Goal: Communication & Community: Answer question/provide support

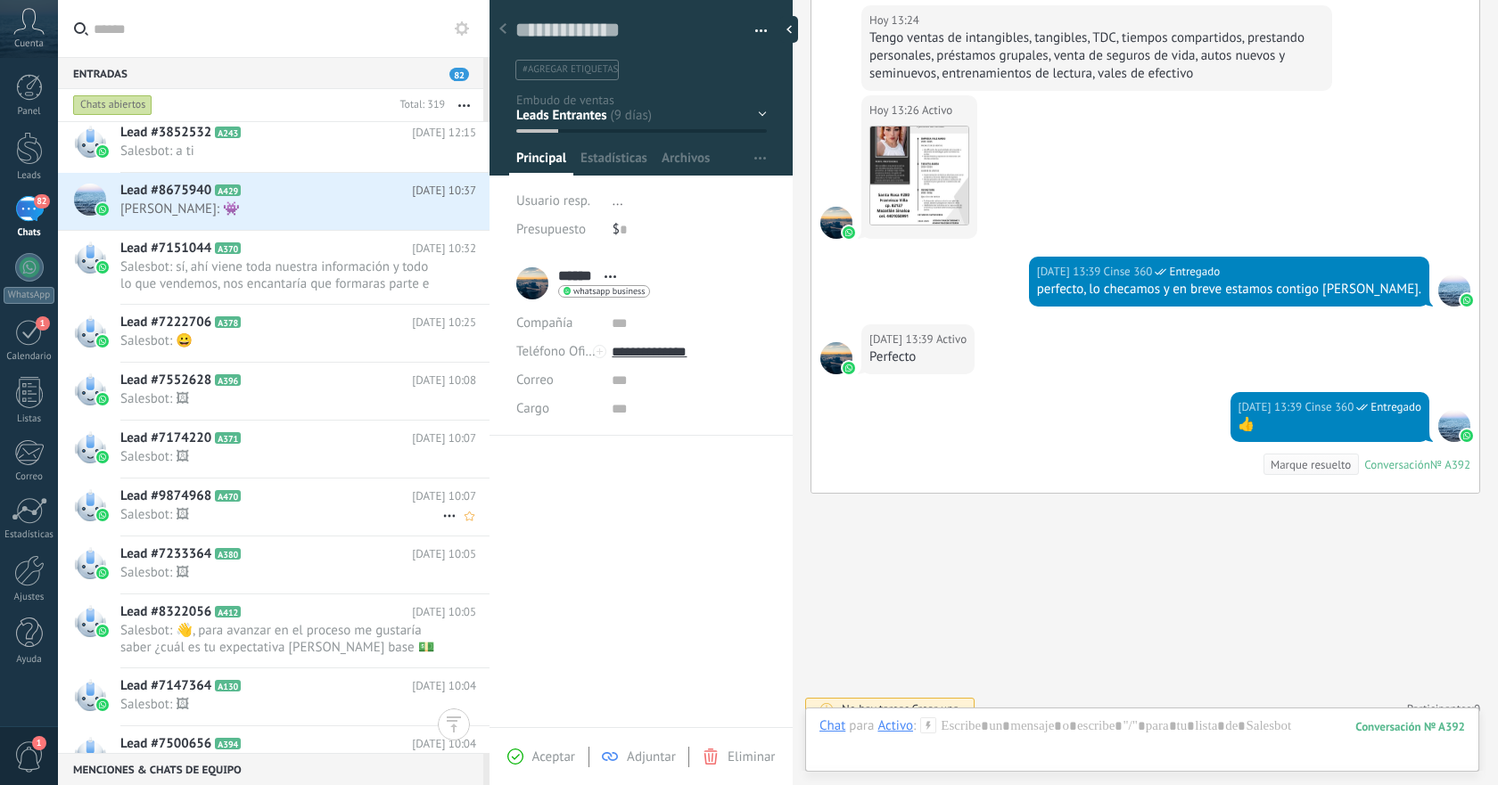
scroll to position [2267, 0]
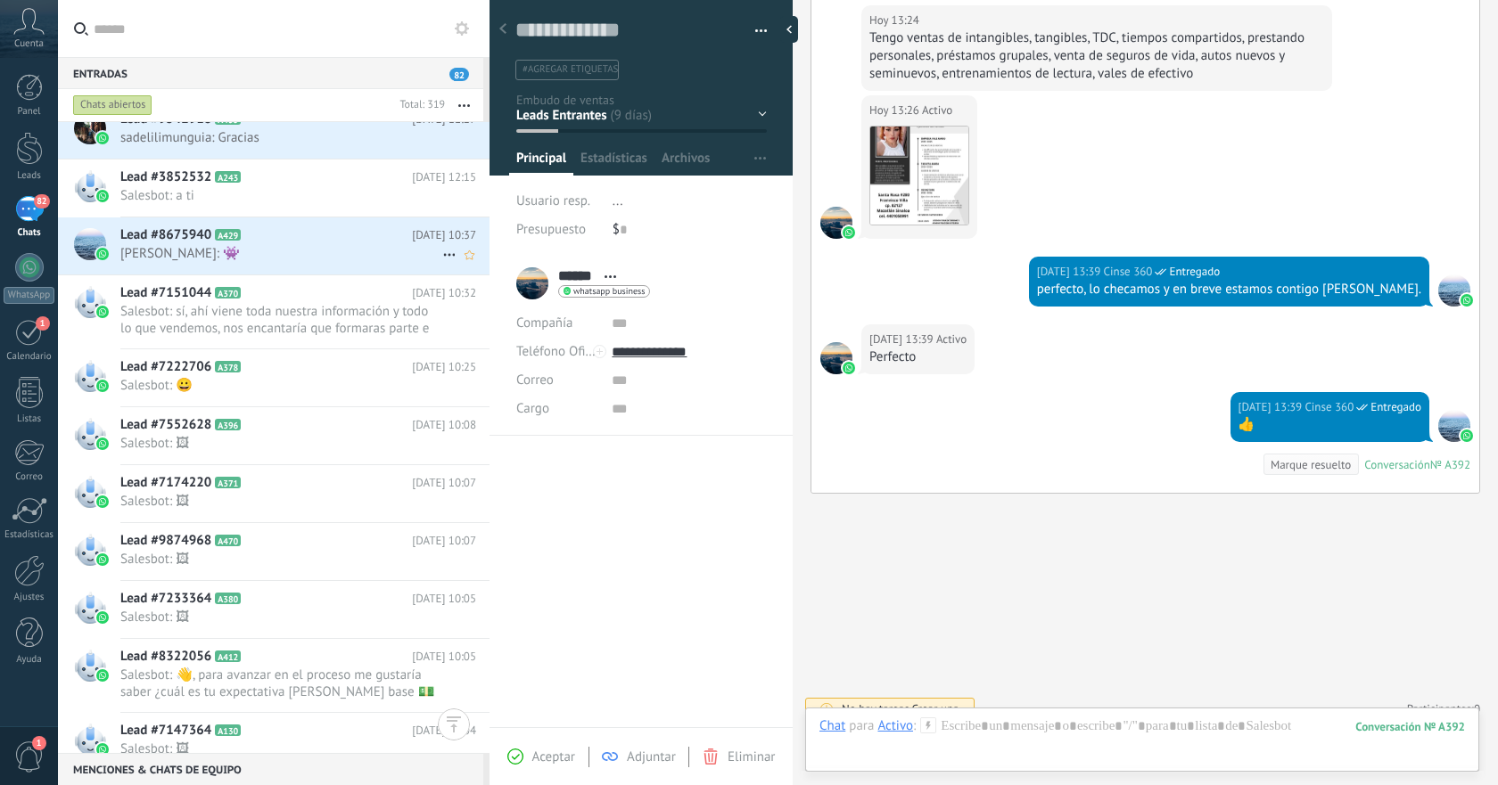
click at [369, 252] on span "[PERSON_NAME]: 👾" at bounding box center [281, 253] width 322 height 17
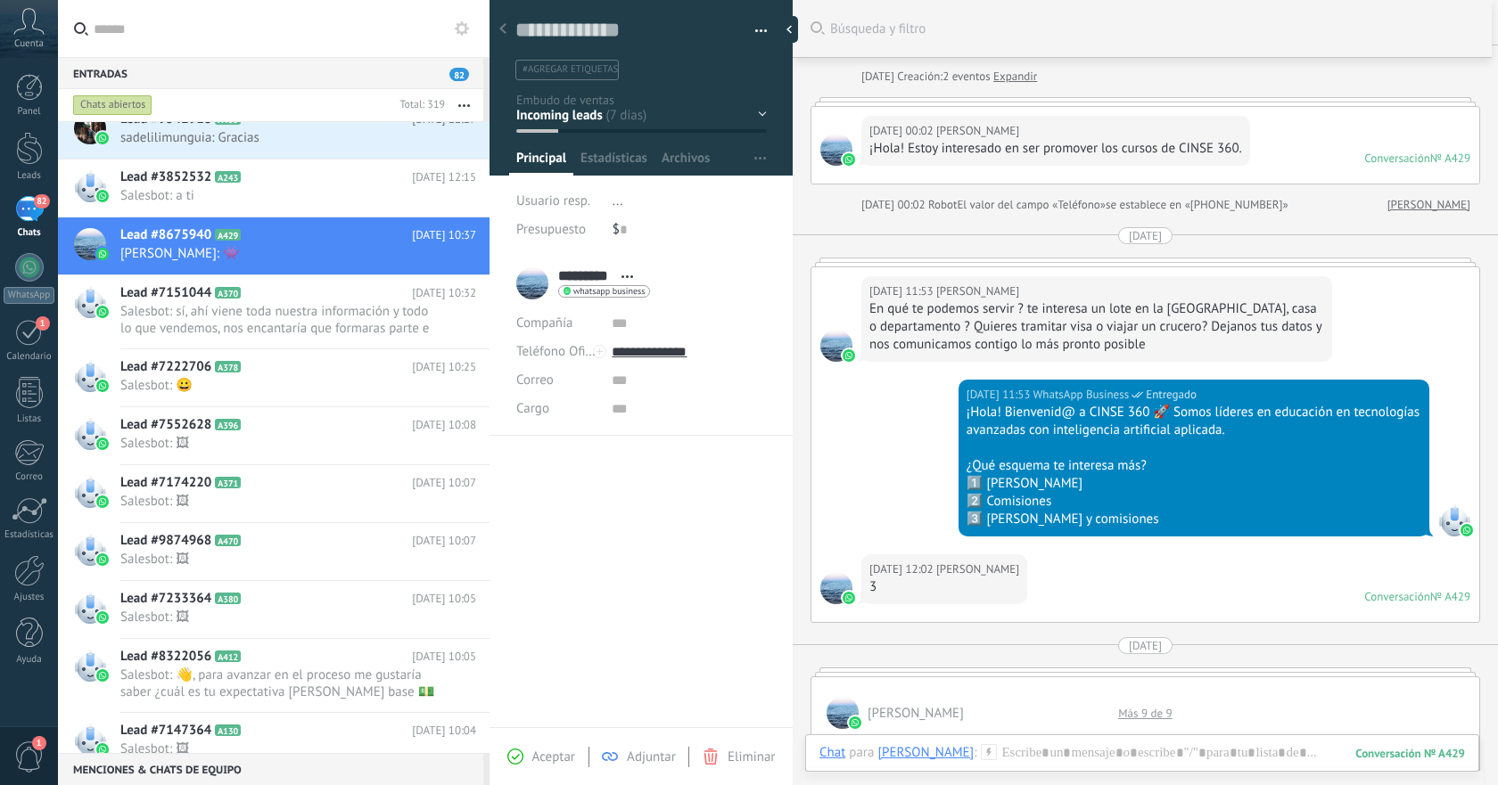
scroll to position [29, 0]
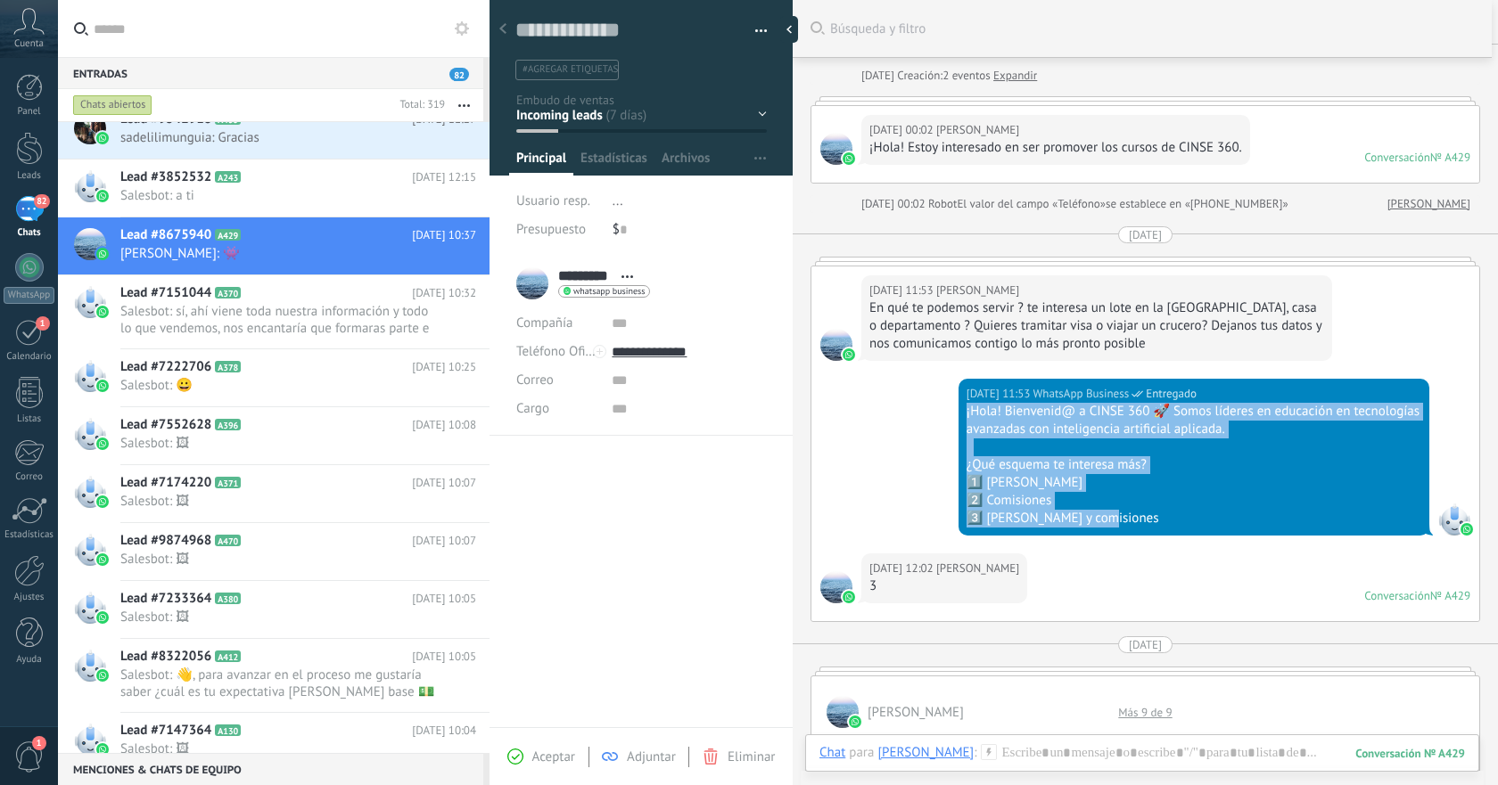
drag, startPoint x: 965, startPoint y: 414, endPoint x: 1168, endPoint y: 524, distance: 231.4
click at [1168, 524] on div "¡Hola! Bienvenid@ a CINSE 360 🚀 Somos líderes en educación en tecnologías avanz…" at bounding box center [1193, 465] width 455 height 125
copy div "¡Hola! Bienvenid@ a CINSE 360 🚀 Somos líderes en educación en tecnologías avanz…"
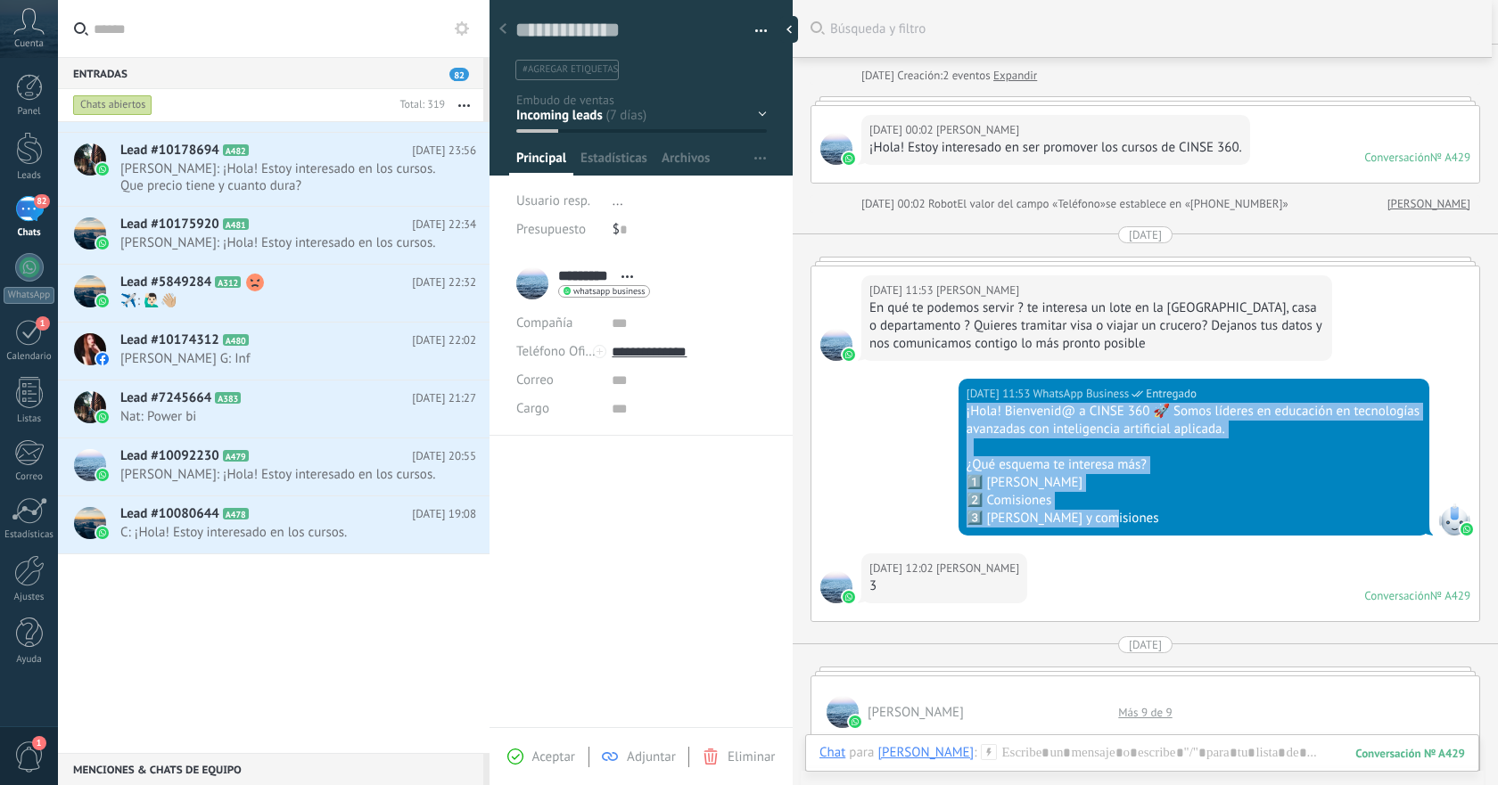
scroll to position [0, 0]
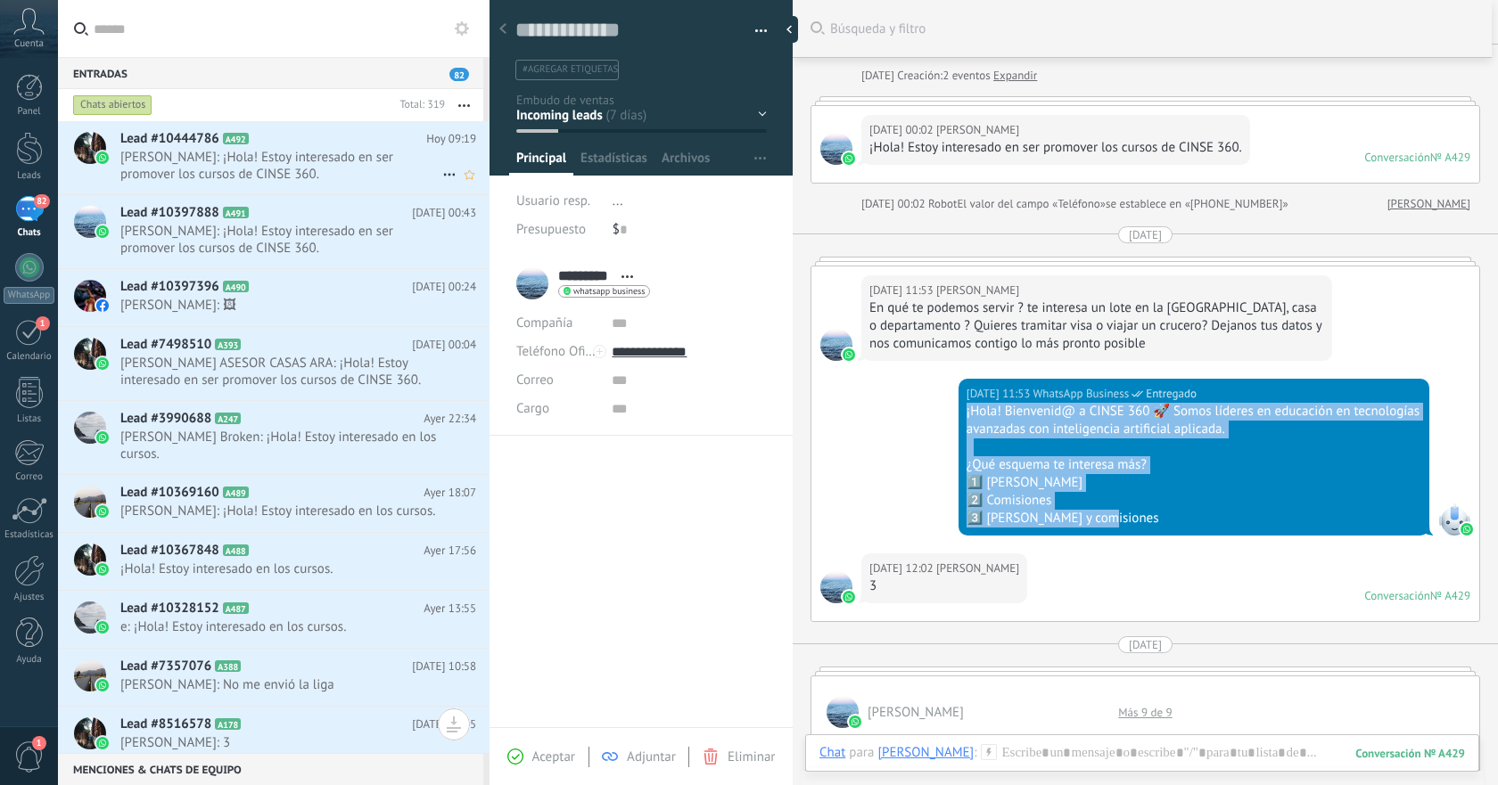
click at [307, 159] on span "[PERSON_NAME]: ¡Hola! Estoy interesado en ser promover los cursos de CINSE 360." at bounding box center [281, 166] width 322 height 34
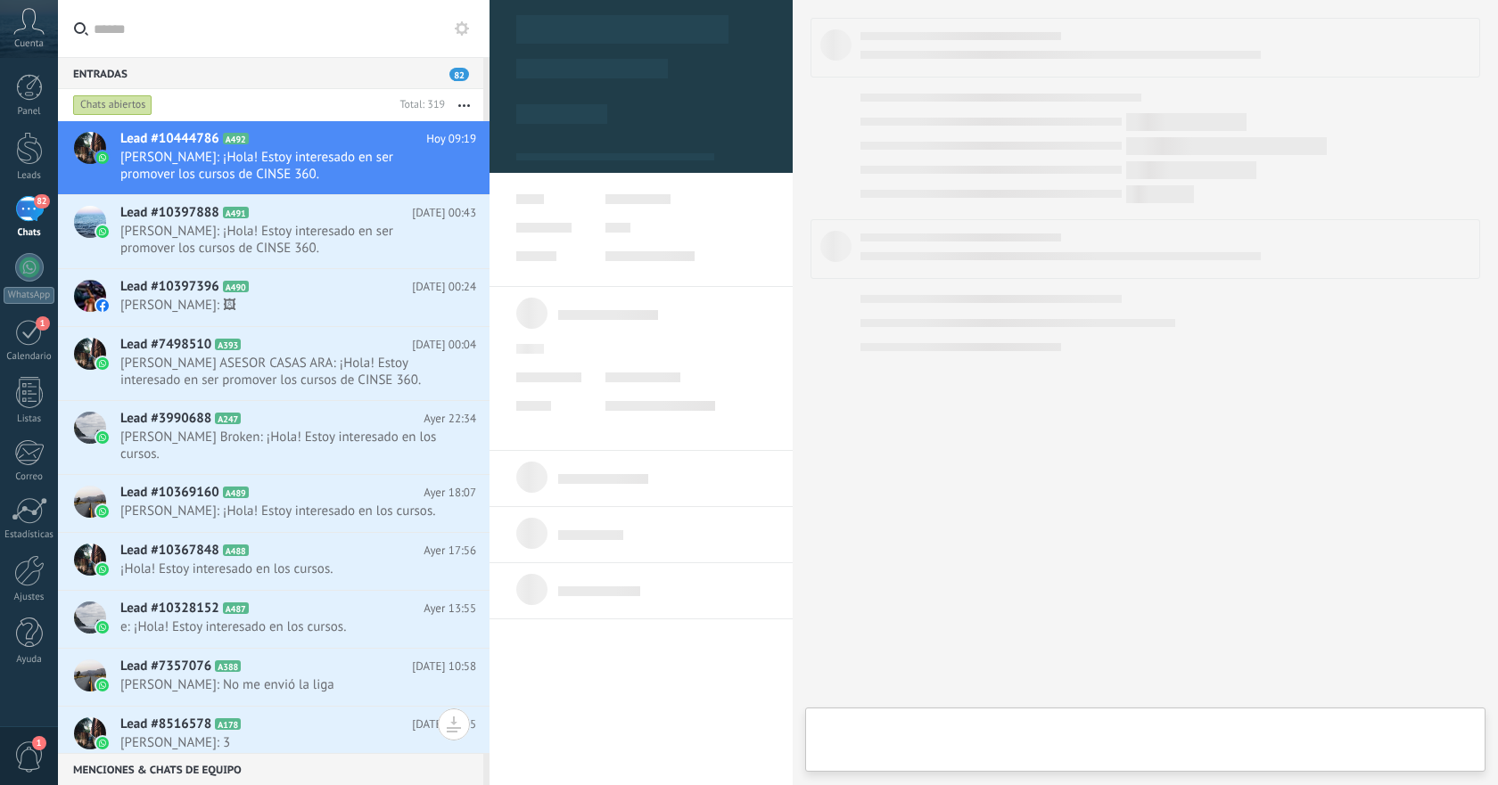
type textarea "**********"
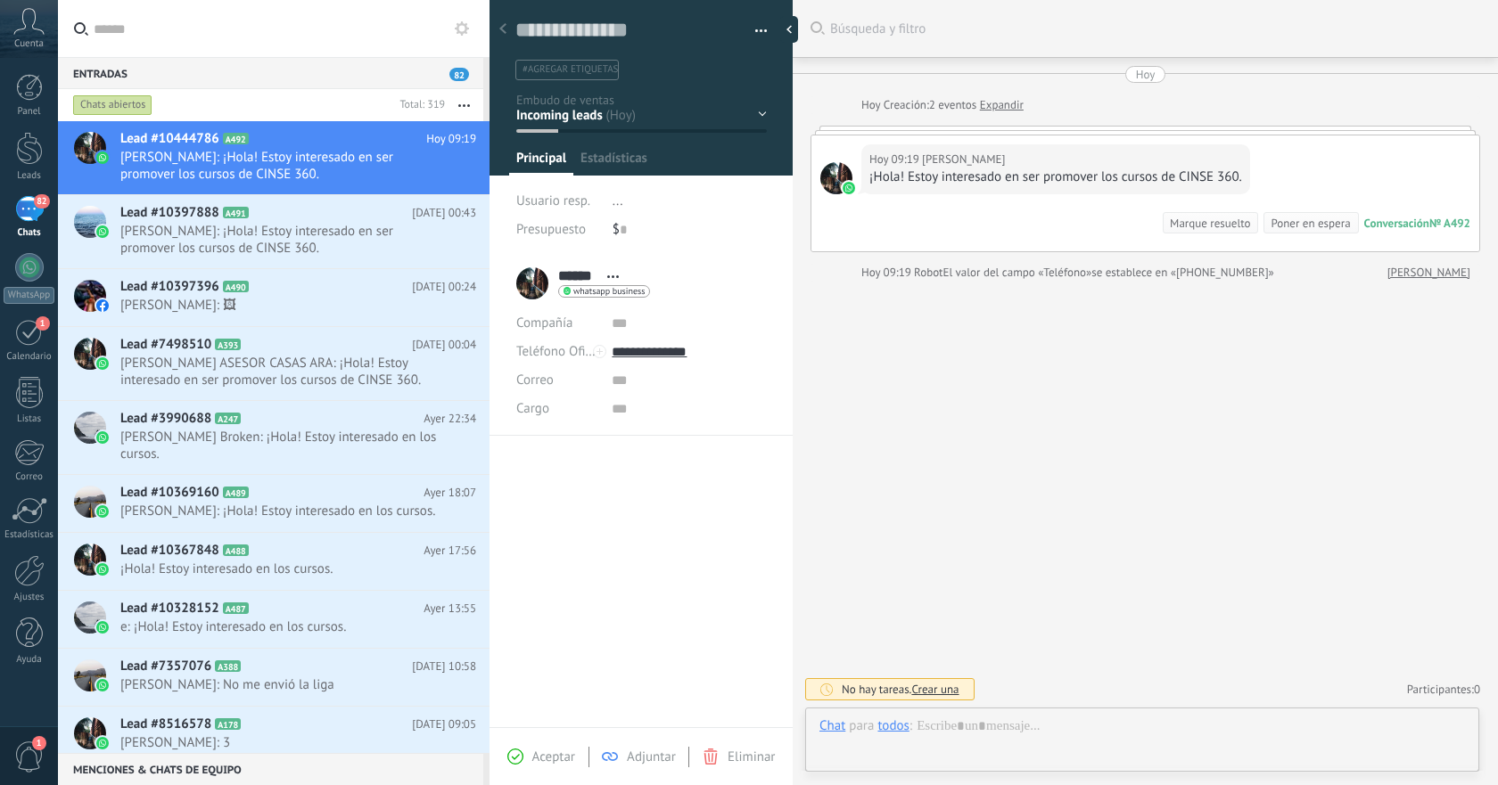
scroll to position [27, 0]
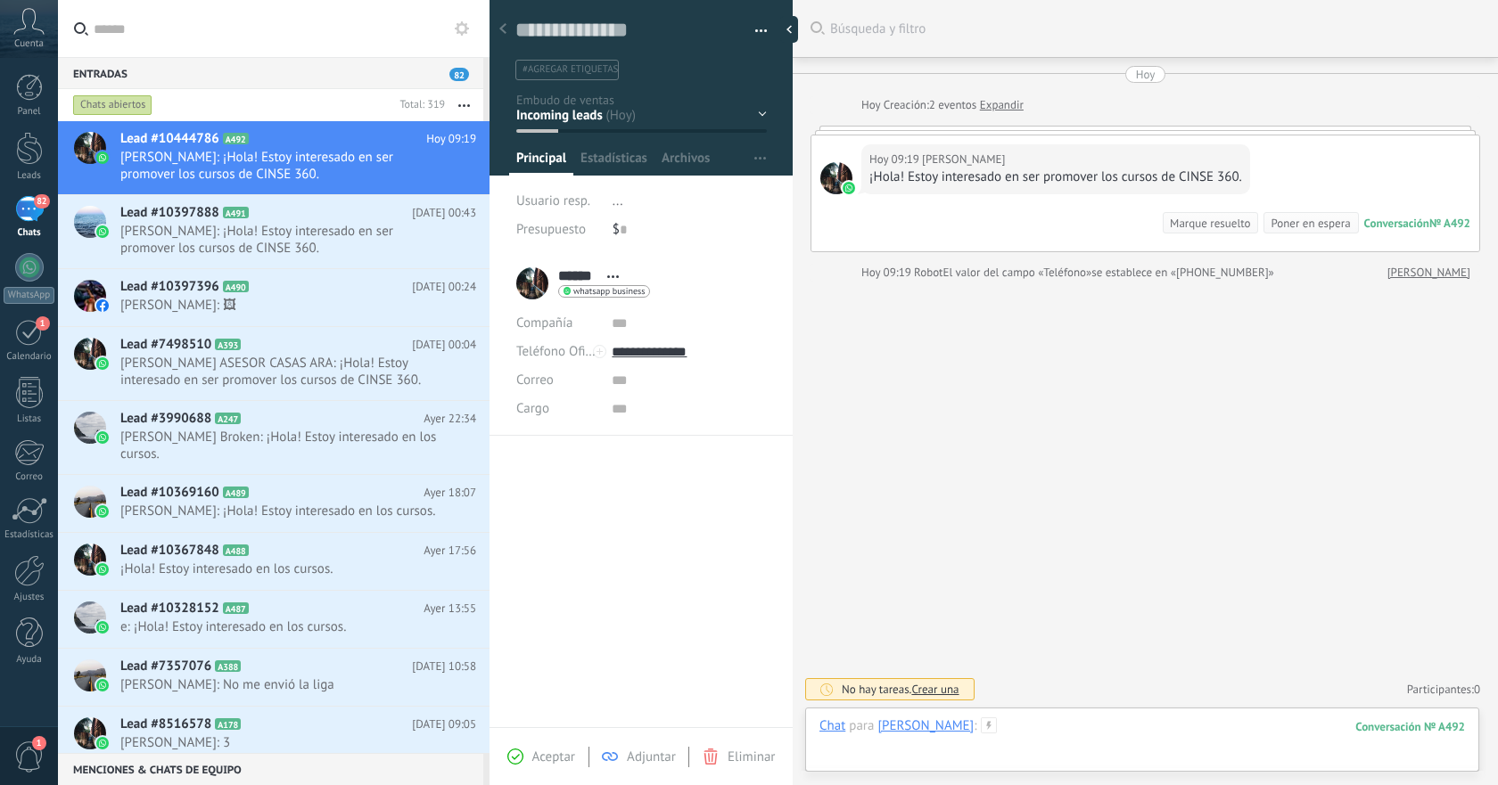
click at [1010, 723] on div at bounding box center [1141, 744] width 645 height 53
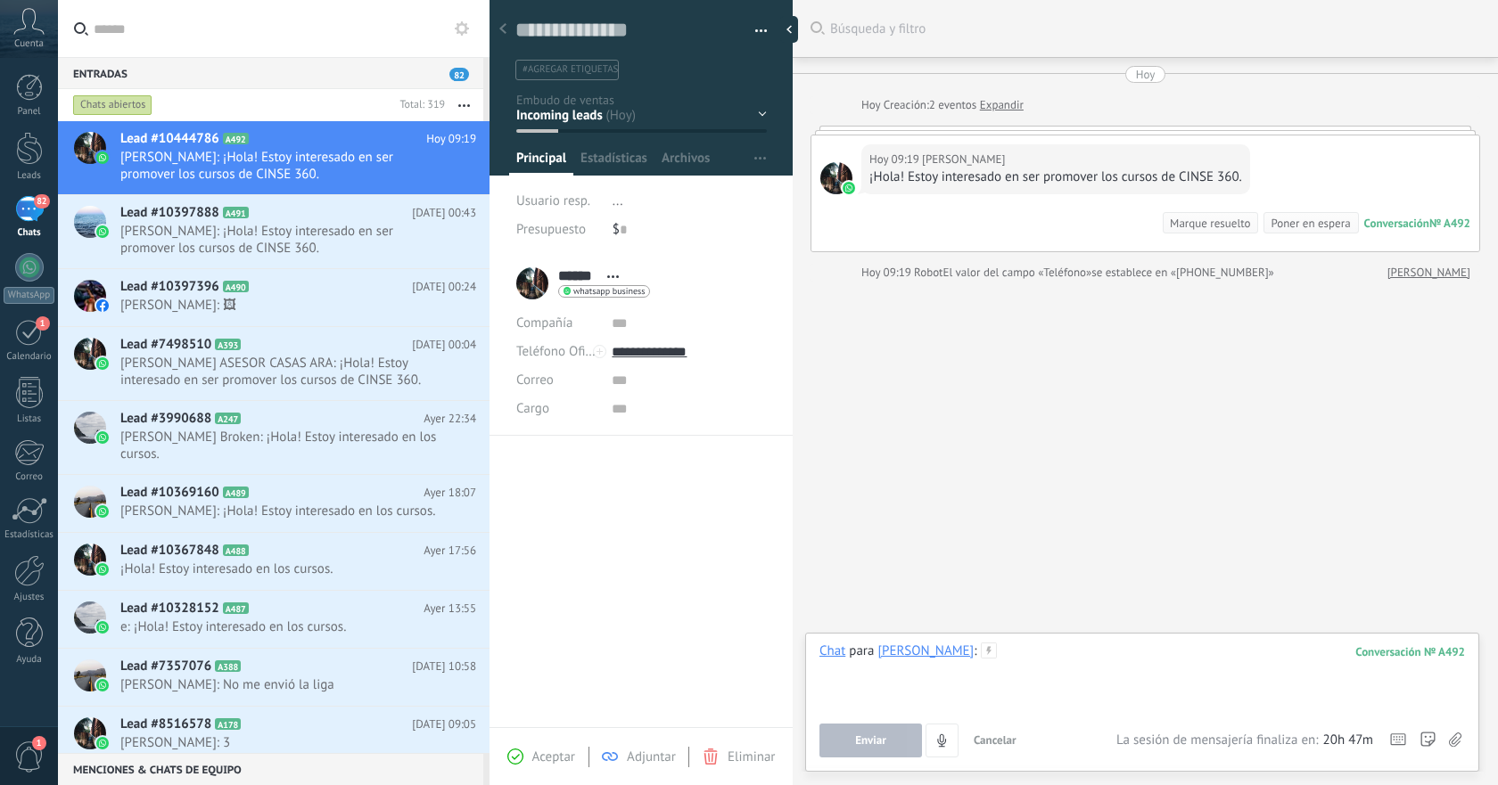
paste div
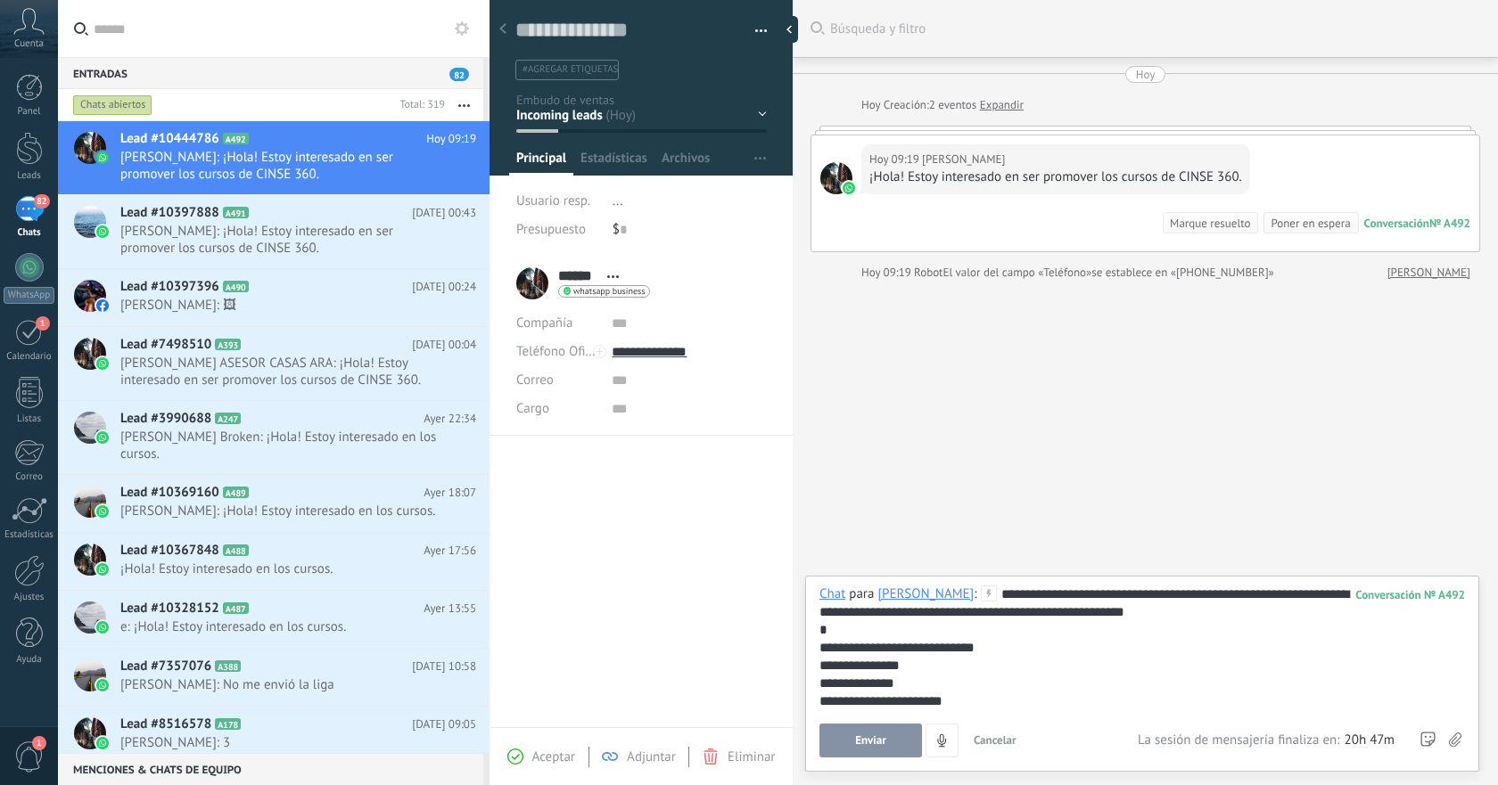
click at [879, 736] on span "Enviar" at bounding box center [870, 741] width 31 height 12
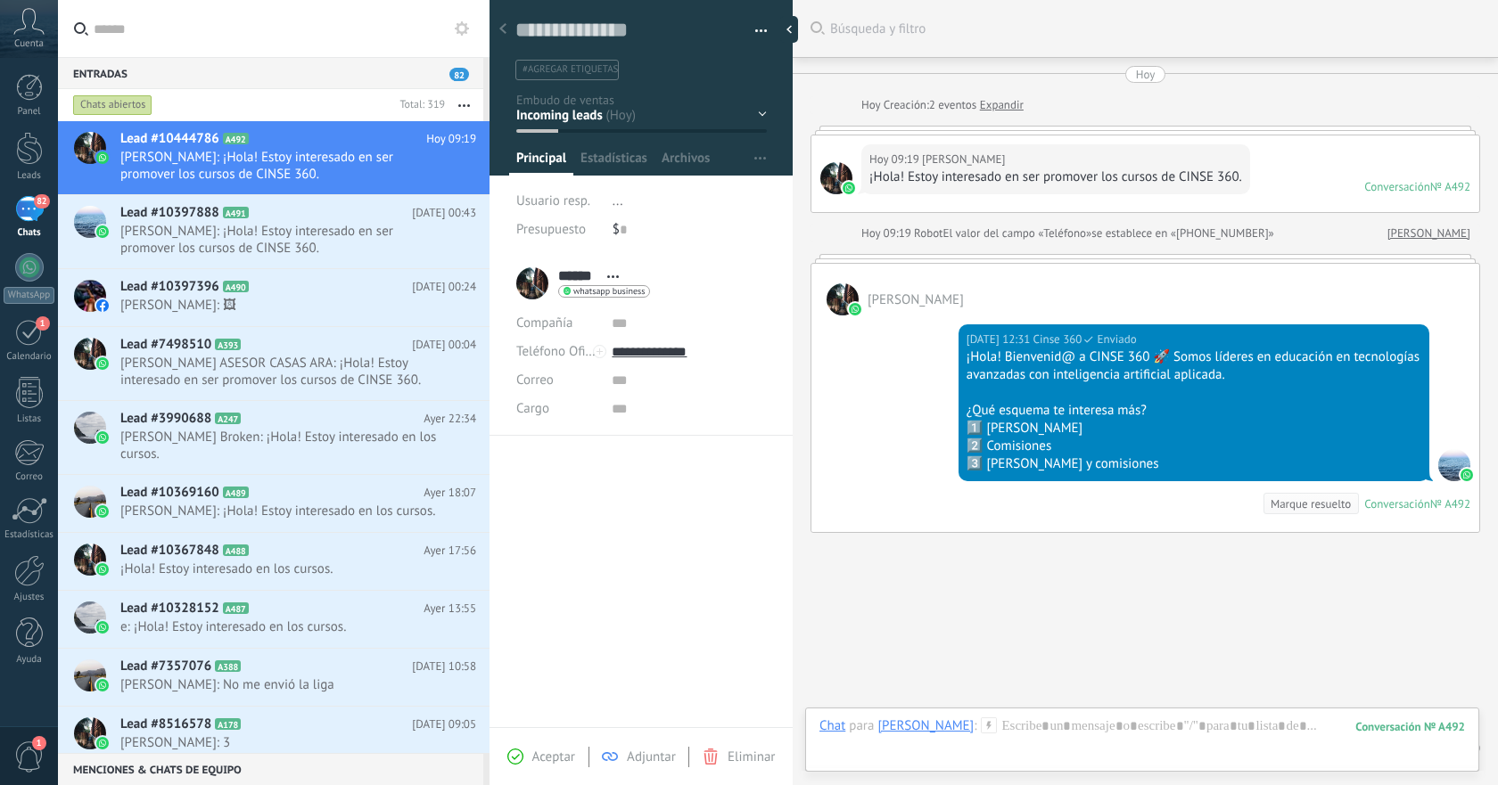
scroll to position [58, 0]
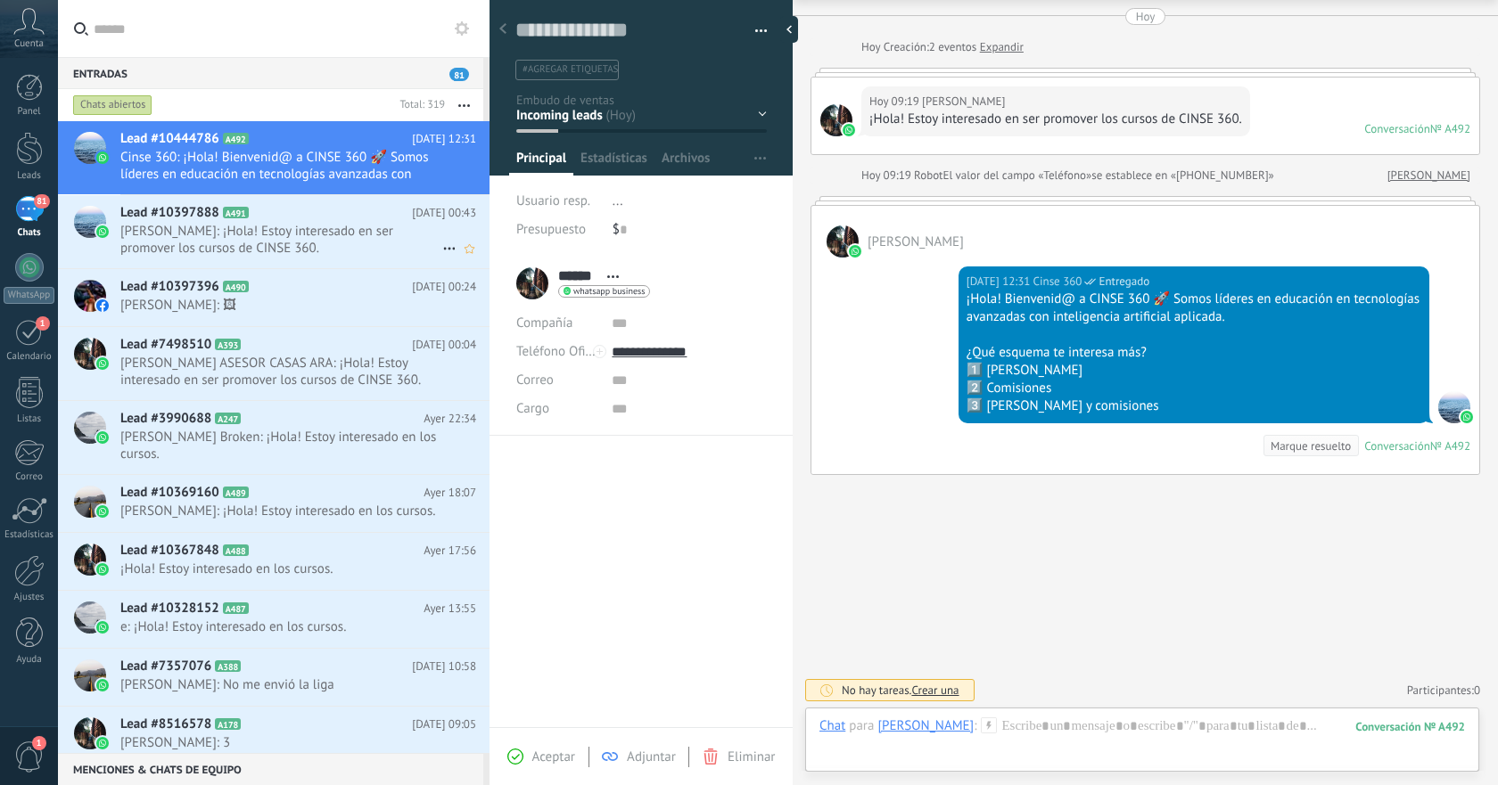
click at [310, 238] on span "[PERSON_NAME]: ¡Hola! Estoy interesado en ser promover los cursos de CINSE 360." at bounding box center [281, 240] width 322 height 34
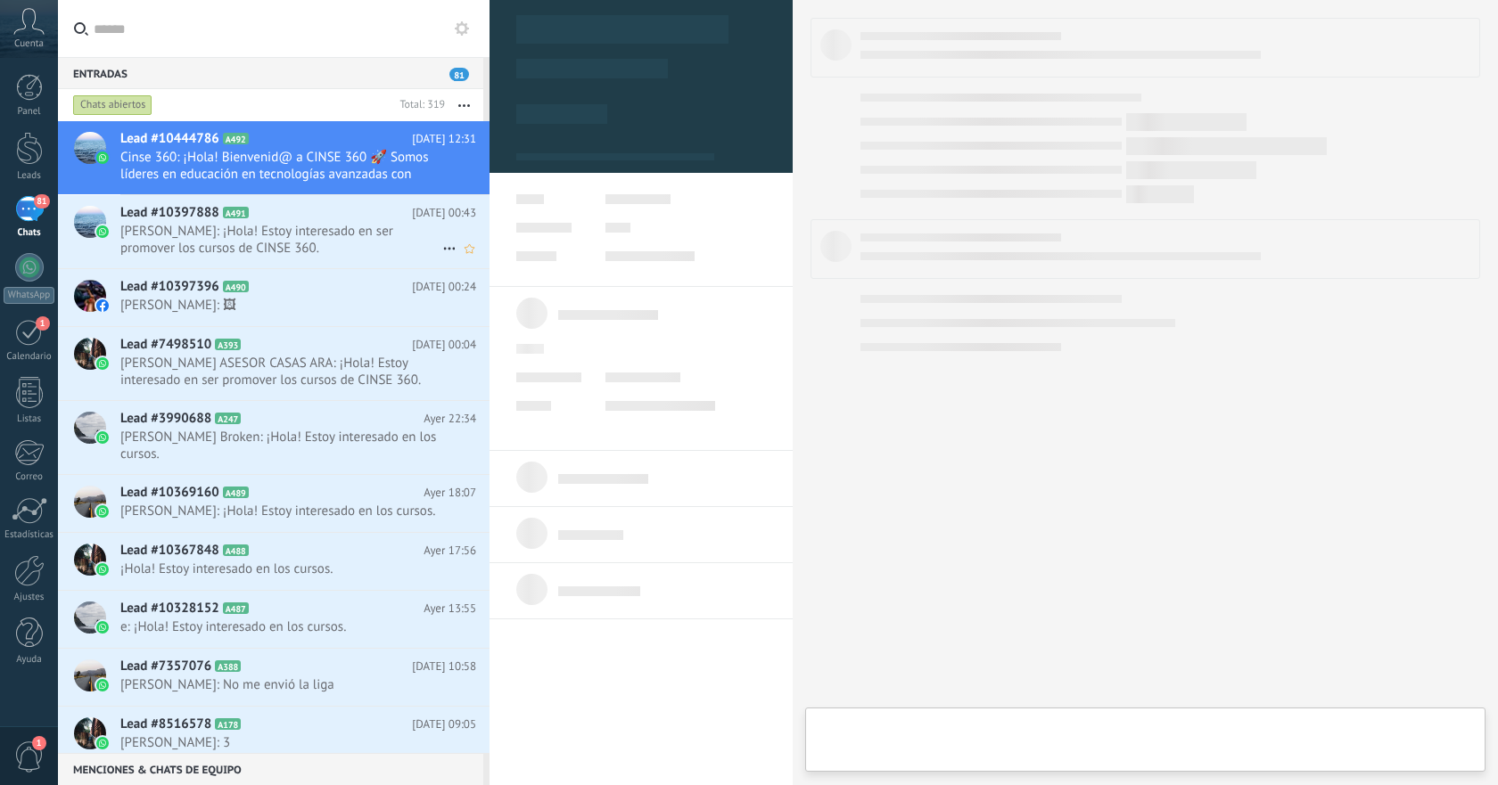
type textarea "**********"
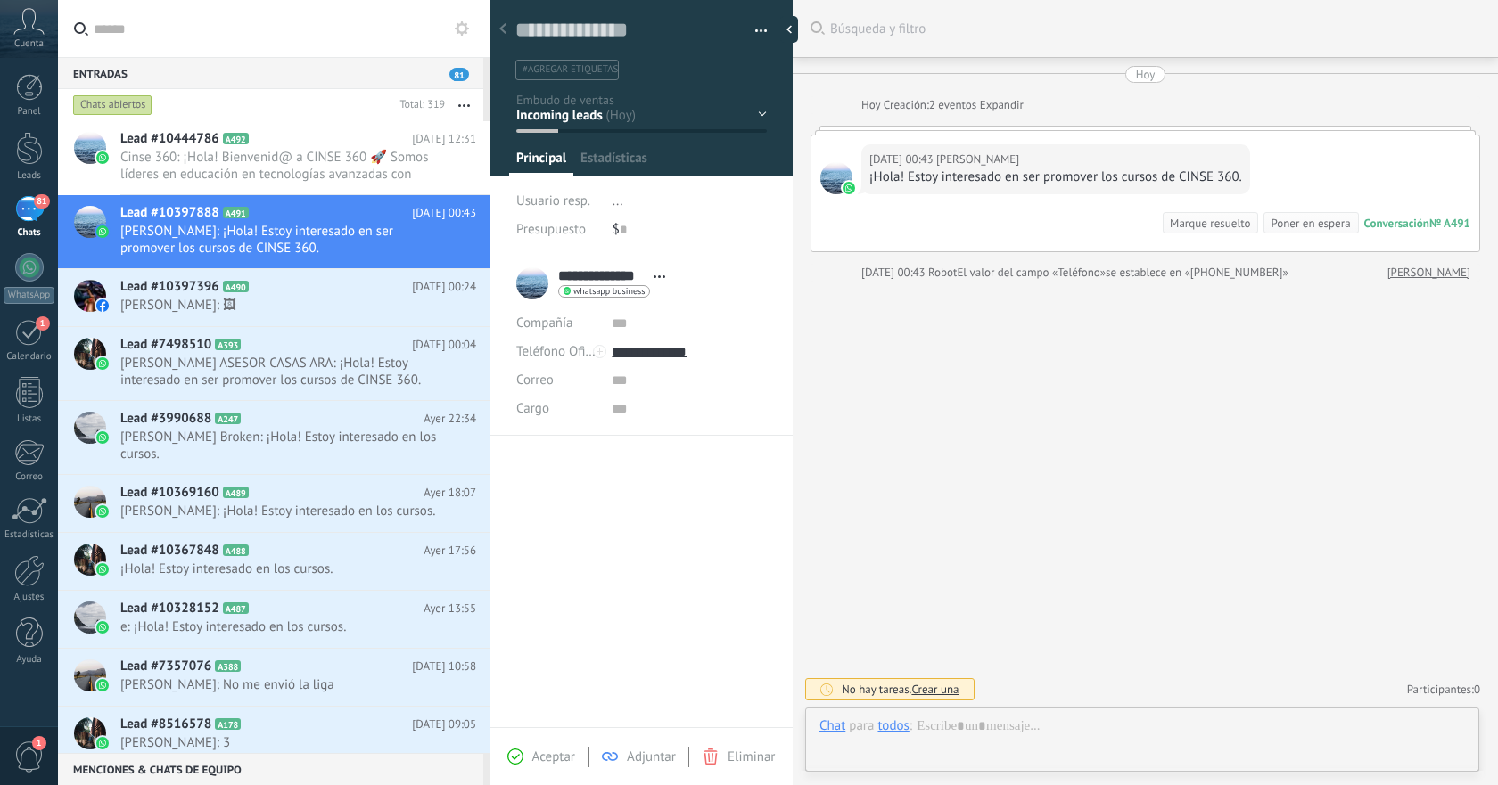
scroll to position [27, 0]
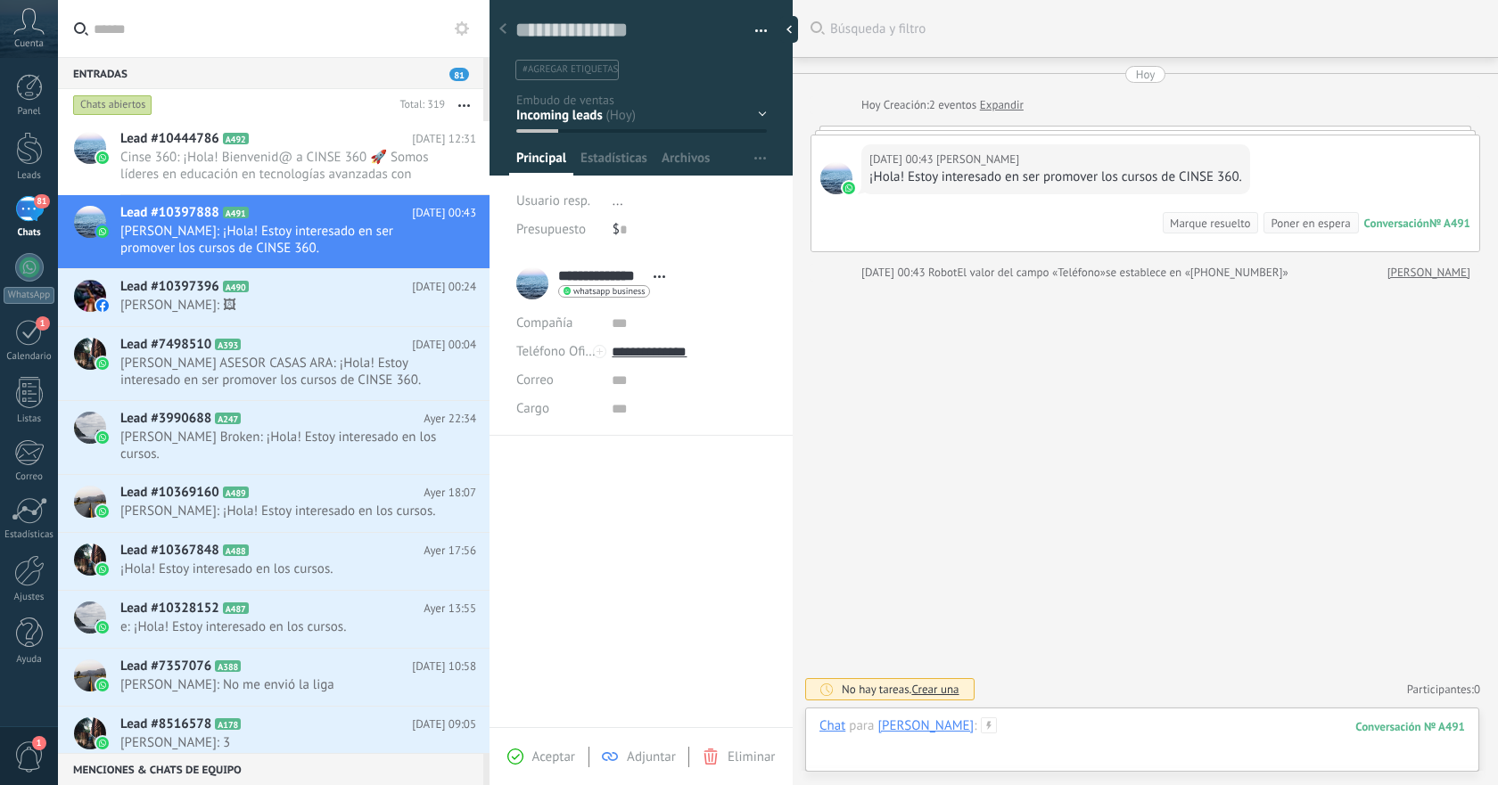
click at [1027, 727] on div at bounding box center [1141, 744] width 645 height 53
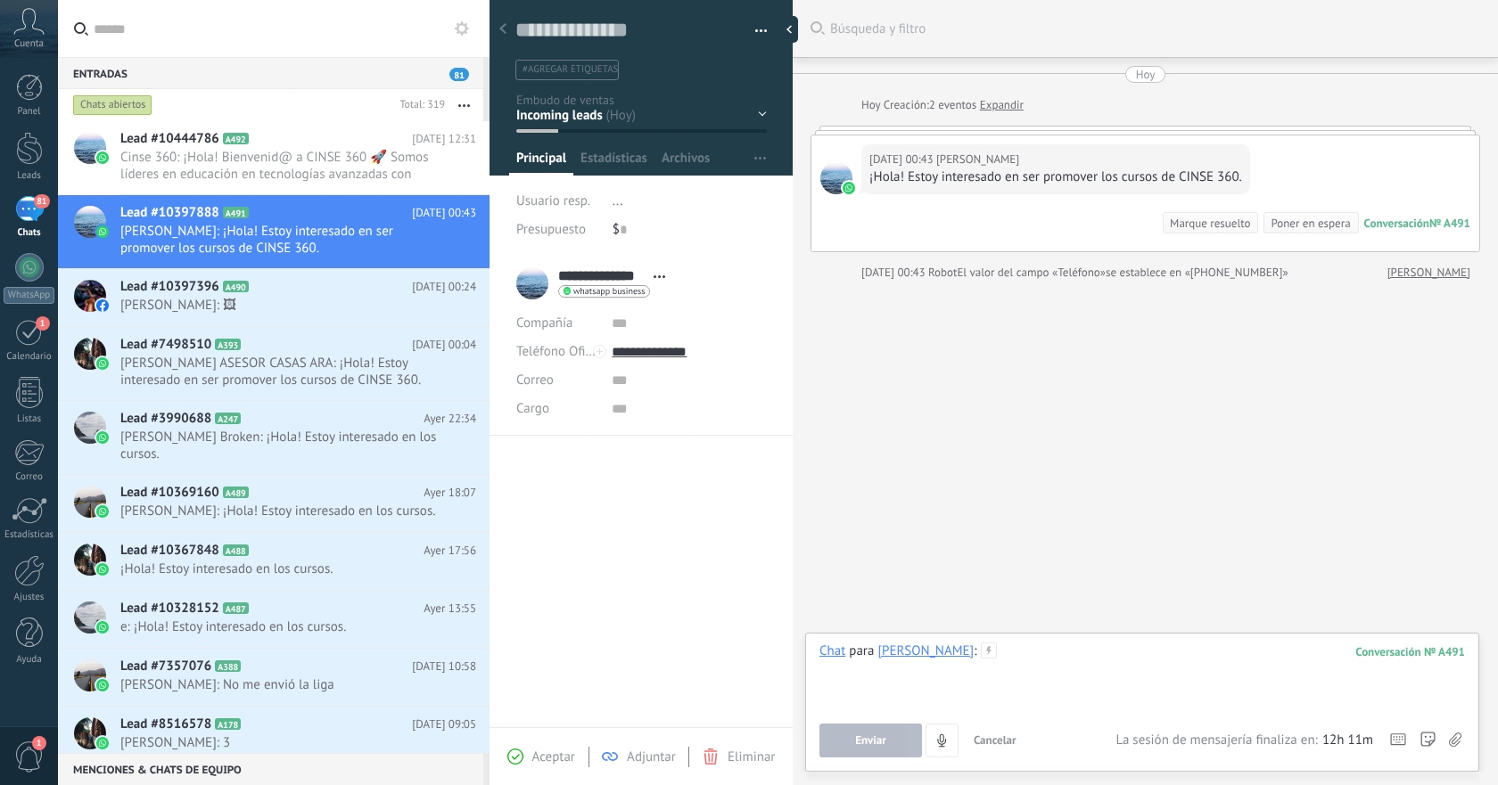
paste div
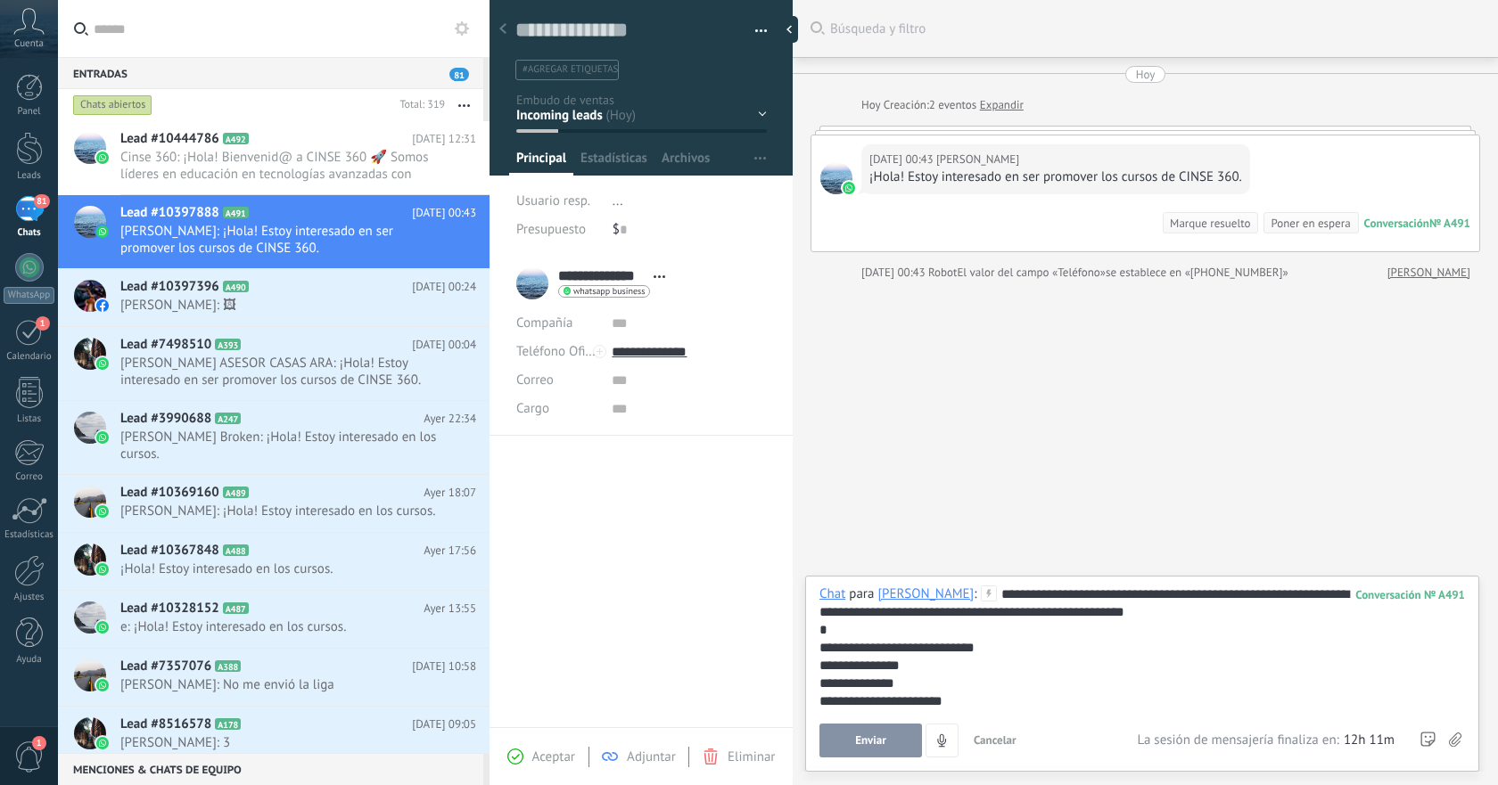
click at [878, 745] on span "Enviar" at bounding box center [870, 741] width 31 height 12
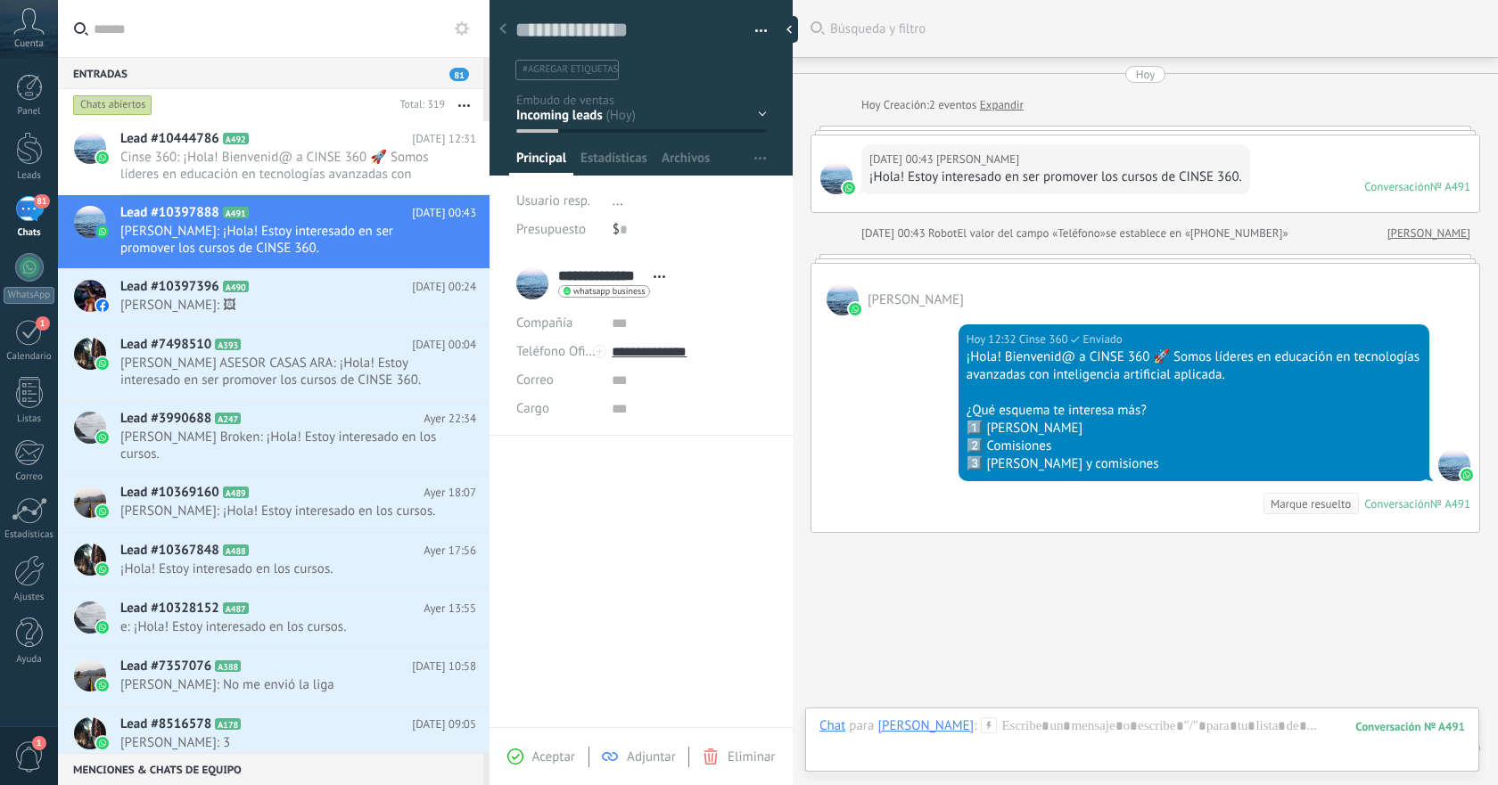
scroll to position [58, 0]
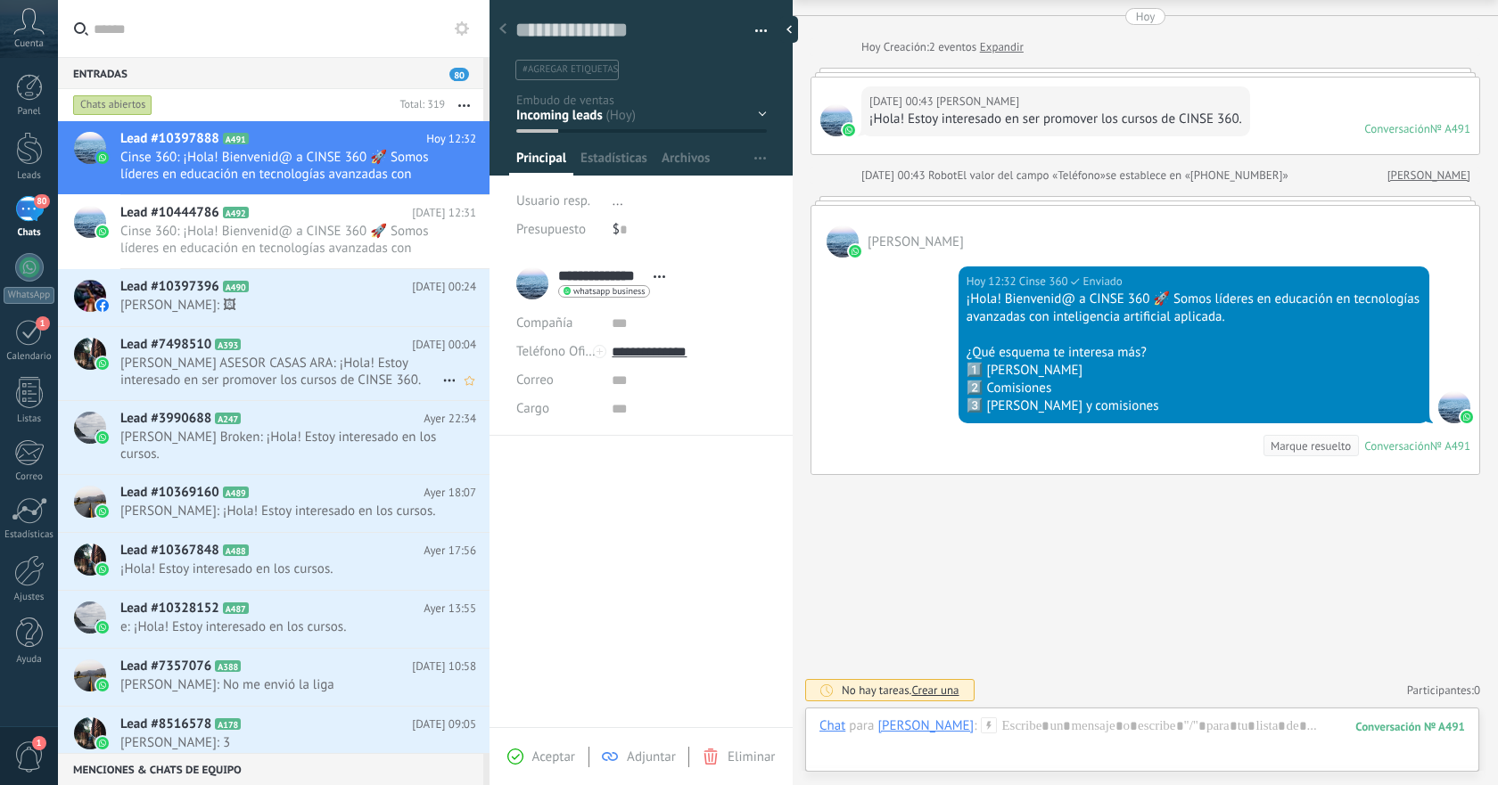
click at [310, 369] on span "[PERSON_NAME] ASESOR CASAS ARA: ¡Hola! Estoy interesado en ser promover los cur…" at bounding box center [281, 372] width 322 height 34
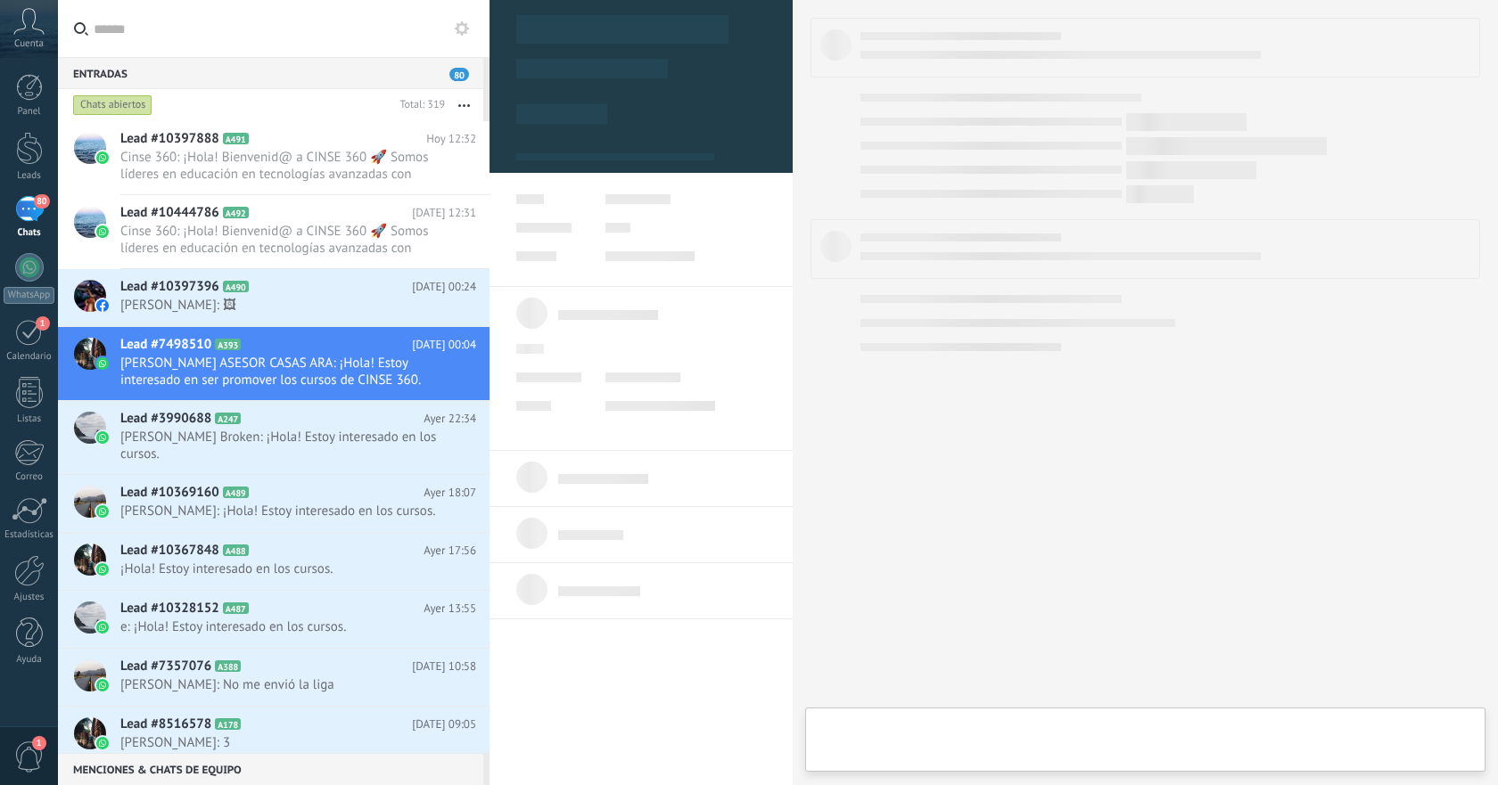
type textarea "**********"
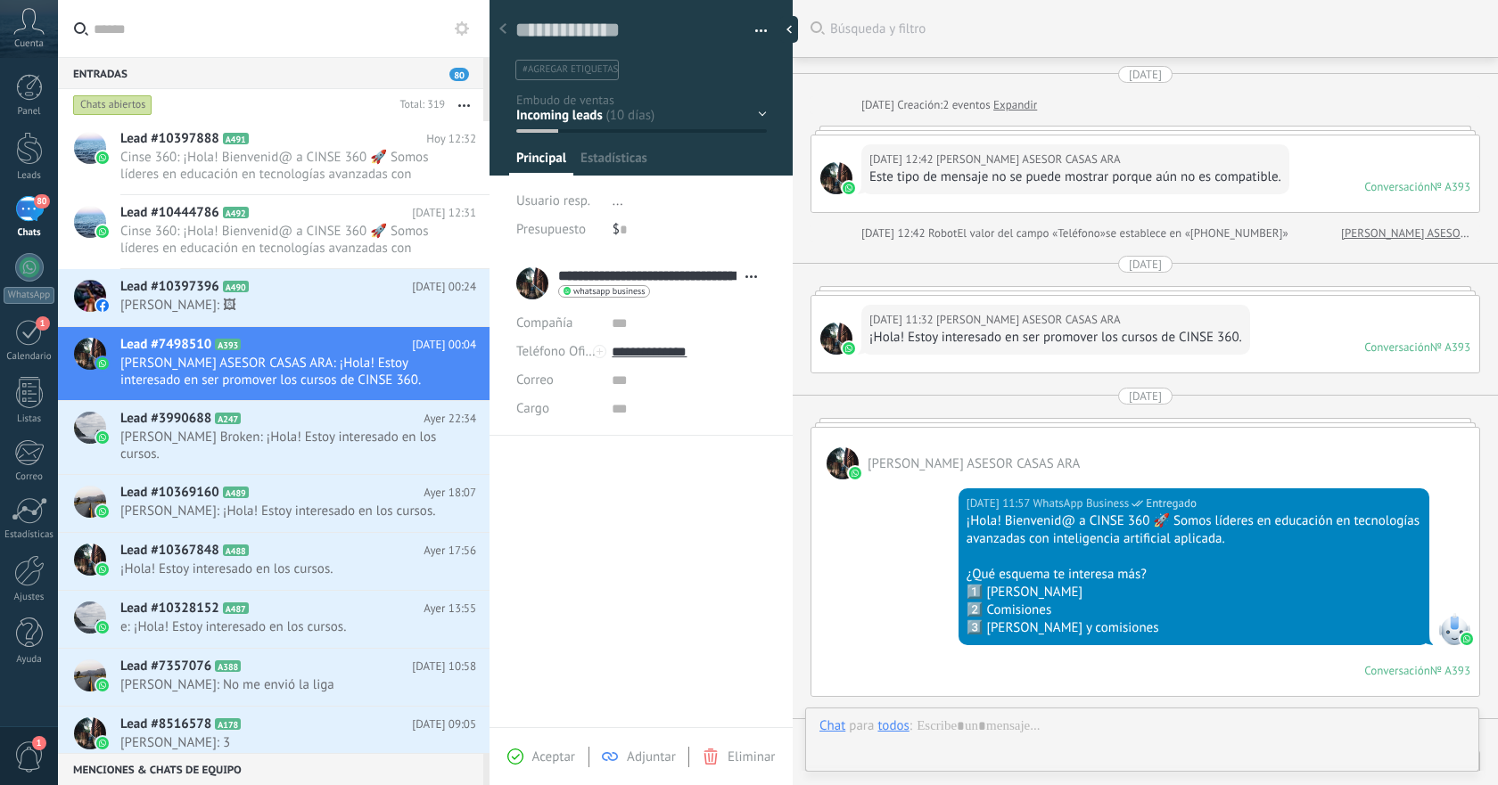
scroll to position [392, 0]
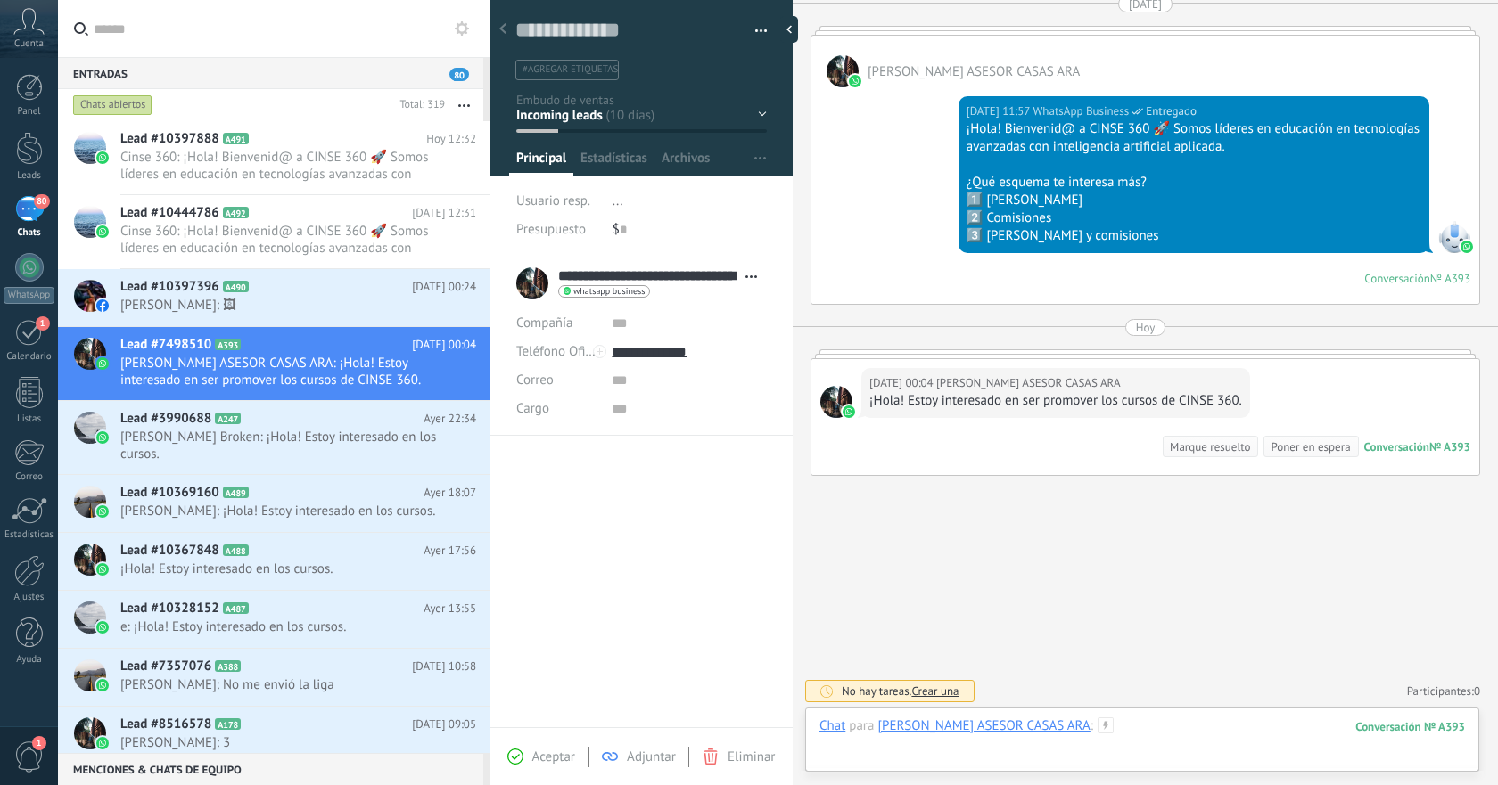
click at [1180, 730] on div at bounding box center [1141, 744] width 645 height 53
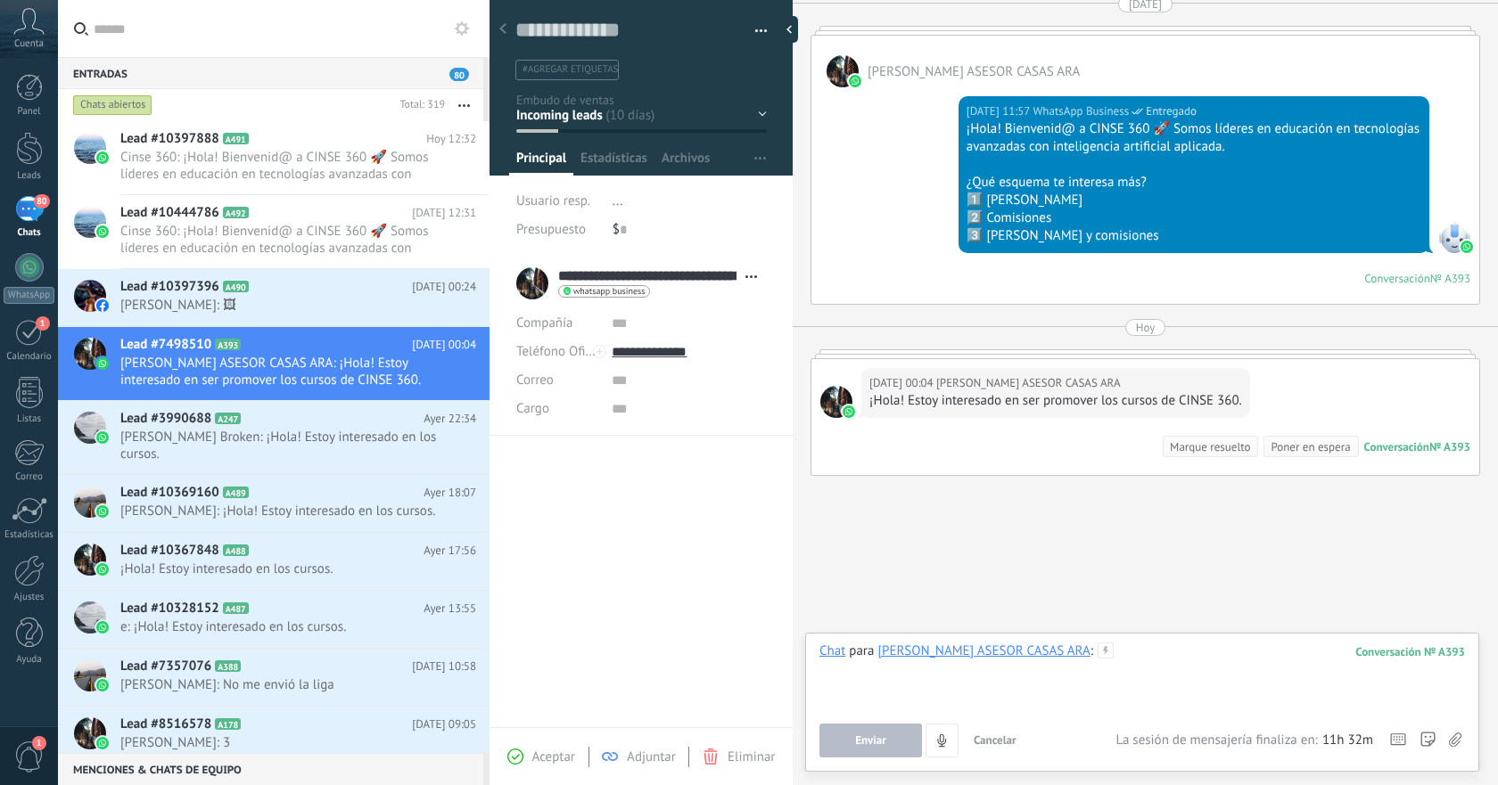
paste div
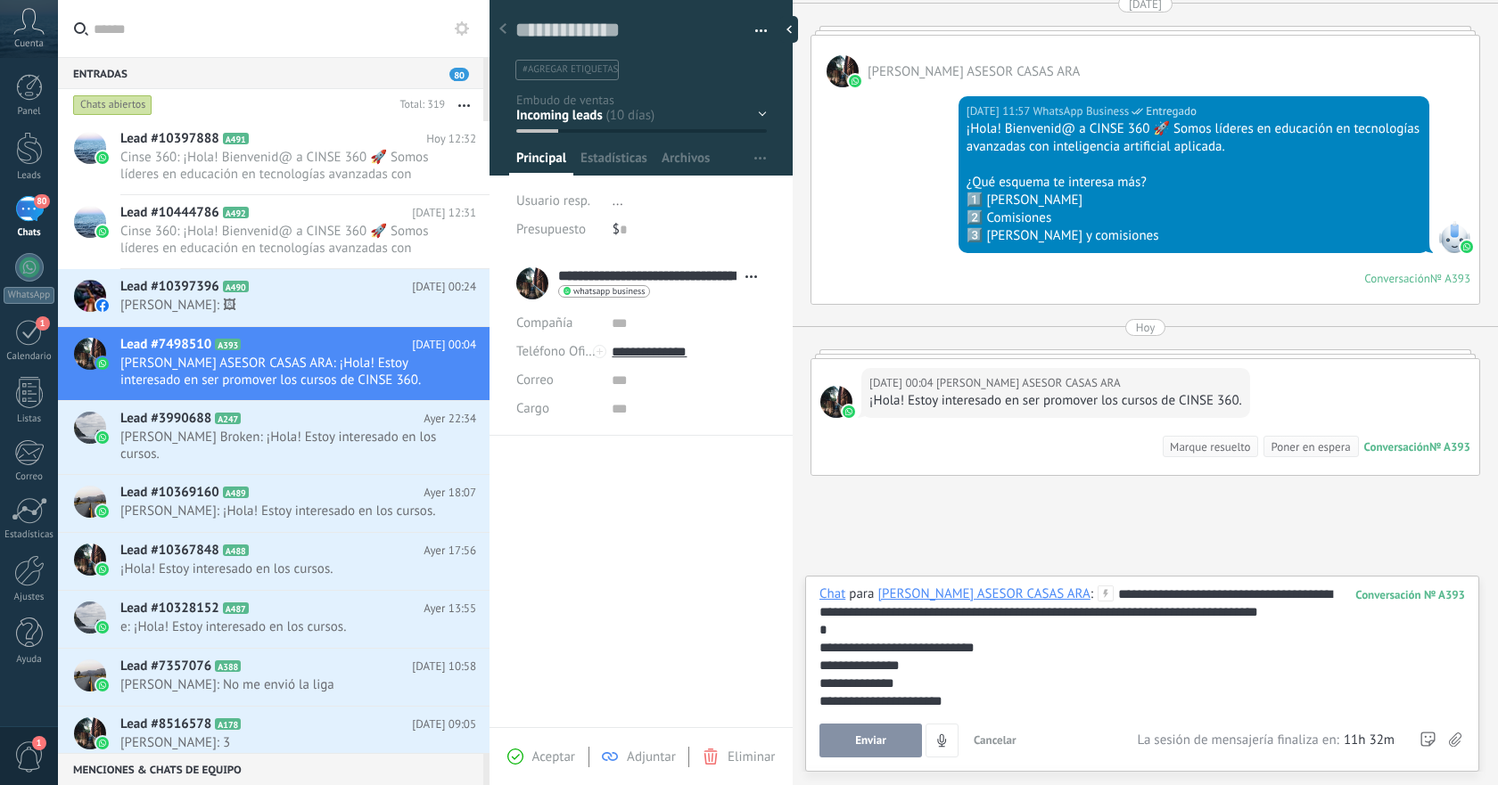
click at [864, 737] on span "Enviar" at bounding box center [870, 741] width 31 height 12
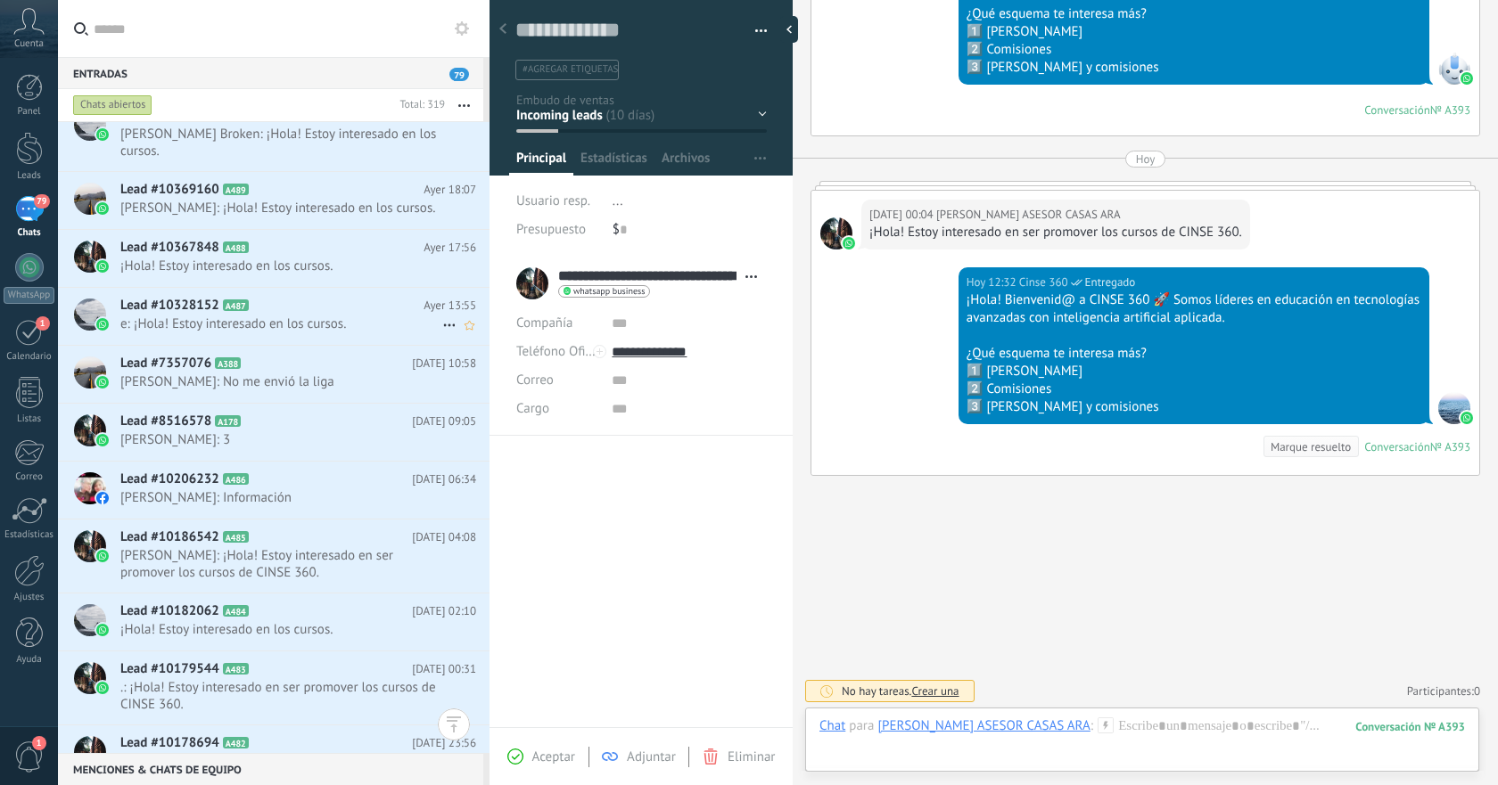
scroll to position [315, 0]
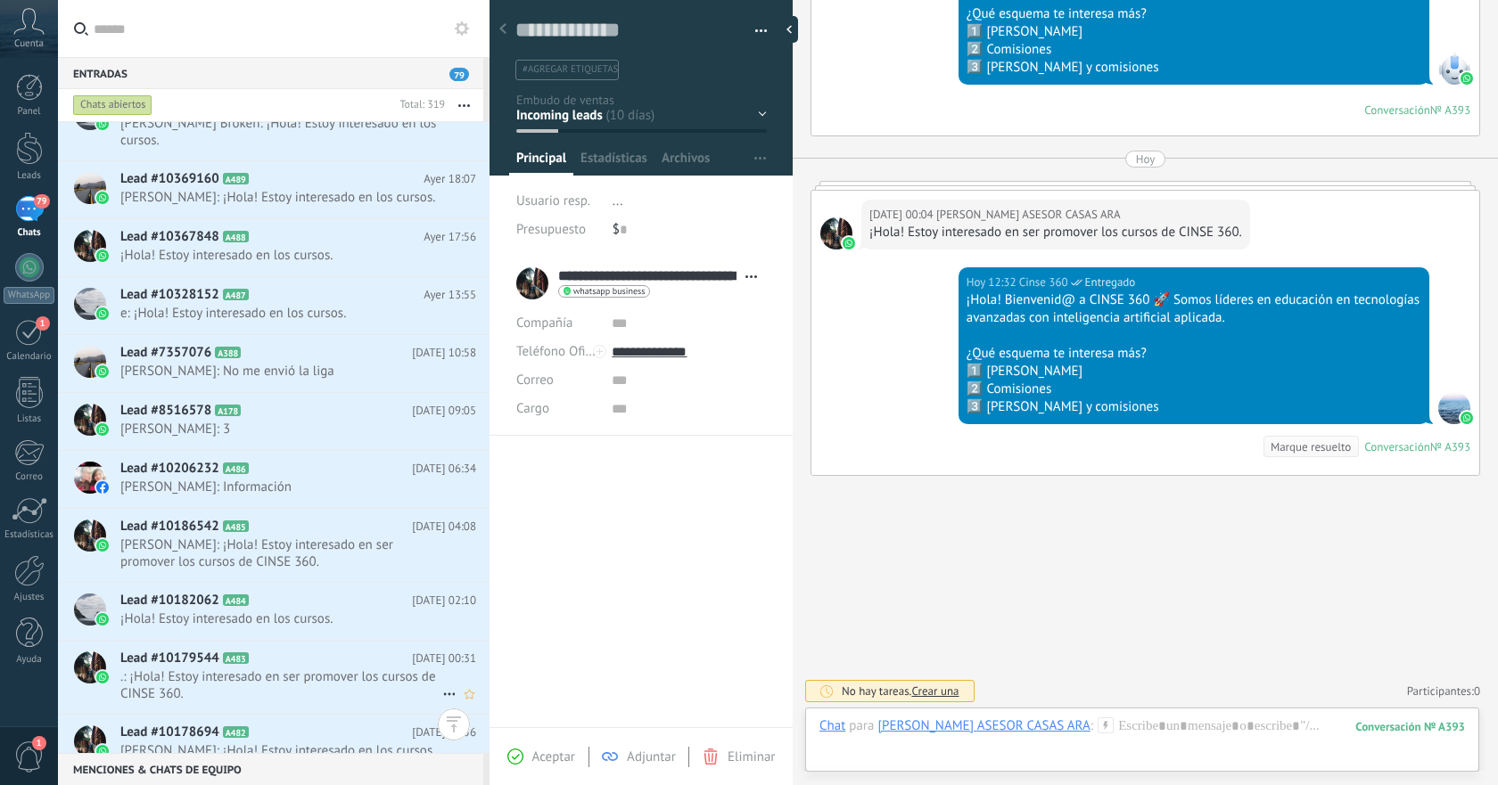
click at [291, 669] on span ".: ¡Hola! Estoy interesado en ser promover los cursos de CINSE 360." at bounding box center [281, 686] width 322 height 34
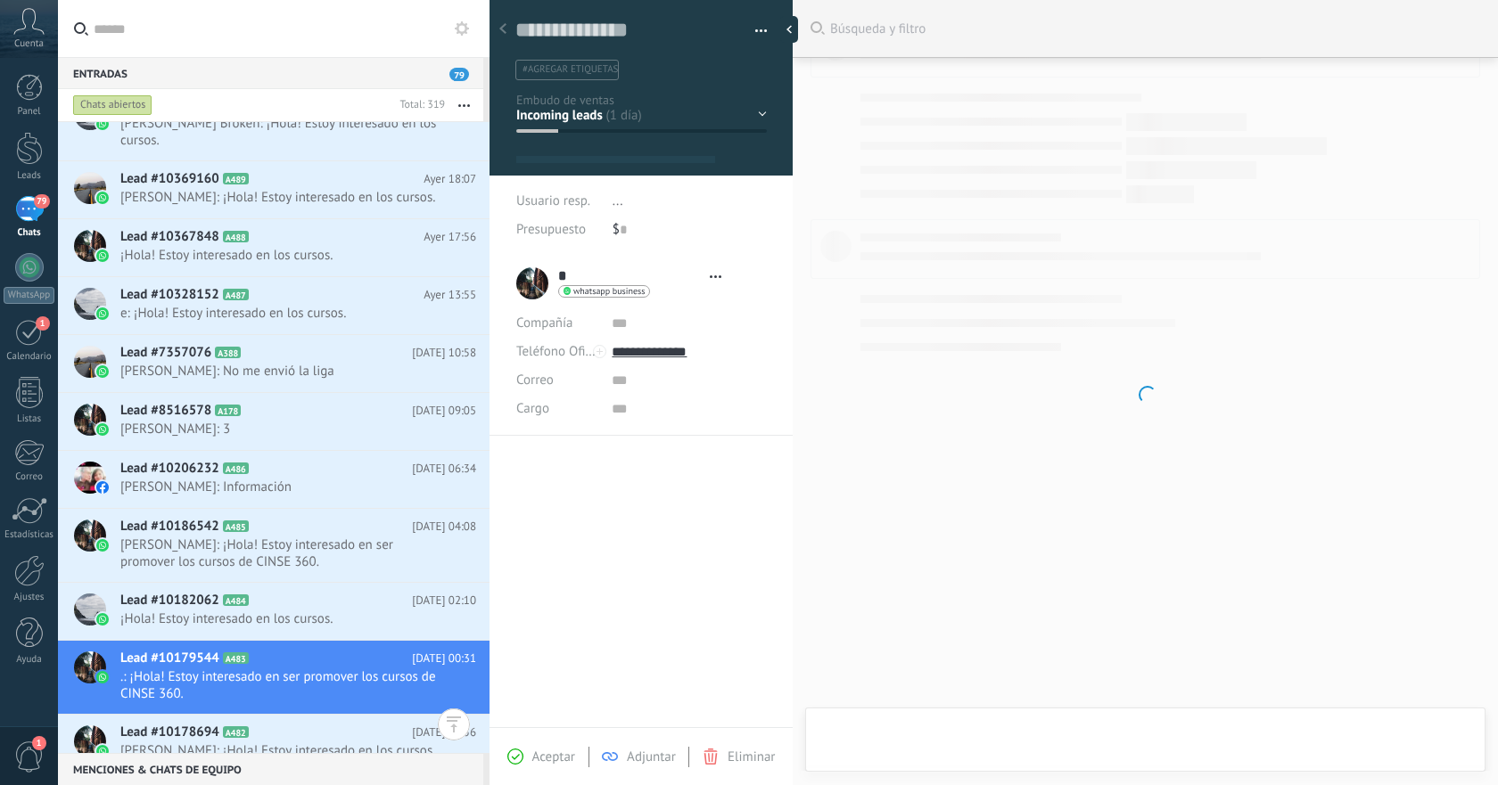
type textarea "**********"
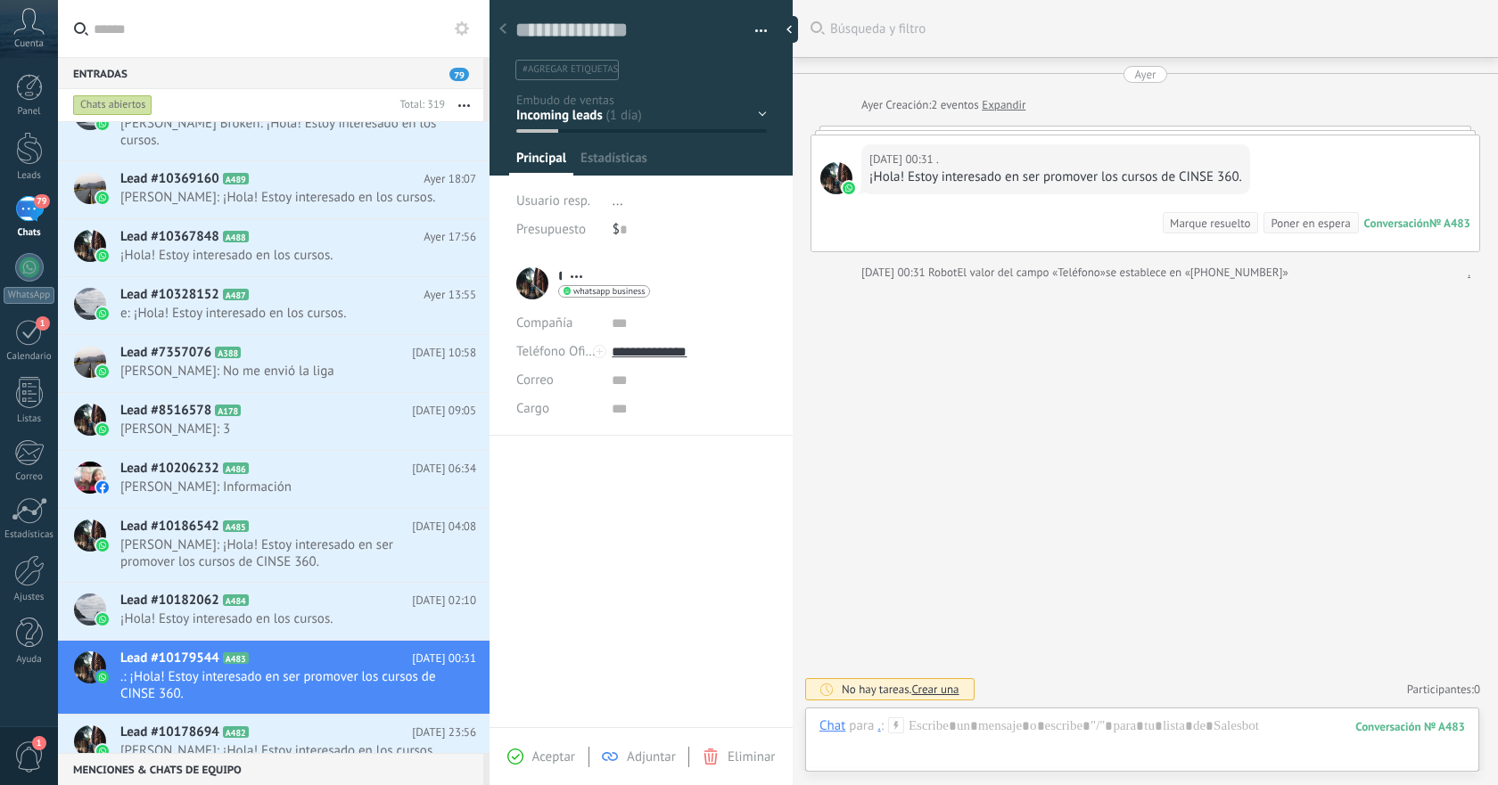
scroll to position [27, 0]
click at [1058, 726] on div at bounding box center [1141, 744] width 645 height 53
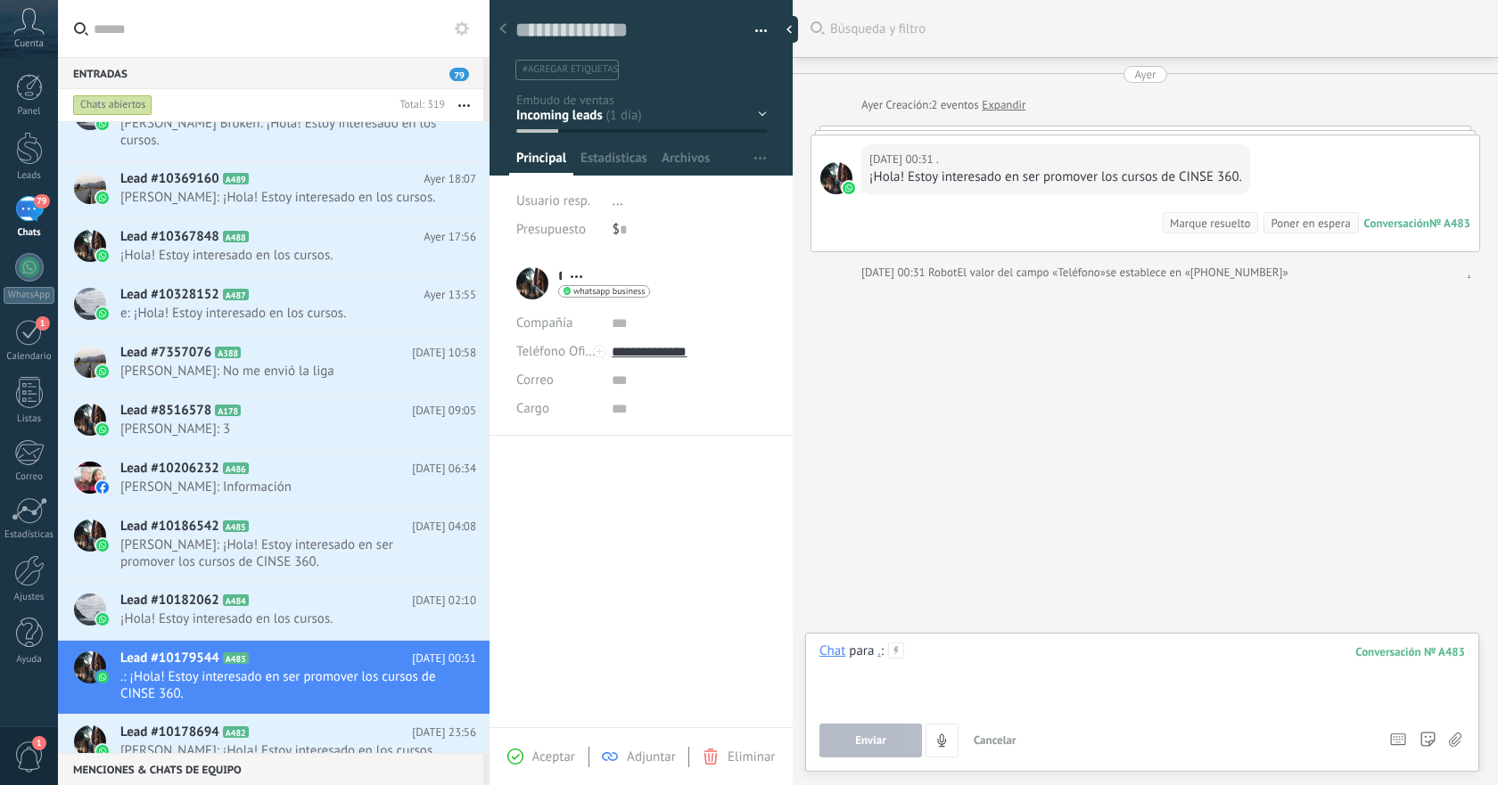
paste div
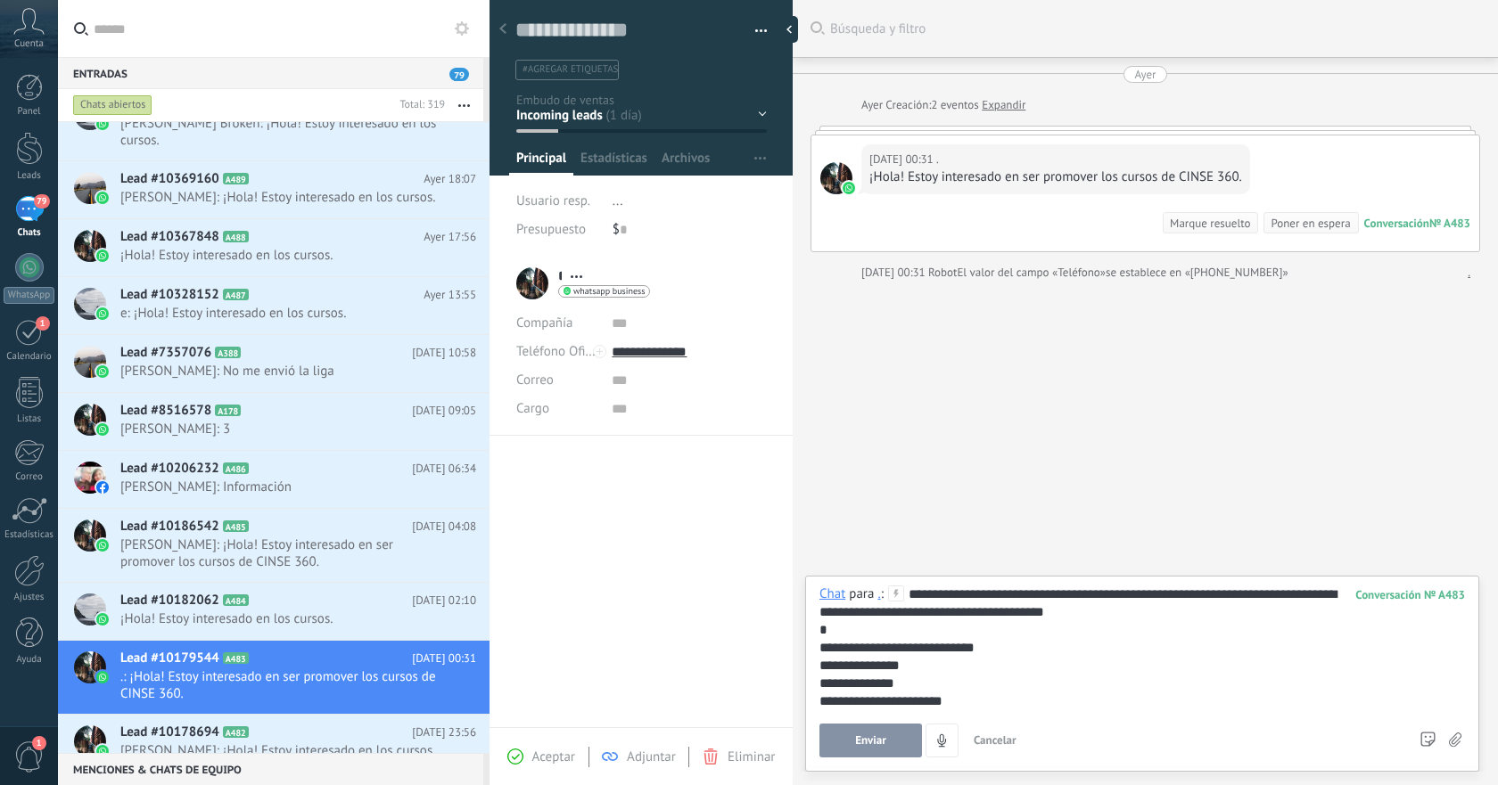
click at [869, 732] on button "Enviar" at bounding box center [870, 741] width 103 height 34
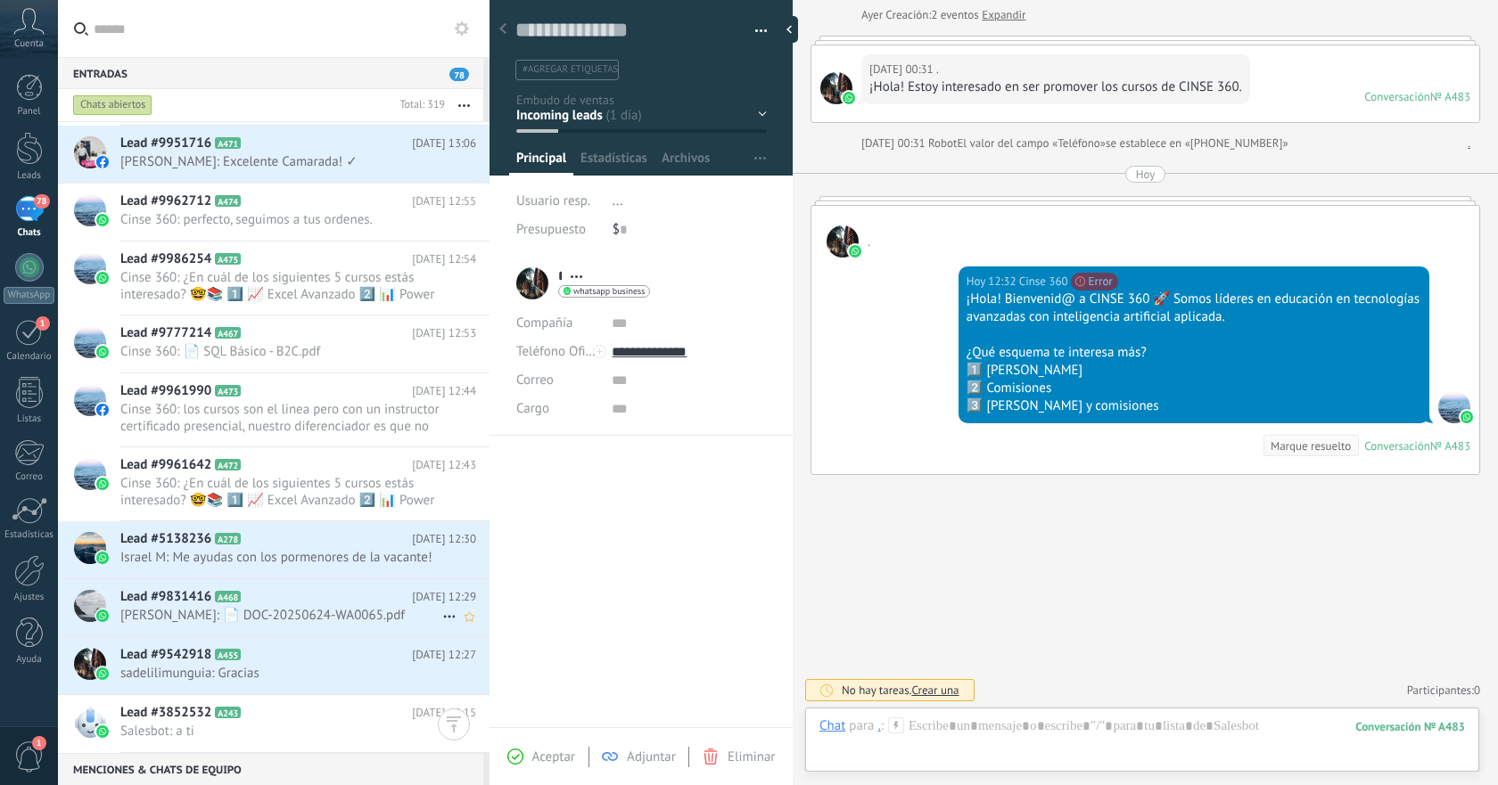
scroll to position [1748, 0]
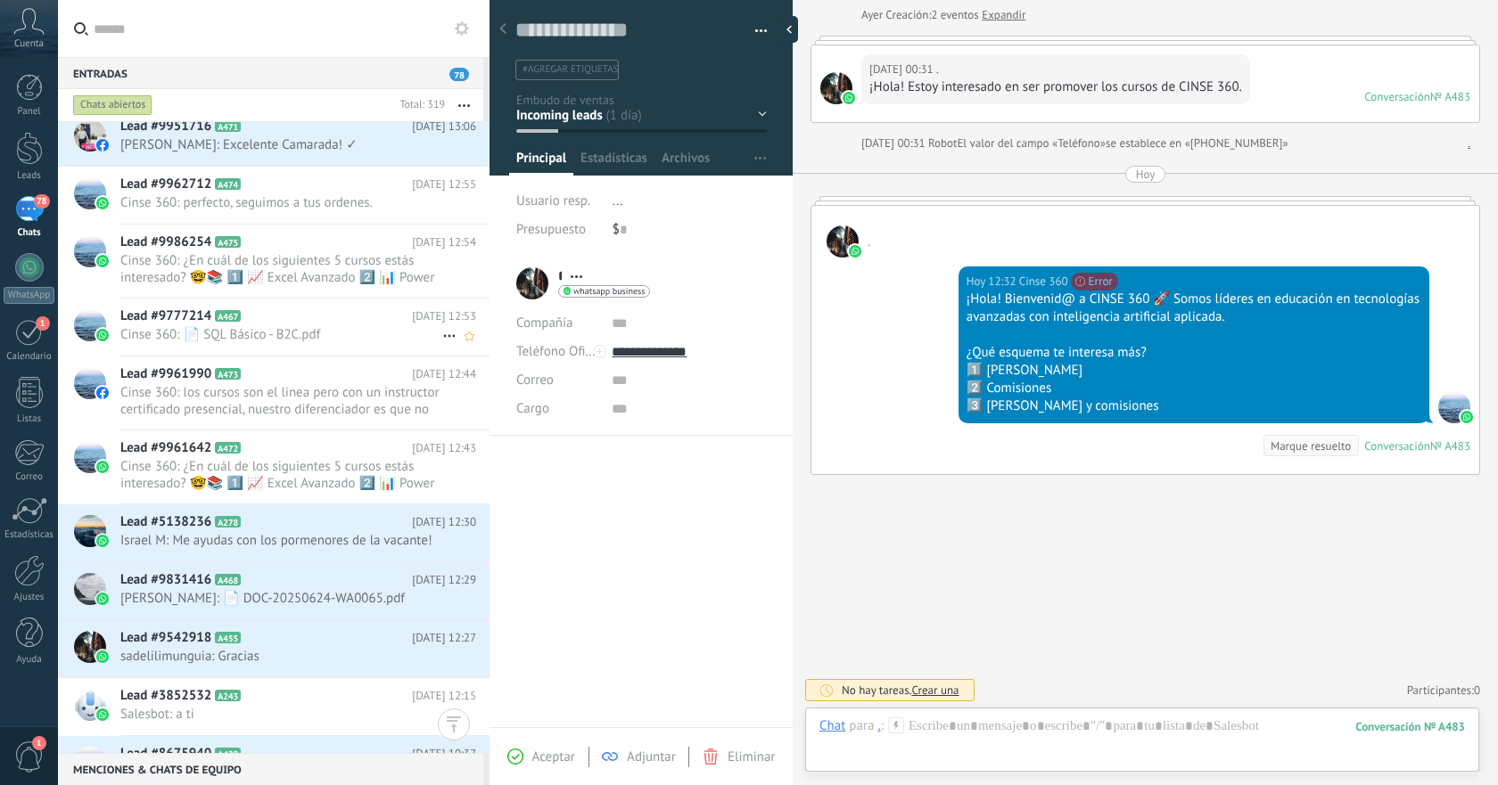
click at [344, 340] on span "Cinse 360: 📄 SQL Básico - B2C.pdf" at bounding box center [281, 334] width 322 height 17
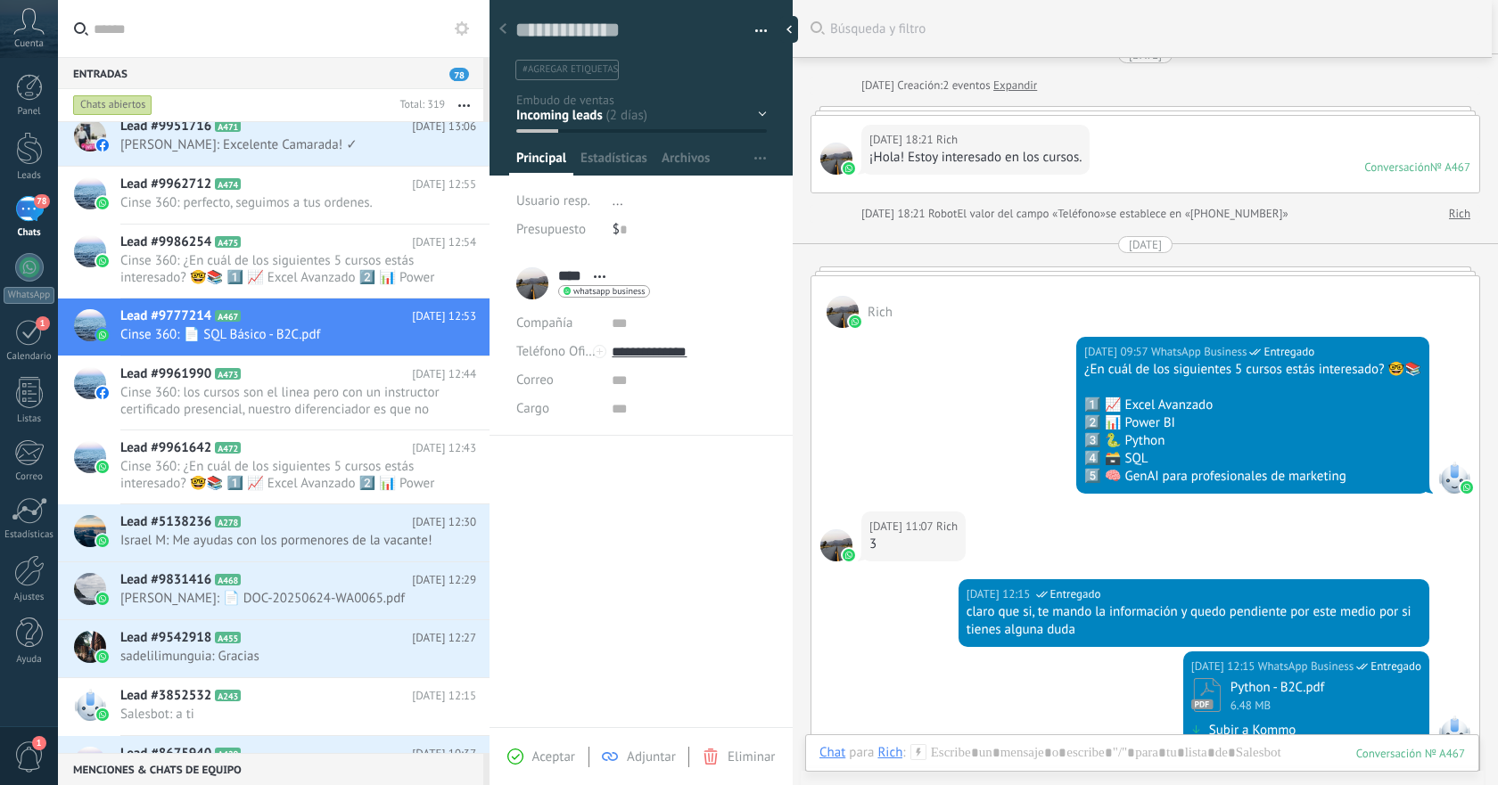
scroll to position [28, 0]
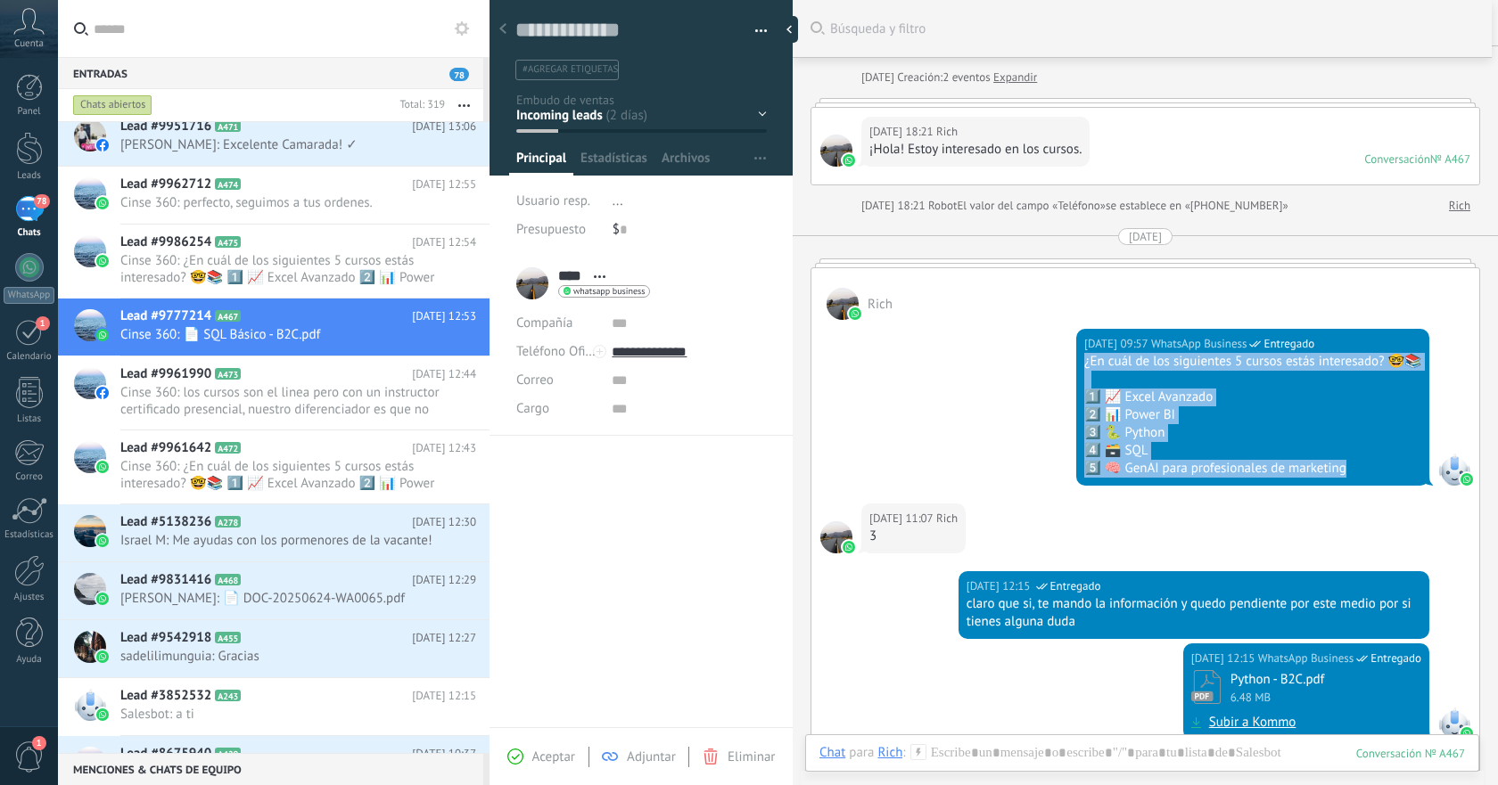
drag, startPoint x: 1084, startPoint y: 364, endPoint x: 1362, endPoint y: 471, distance: 298.0
click at [1362, 471] on div "¿En cuál de los siguientes 5 cursos estás interesado? 🤓📚 1️⃣ 📈 Excel Avanzado 2…" at bounding box center [1252, 415] width 337 height 125
copy div "¿En cuál de los siguientes 5 cursos estás interesado? 🤓📚 1️⃣ 📈 Excel Avanzado 2…"
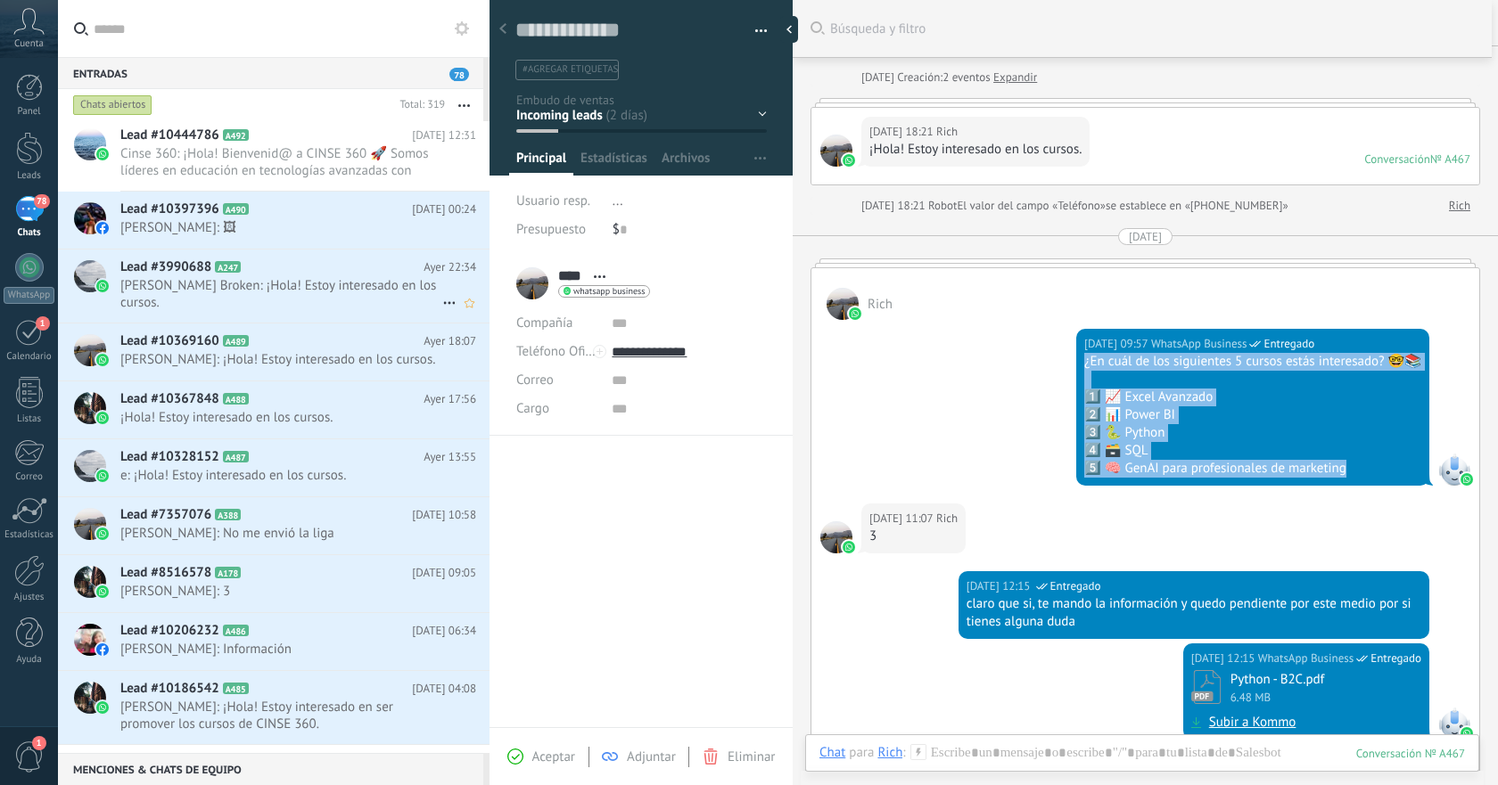
scroll to position [0, 0]
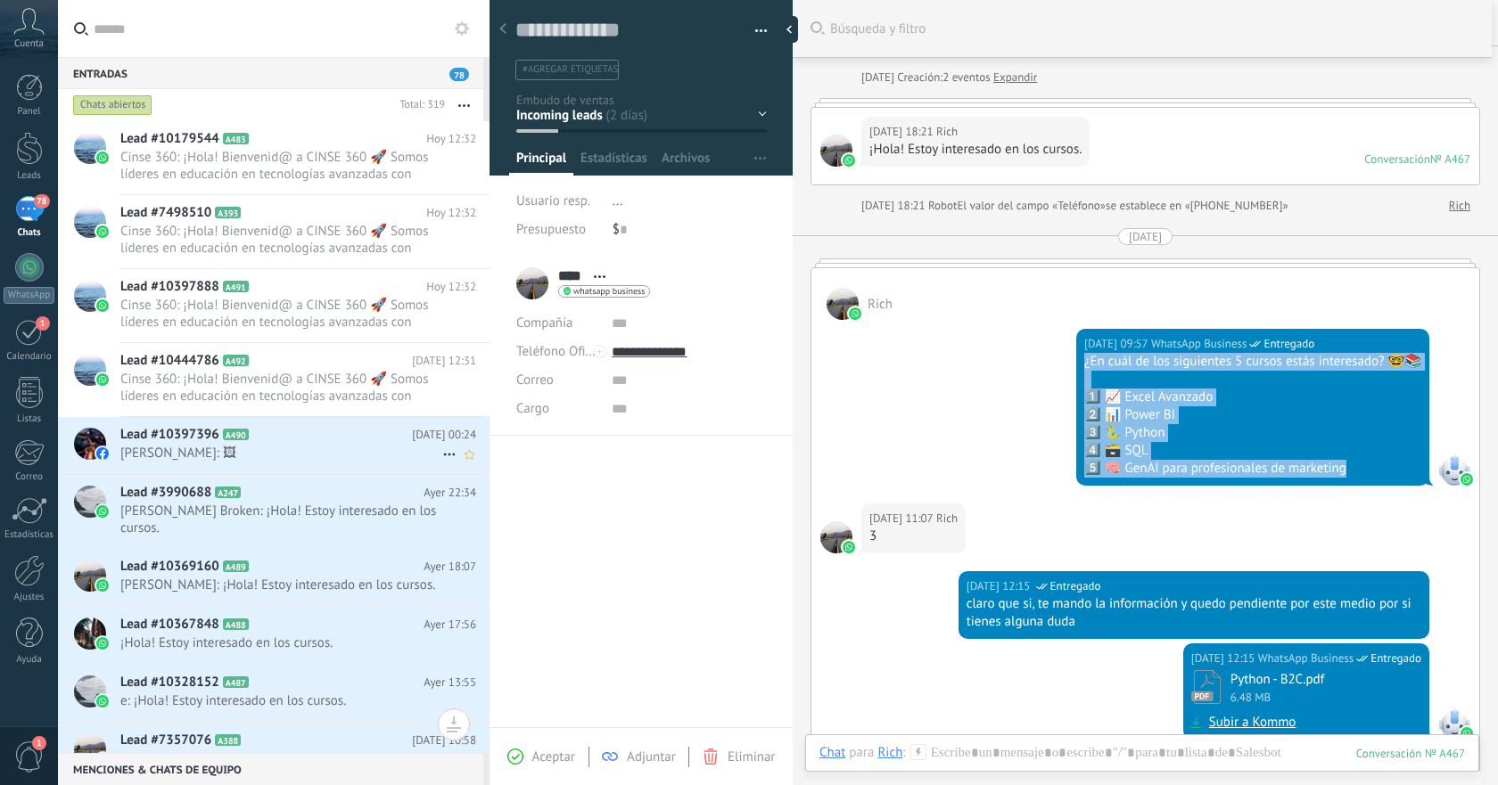
click at [295, 454] on span "[PERSON_NAME]: 🖼" at bounding box center [281, 453] width 322 height 17
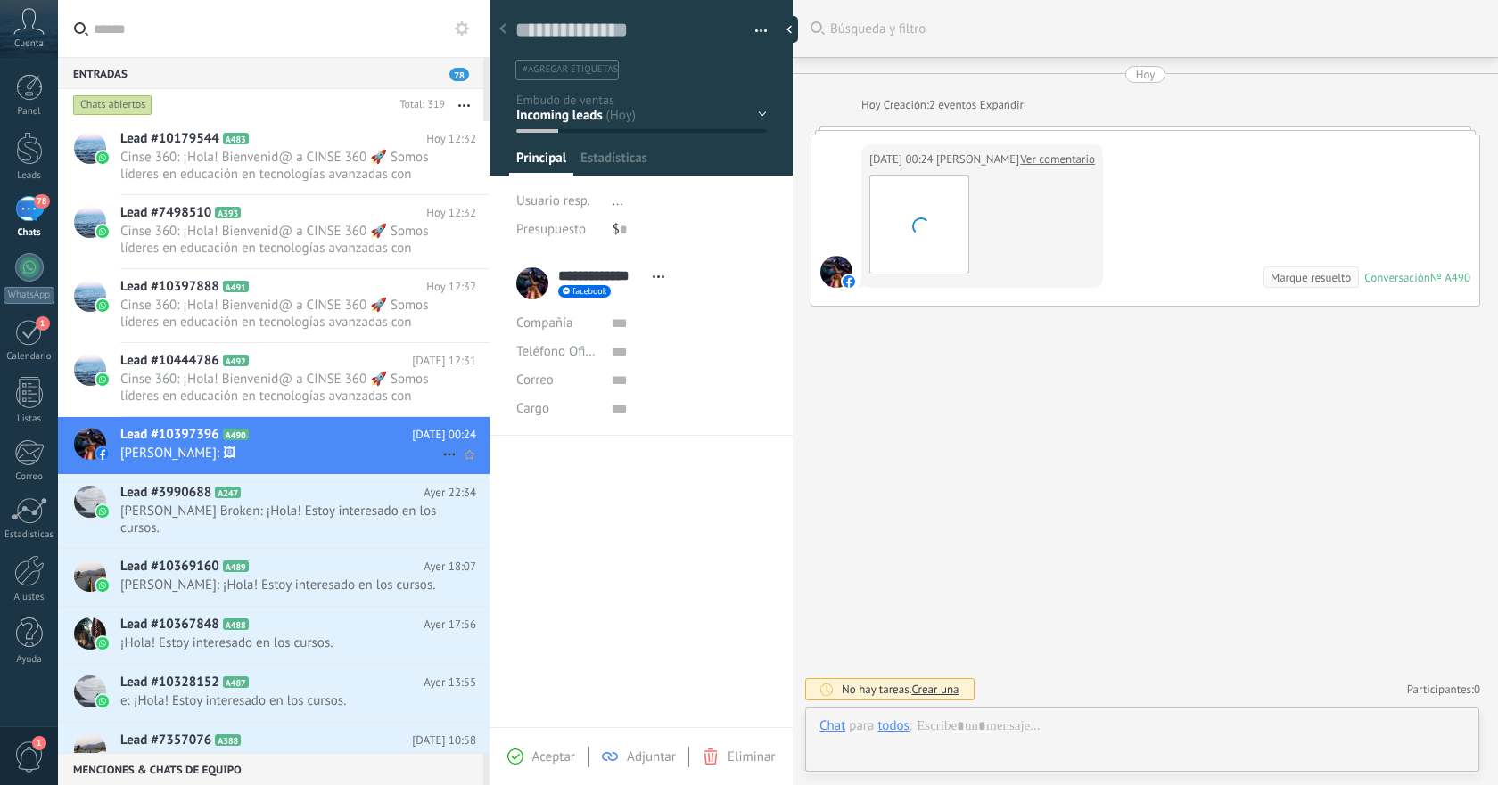
scroll to position [27, 0]
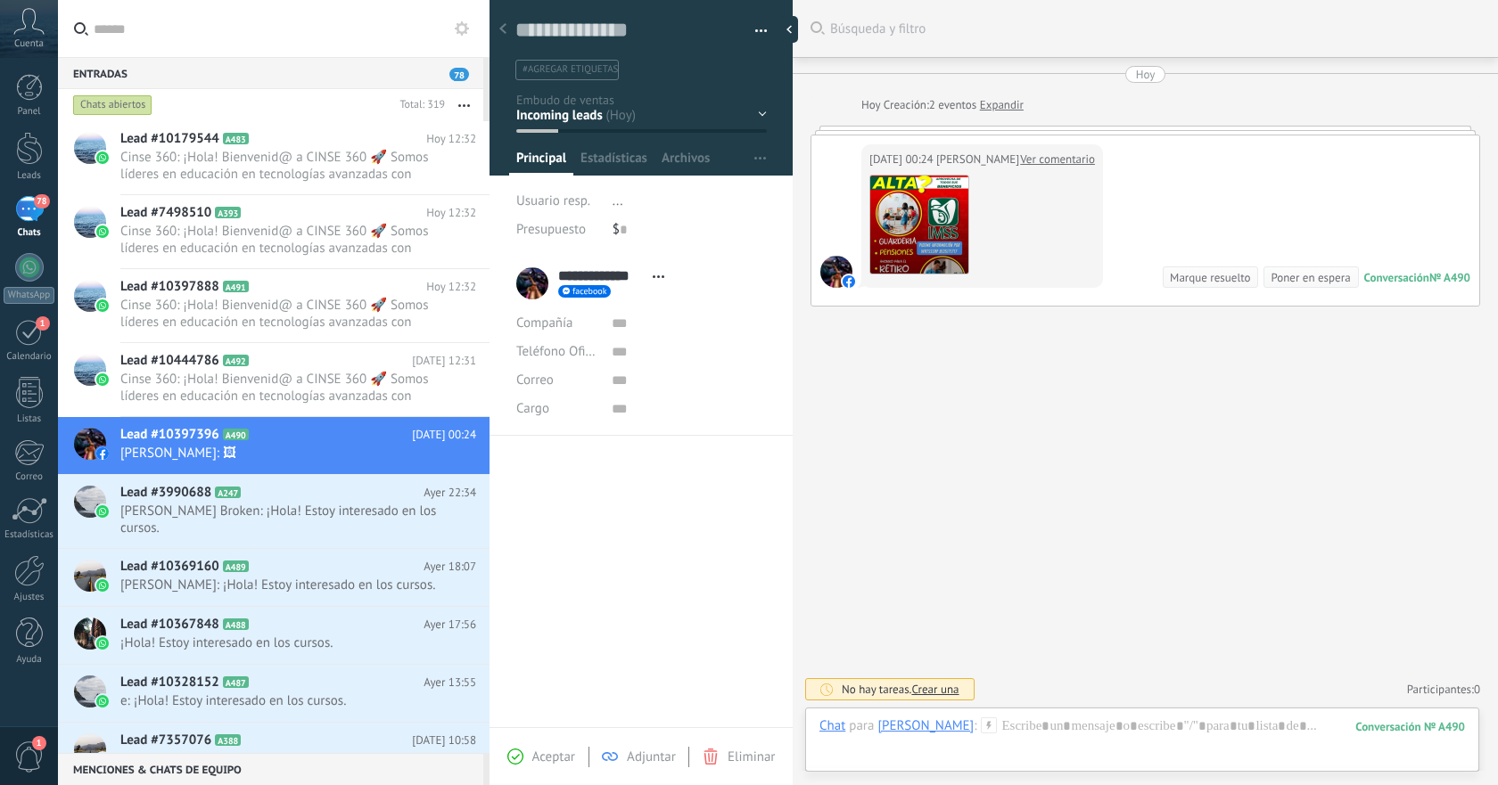
click at [750, 759] on span "Eliminar" at bounding box center [750, 757] width 47 height 17
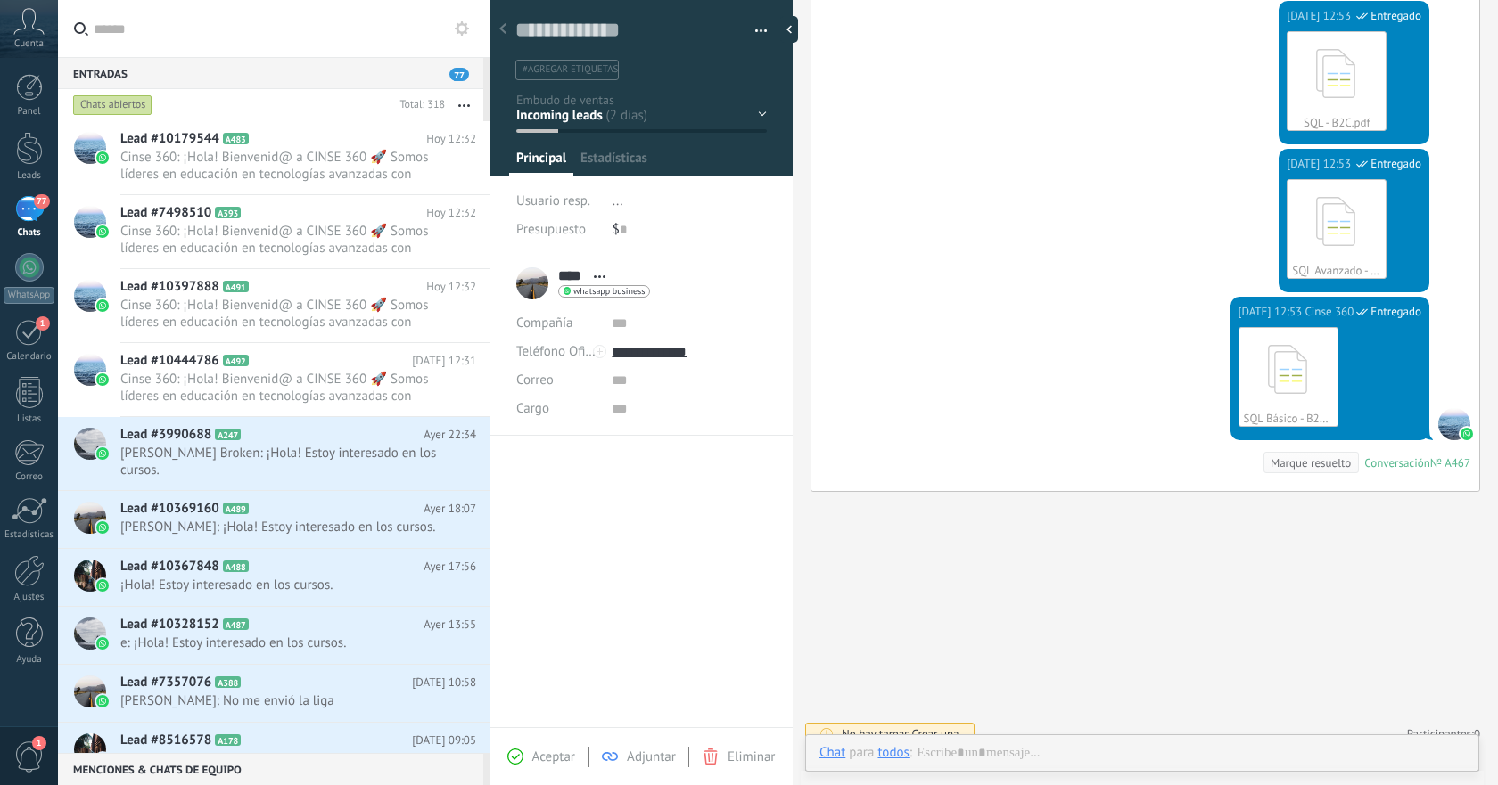
scroll to position [27, 0]
click at [351, 456] on span "[PERSON_NAME] Broken: ¡Hola! Estoy interesado en los cursos." at bounding box center [281, 462] width 322 height 34
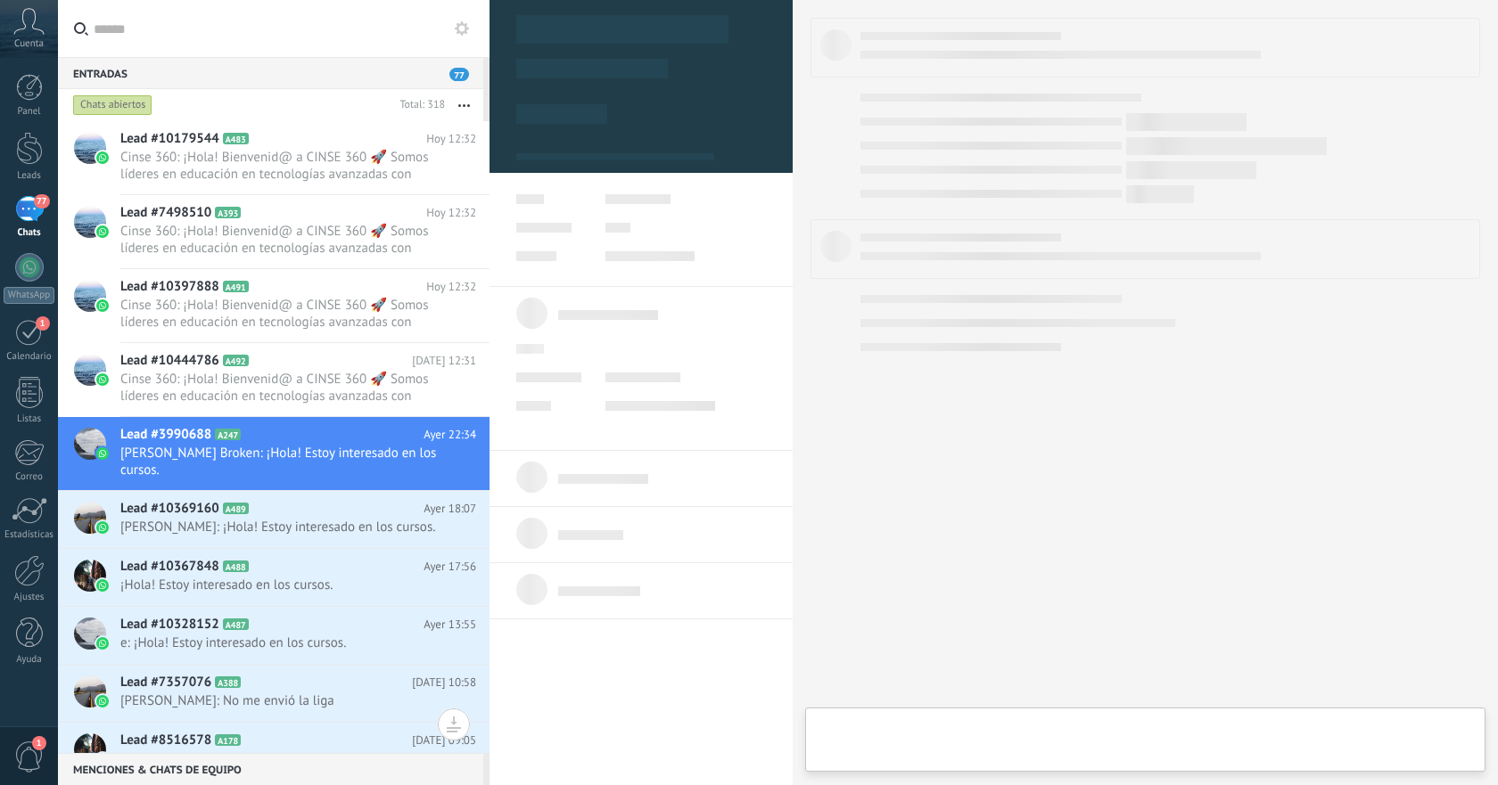
type textarea "**********"
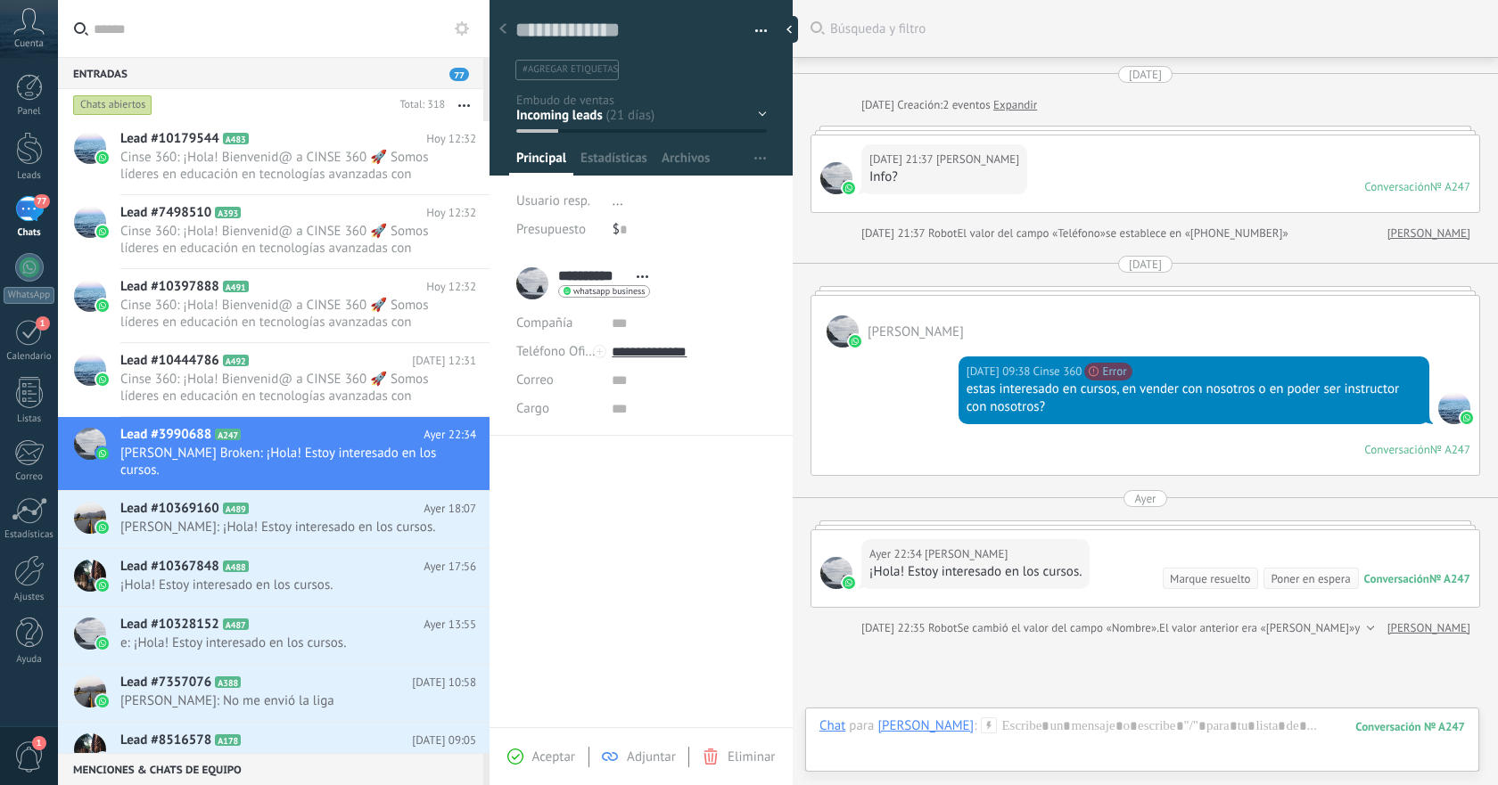
scroll to position [161, 0]
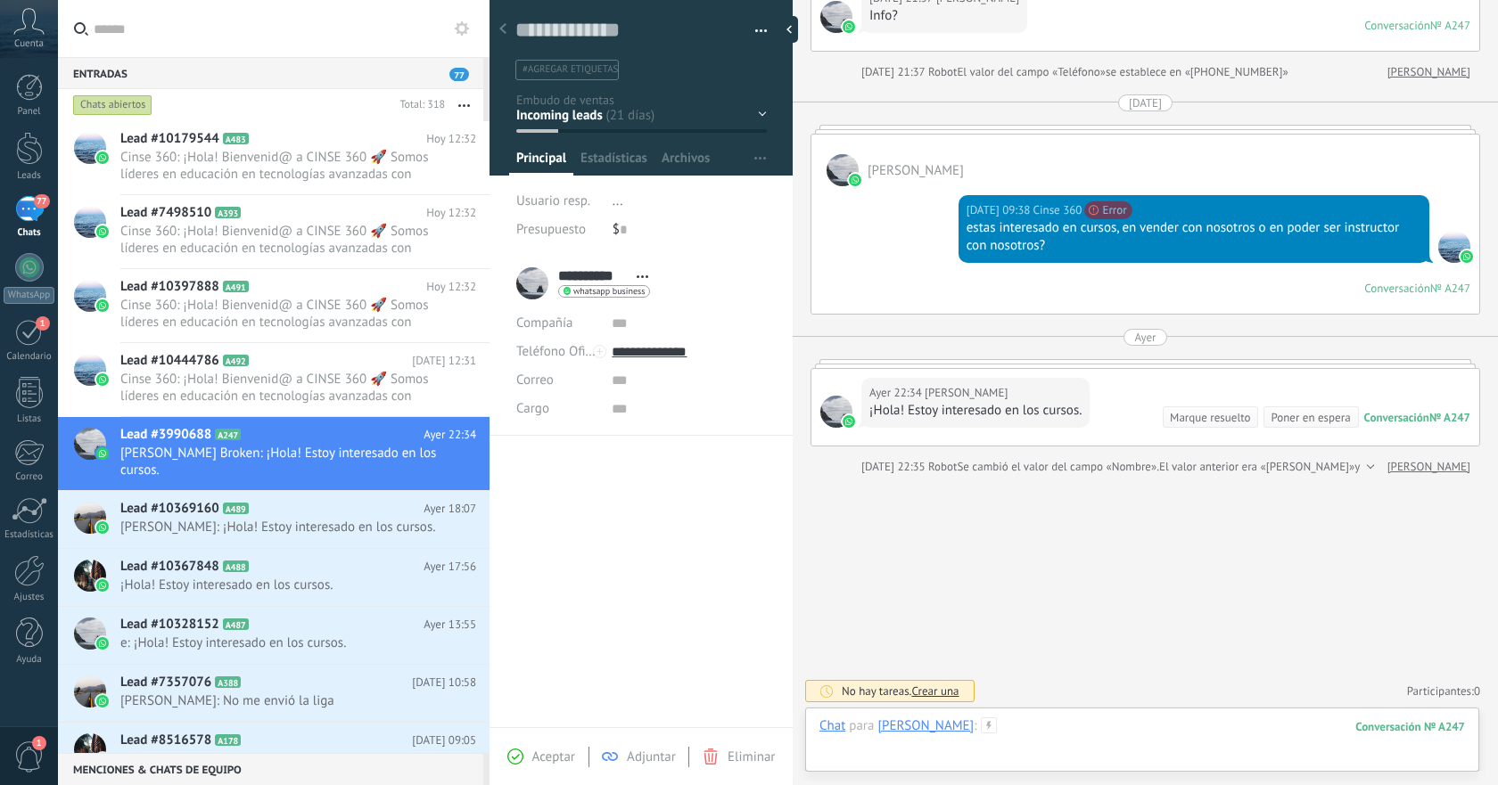
click at [1080, 727] on div at bounding box center [1141, 744] width 645 height 53
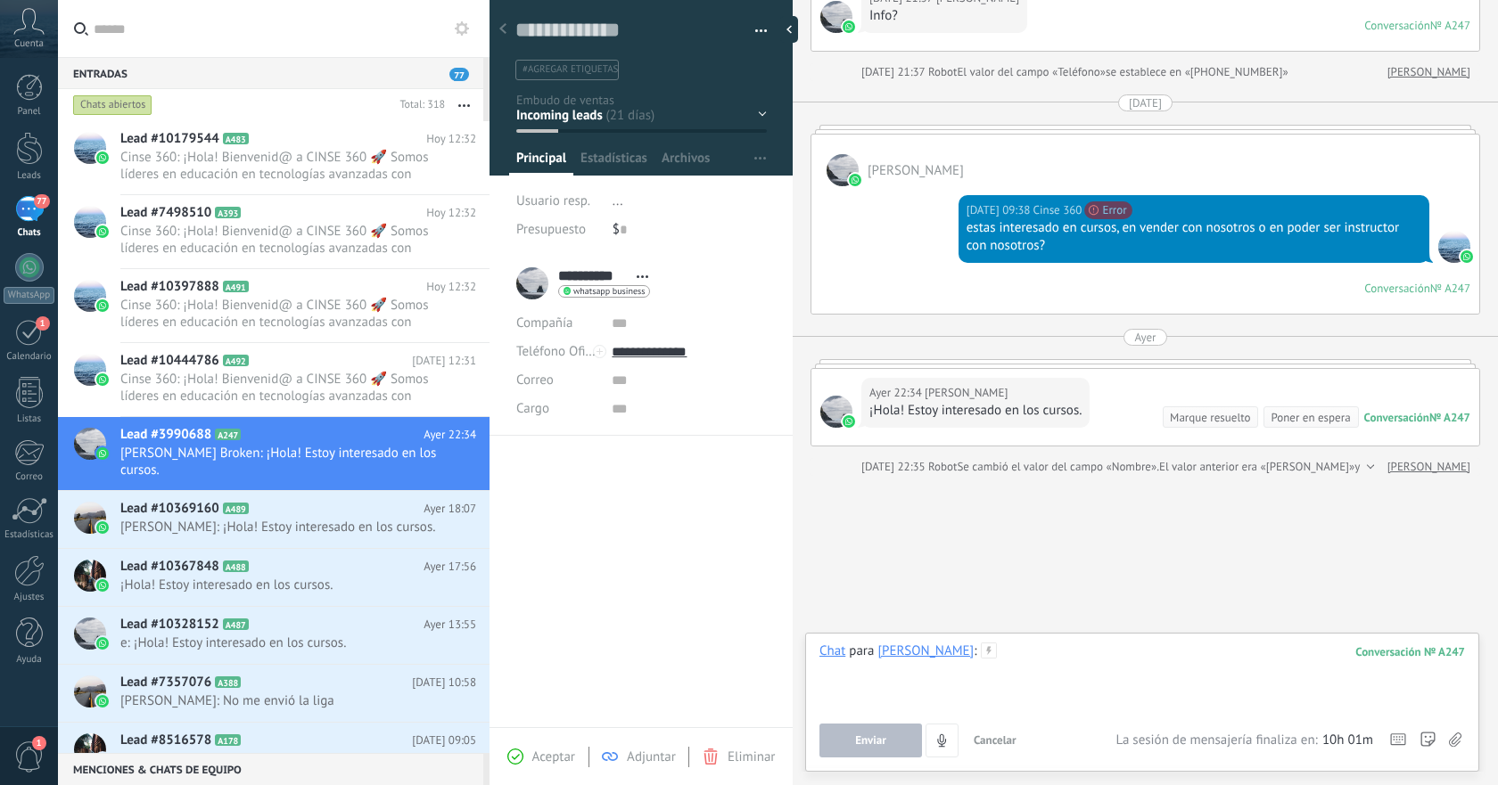
paste div
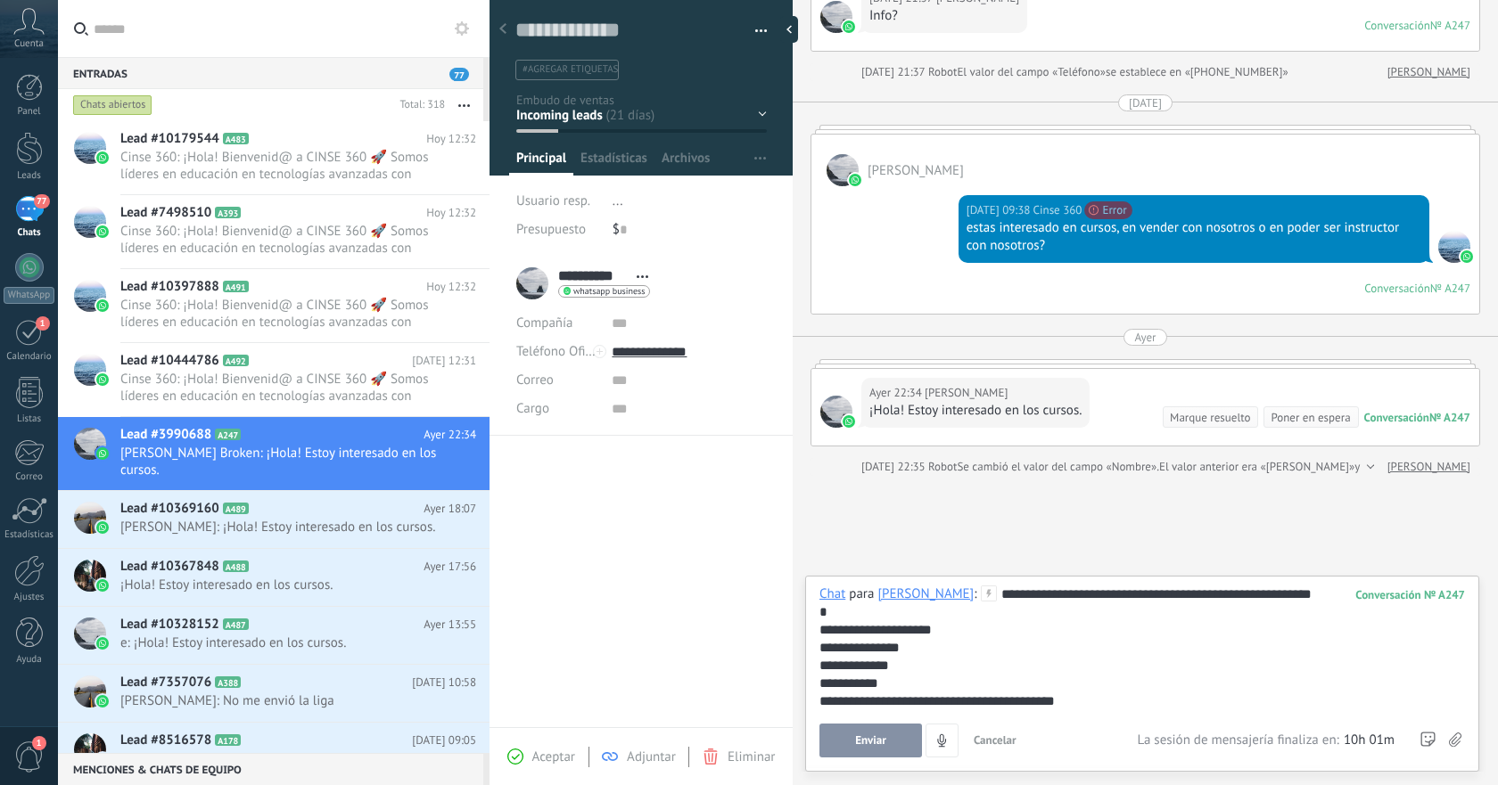
click at [892, 737] on button "Enviar" at bounding box center [870, 741] width 103 height 34
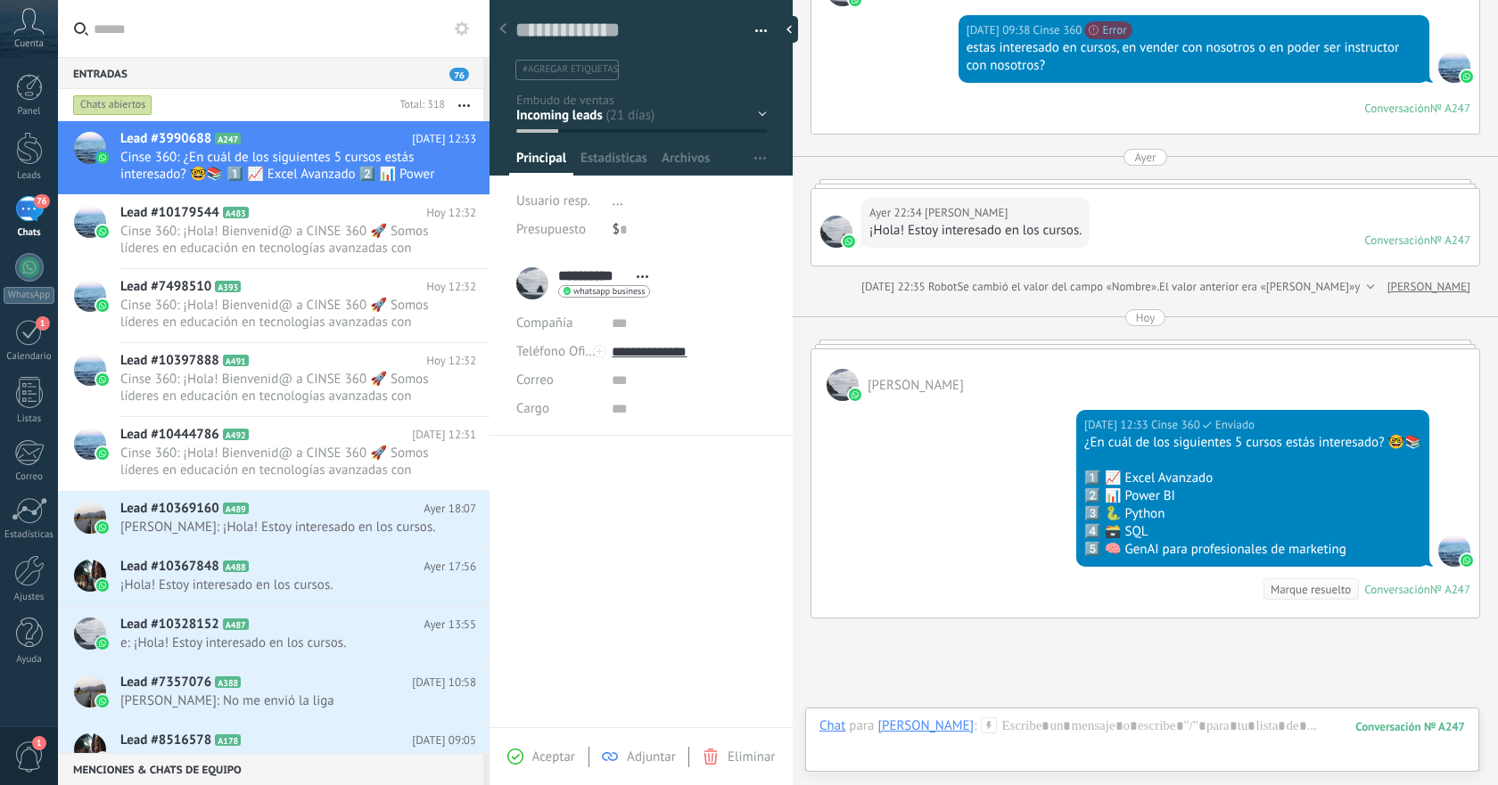
scroll to position [484, 0]
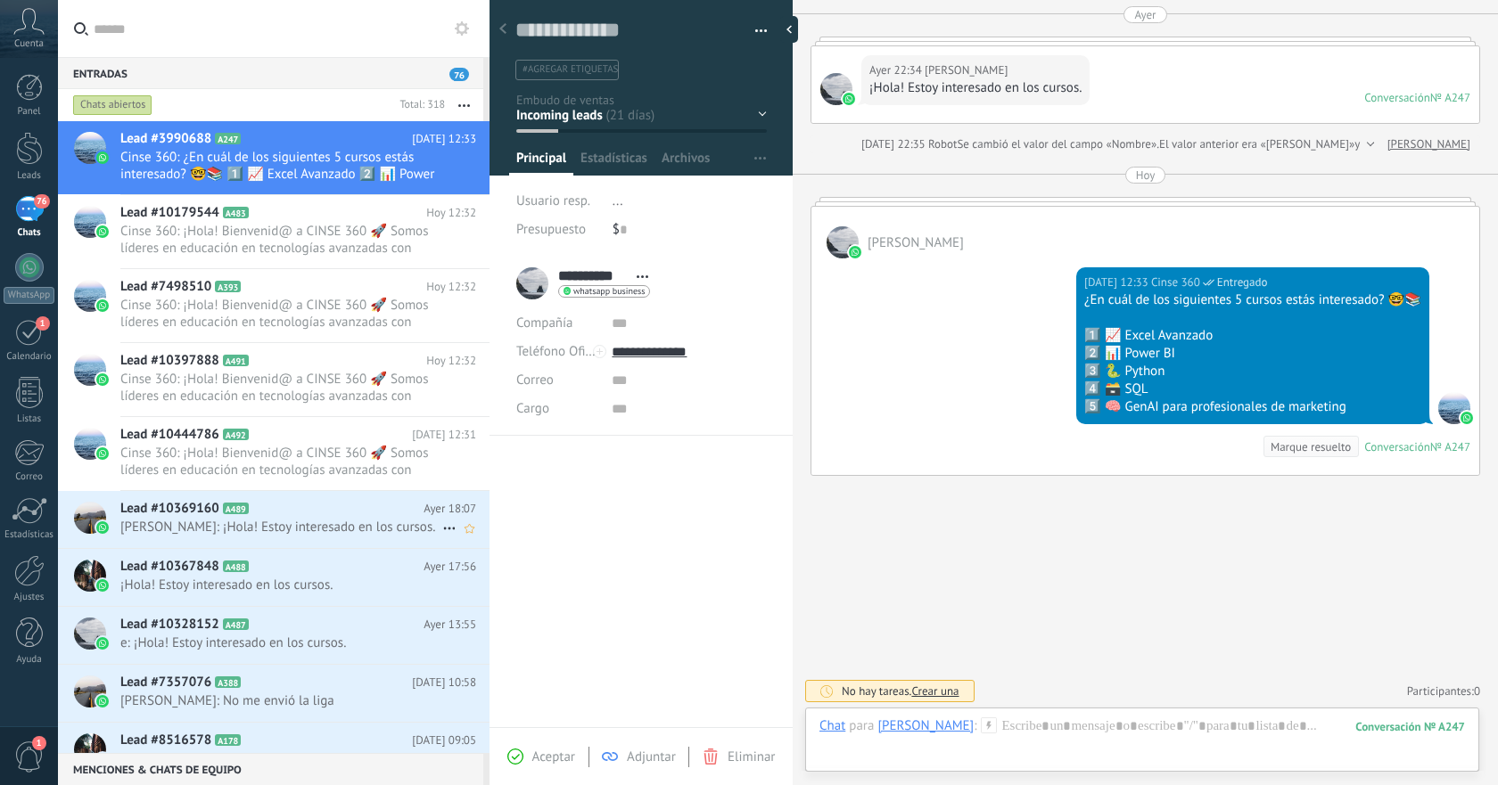
click at [313, 525] on span "[PERSON_NAME]: ¡Hola! Estoy interesado en los cursos." at bounding box center [281, 527] width 322 height 17
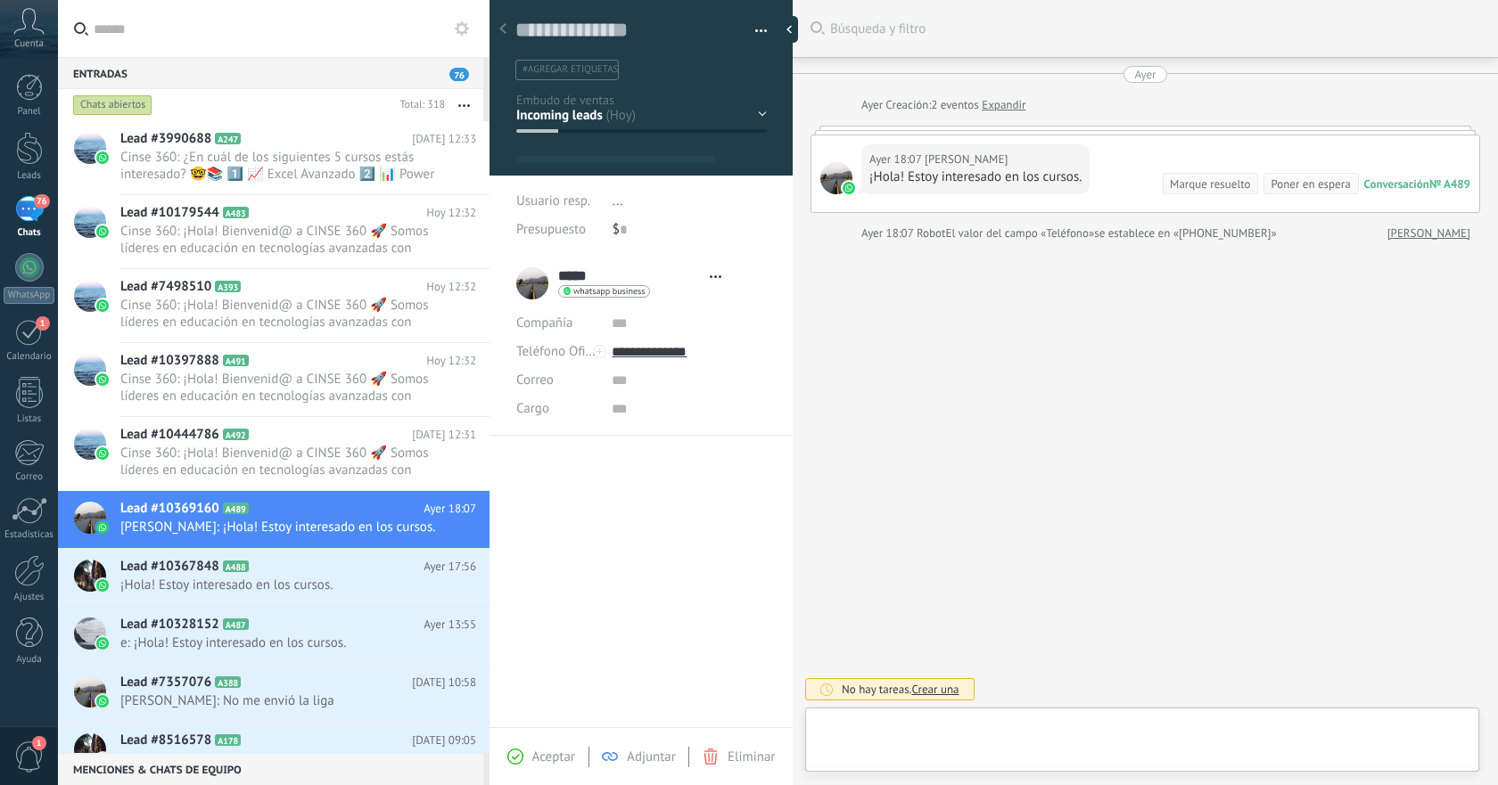
type textarea "**********"
click at [1082, 731] on div at bounding box center [1141, 744] width 645 height 53
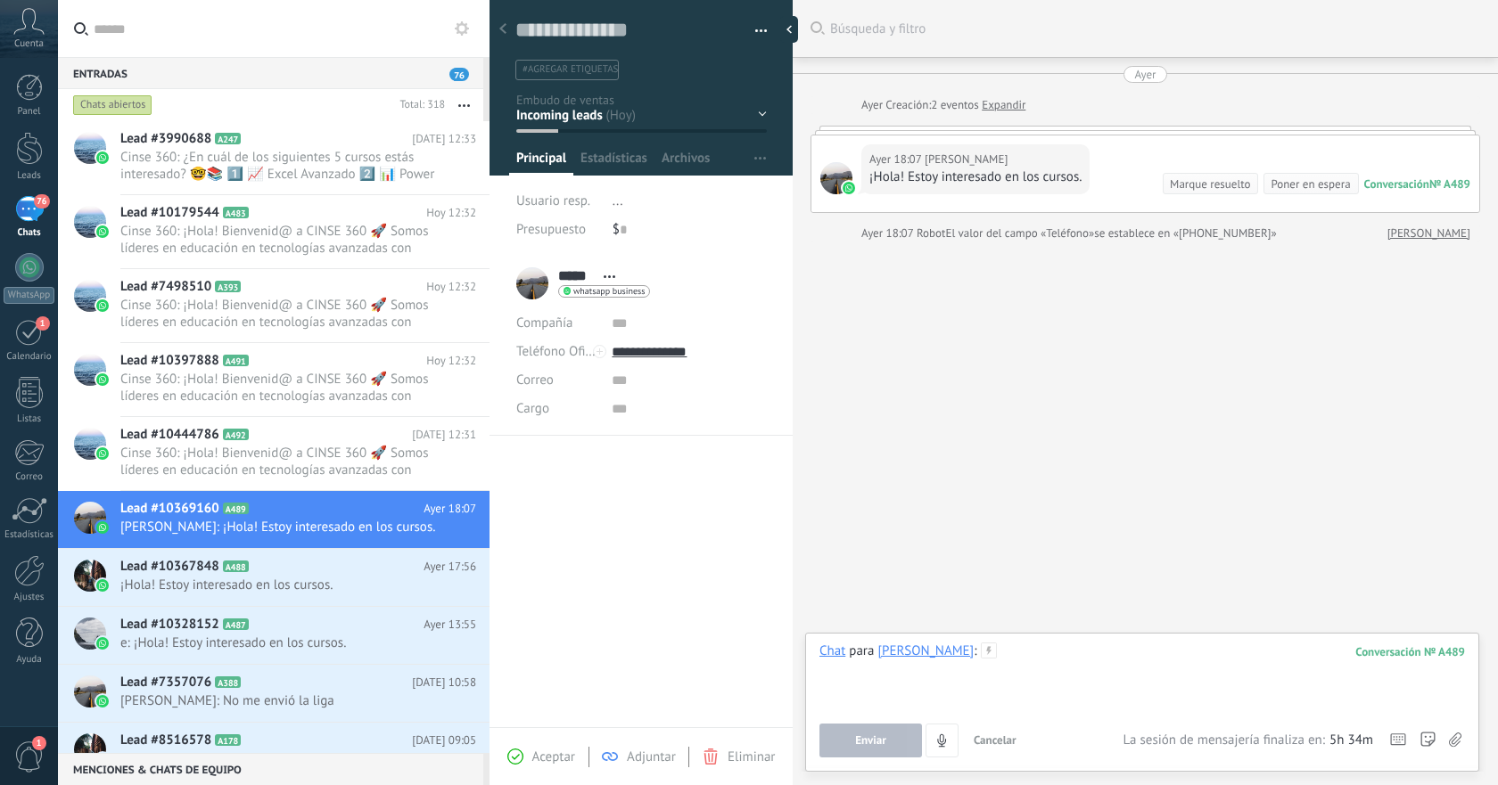
paste div
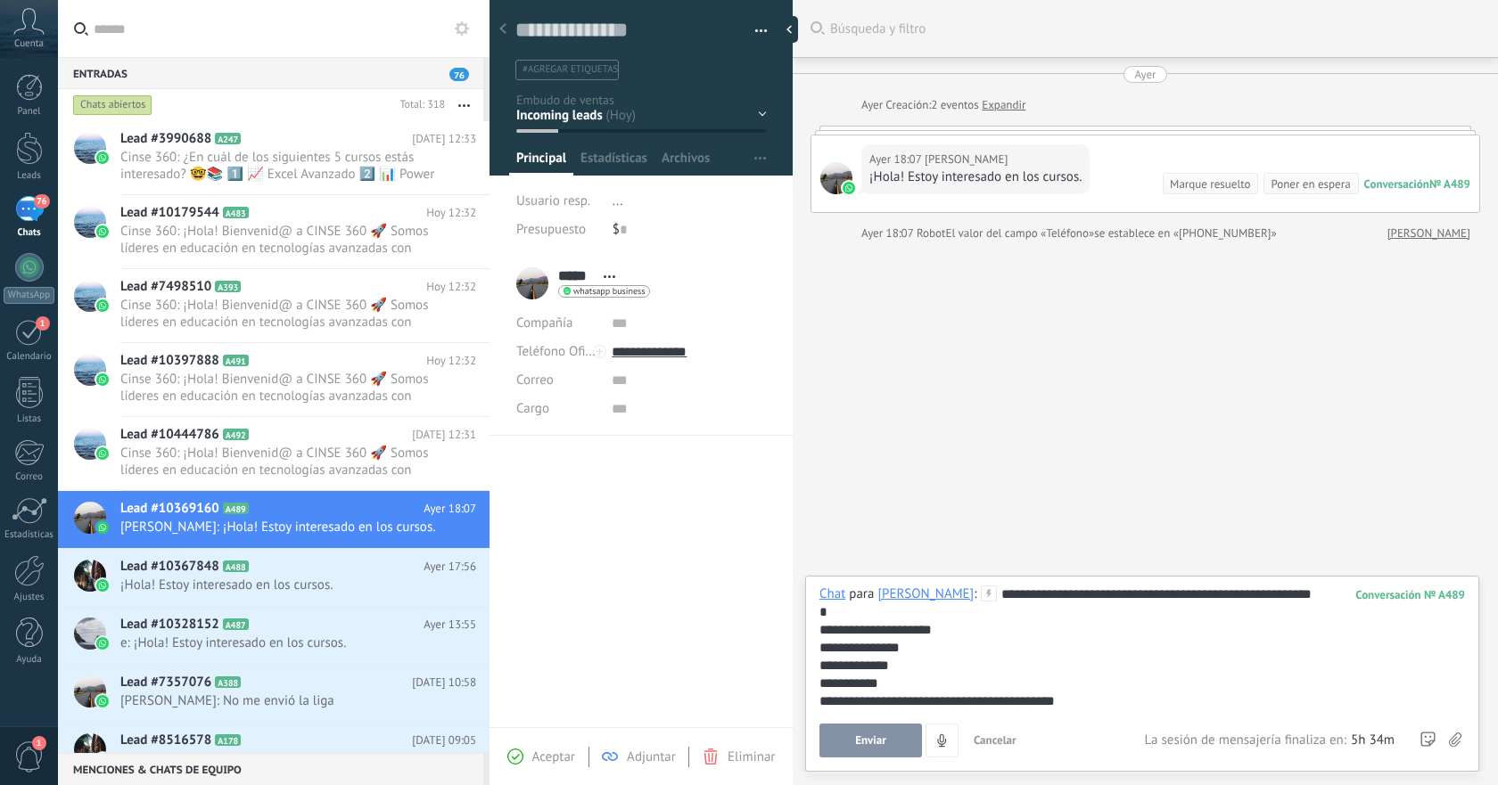
click at [866, 737] on span "Enviar" at bounding box center [870, 741] width 31 height 12
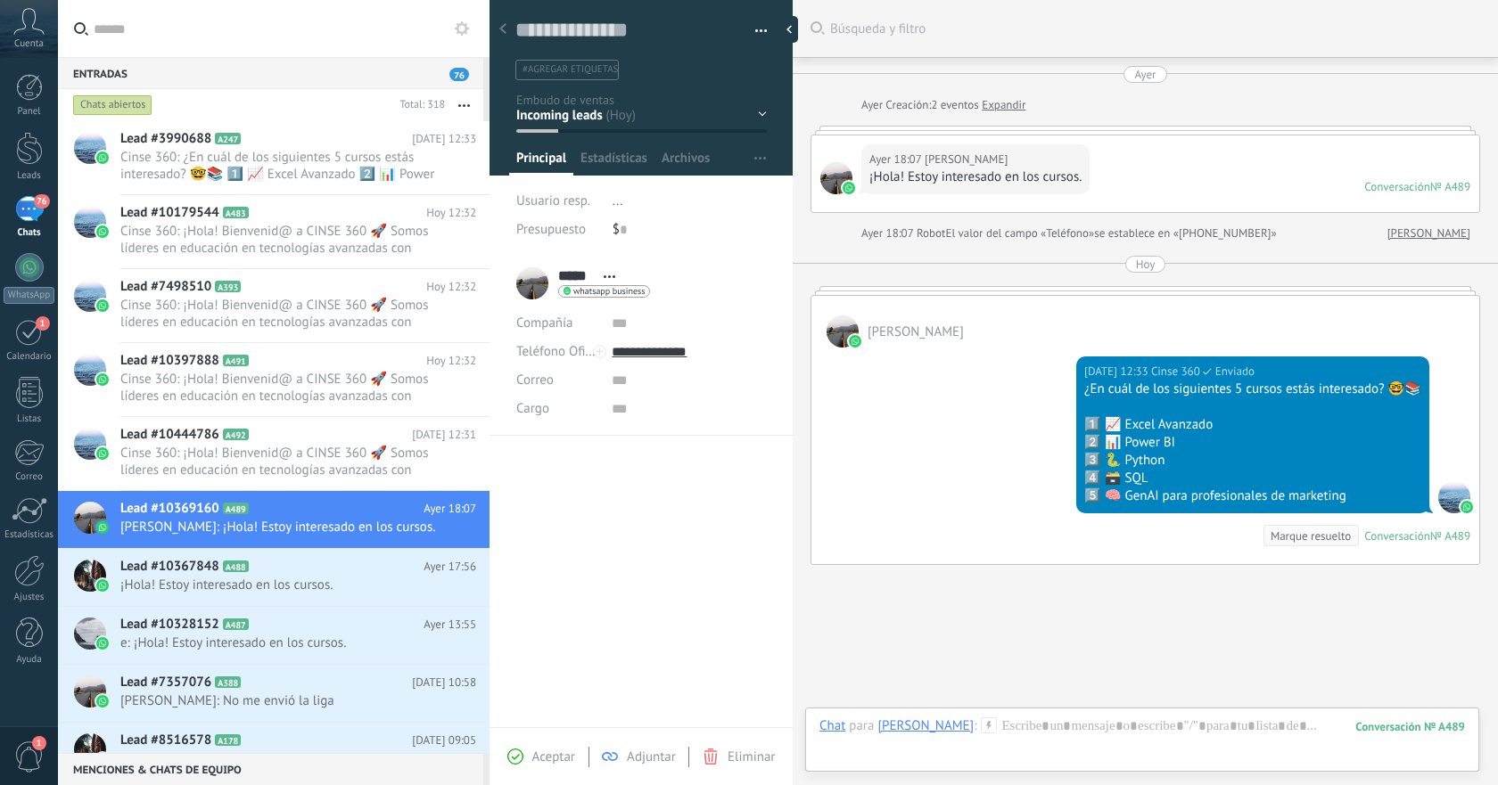
scroll to position [90, 0]
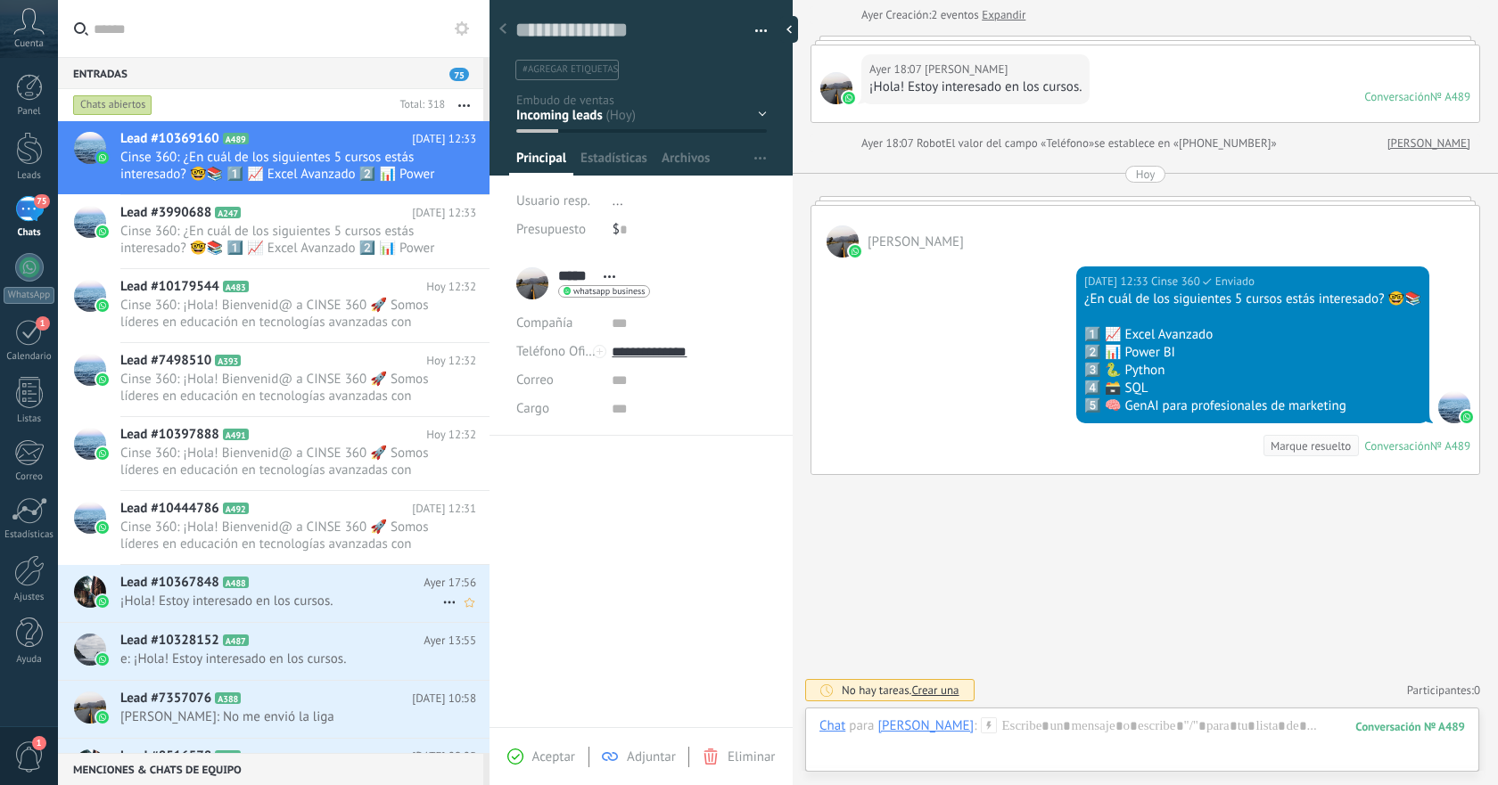
click at [360, 596] on span "¡Hola! Estoy interesado en los cursos." at bounding box center [281, 601] width 322 height 17
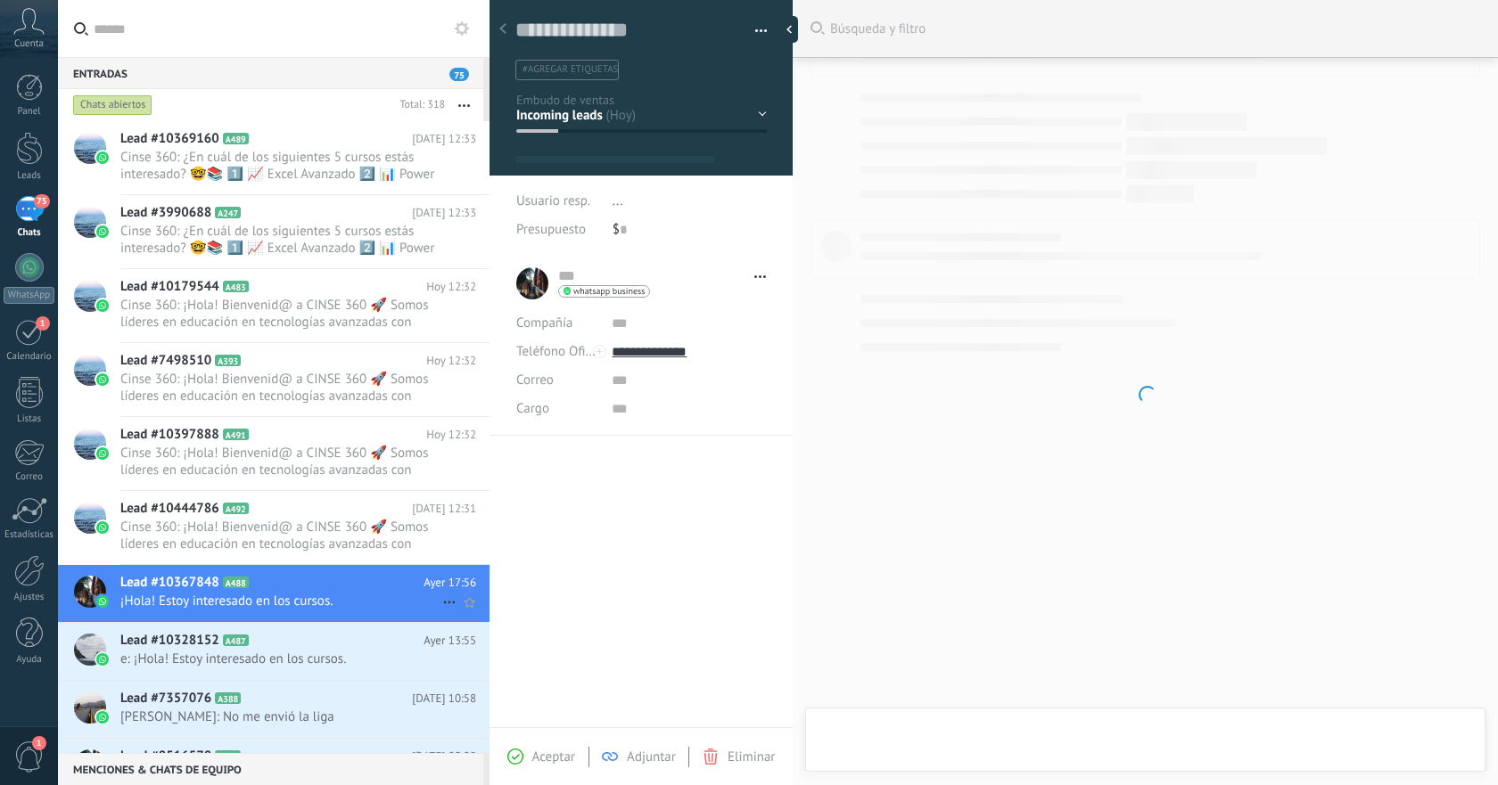
type textarea "**********"
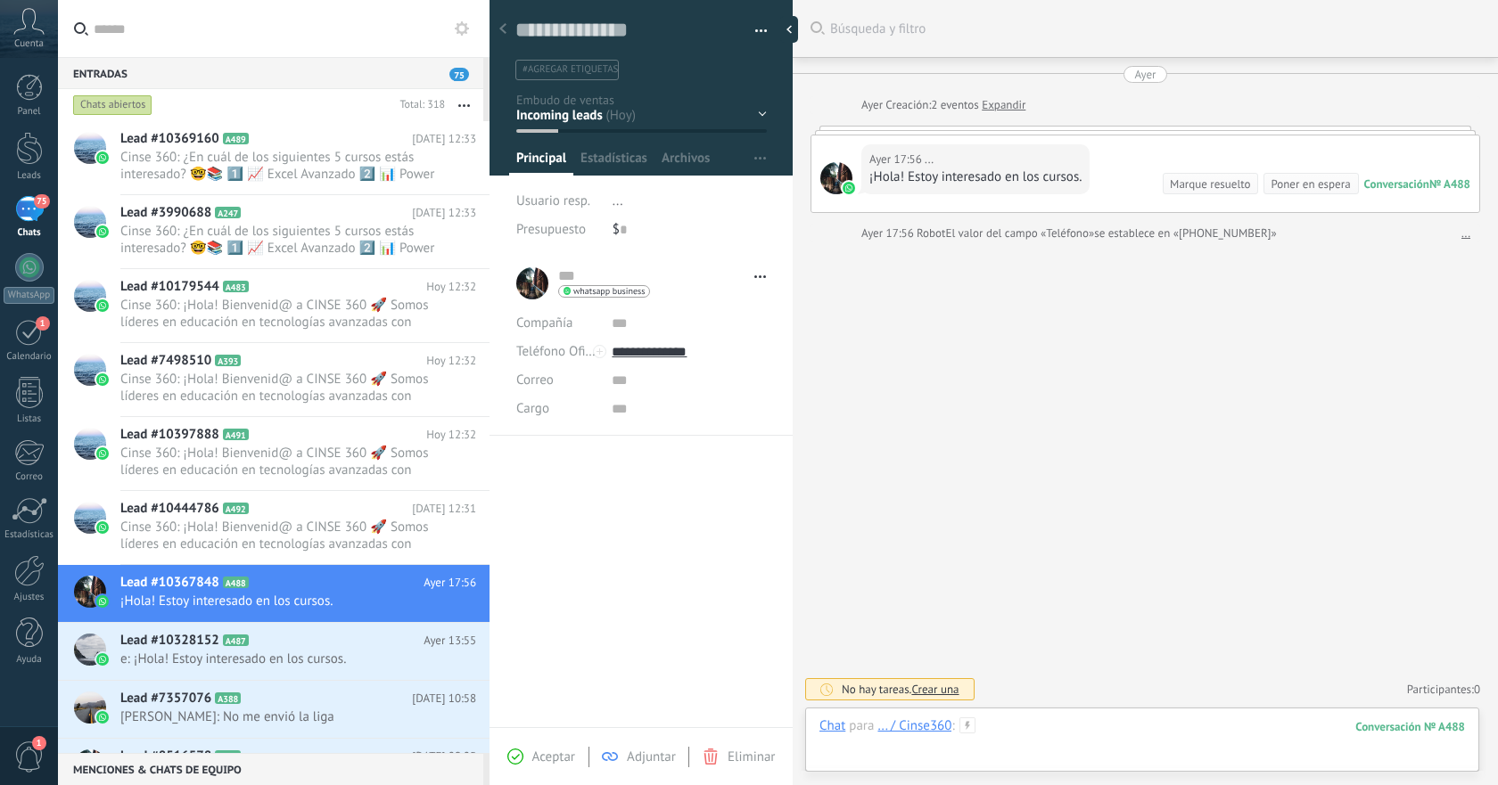
click at [1122, 729] on div at bounding box center [1141, 744] width 645 height 53
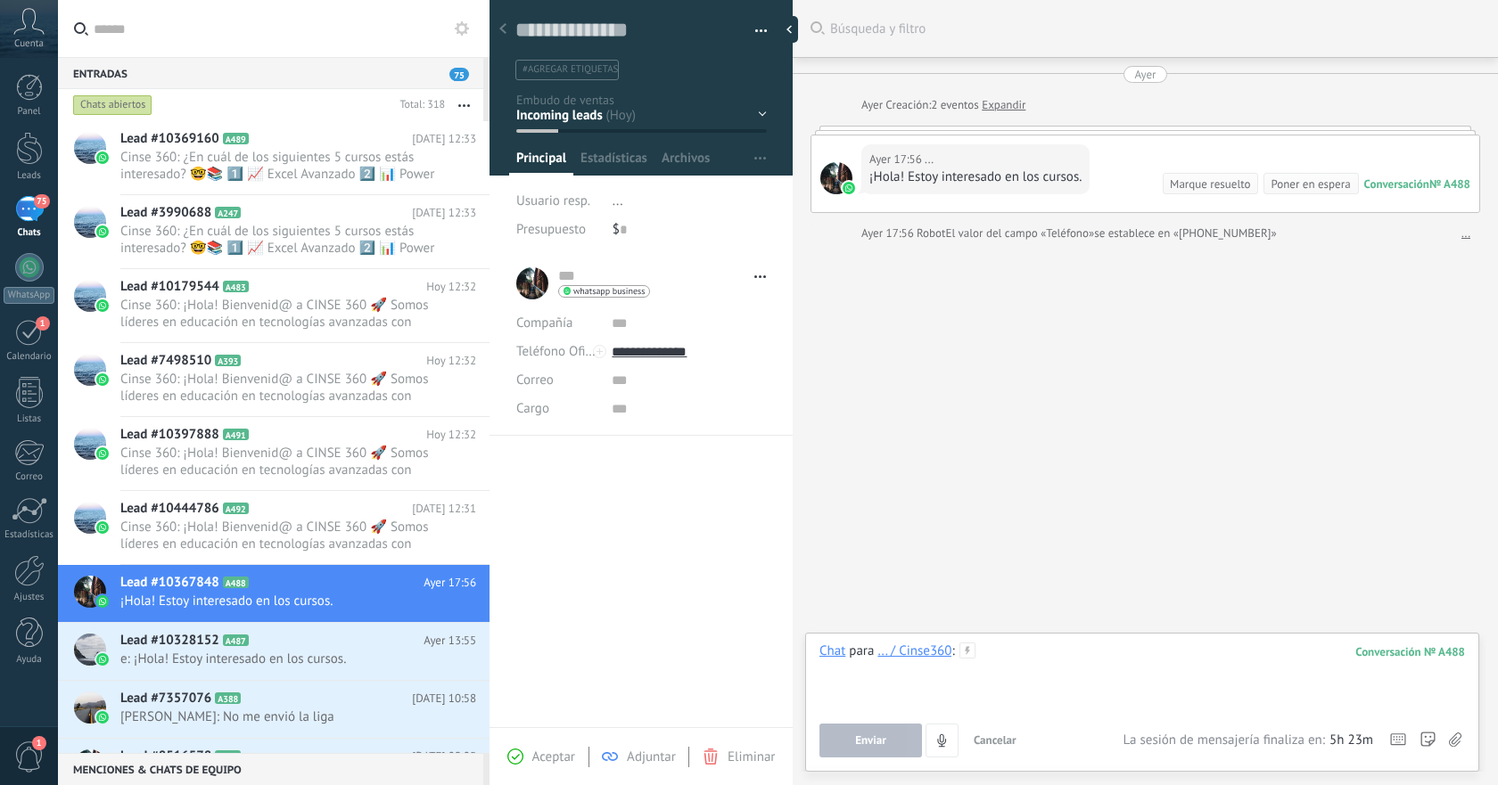
paste div
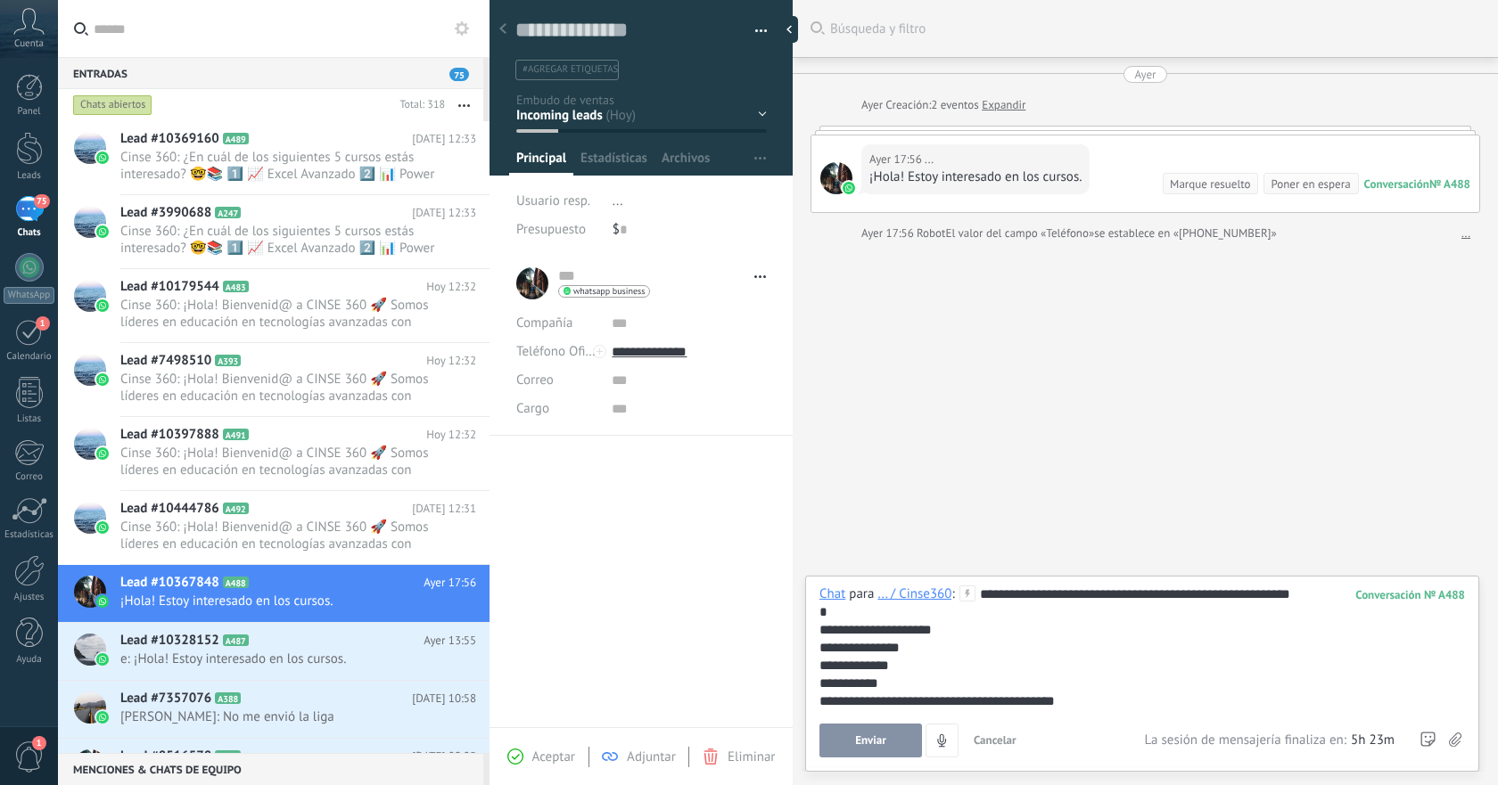
click at [900, 739] on button "Enviar" at bounding box center [870, 741] width 103 height 34
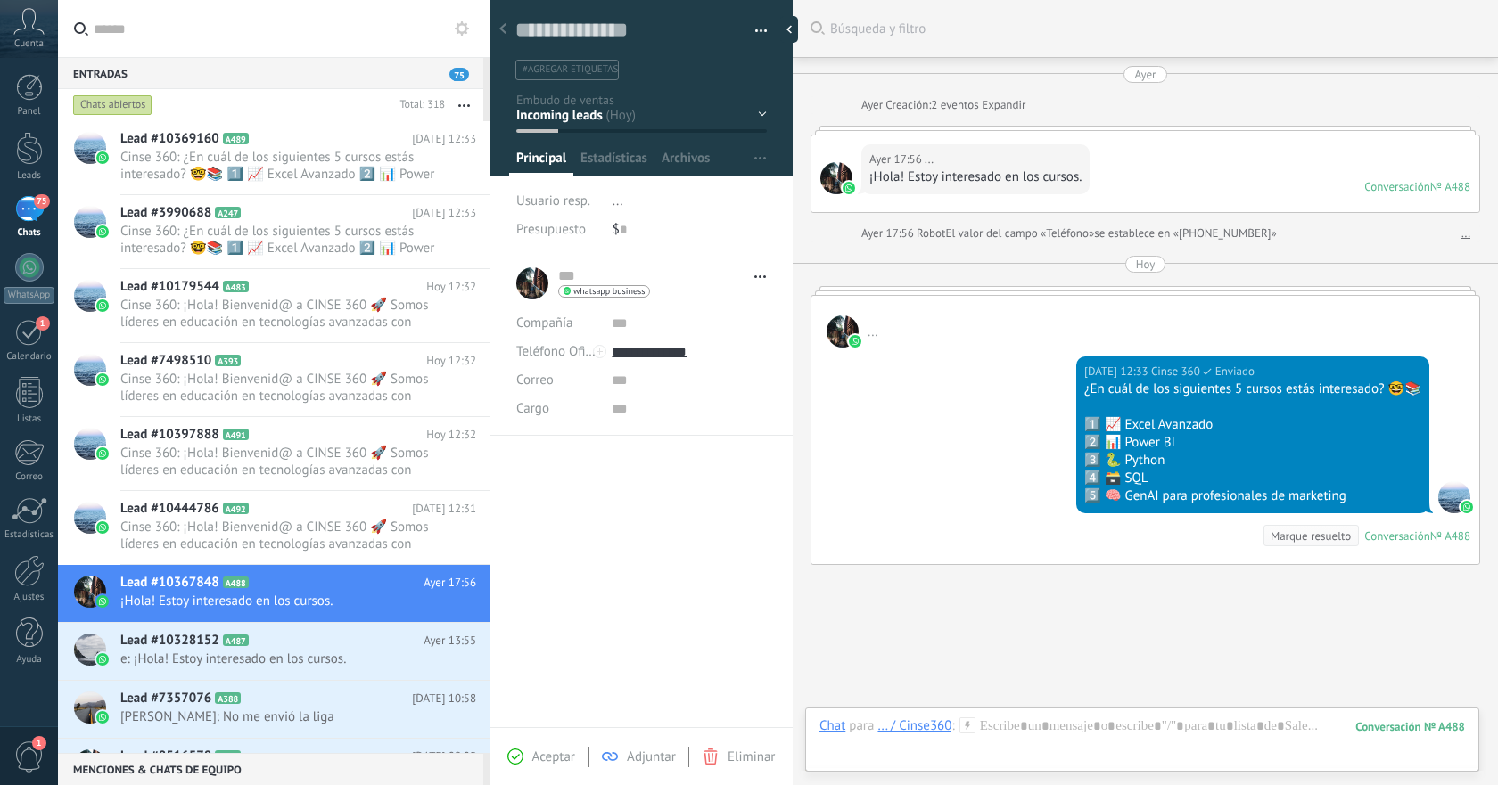
scroll to position [90, 0]
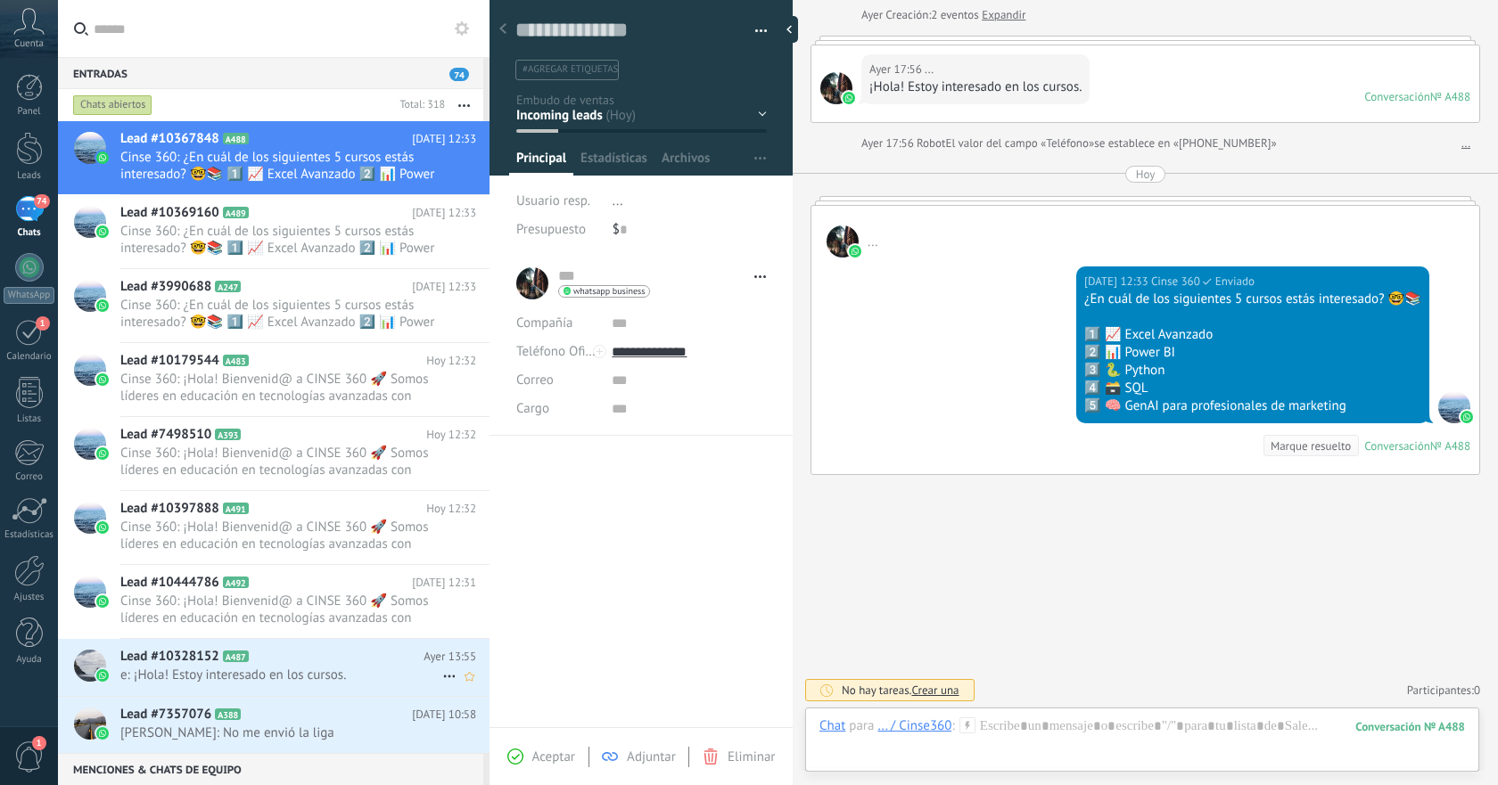
click at [343, 678] on span "e: ¡Hola! Estoy interesado en los cursos." at bounding box center [281, 675] width 322 height 17
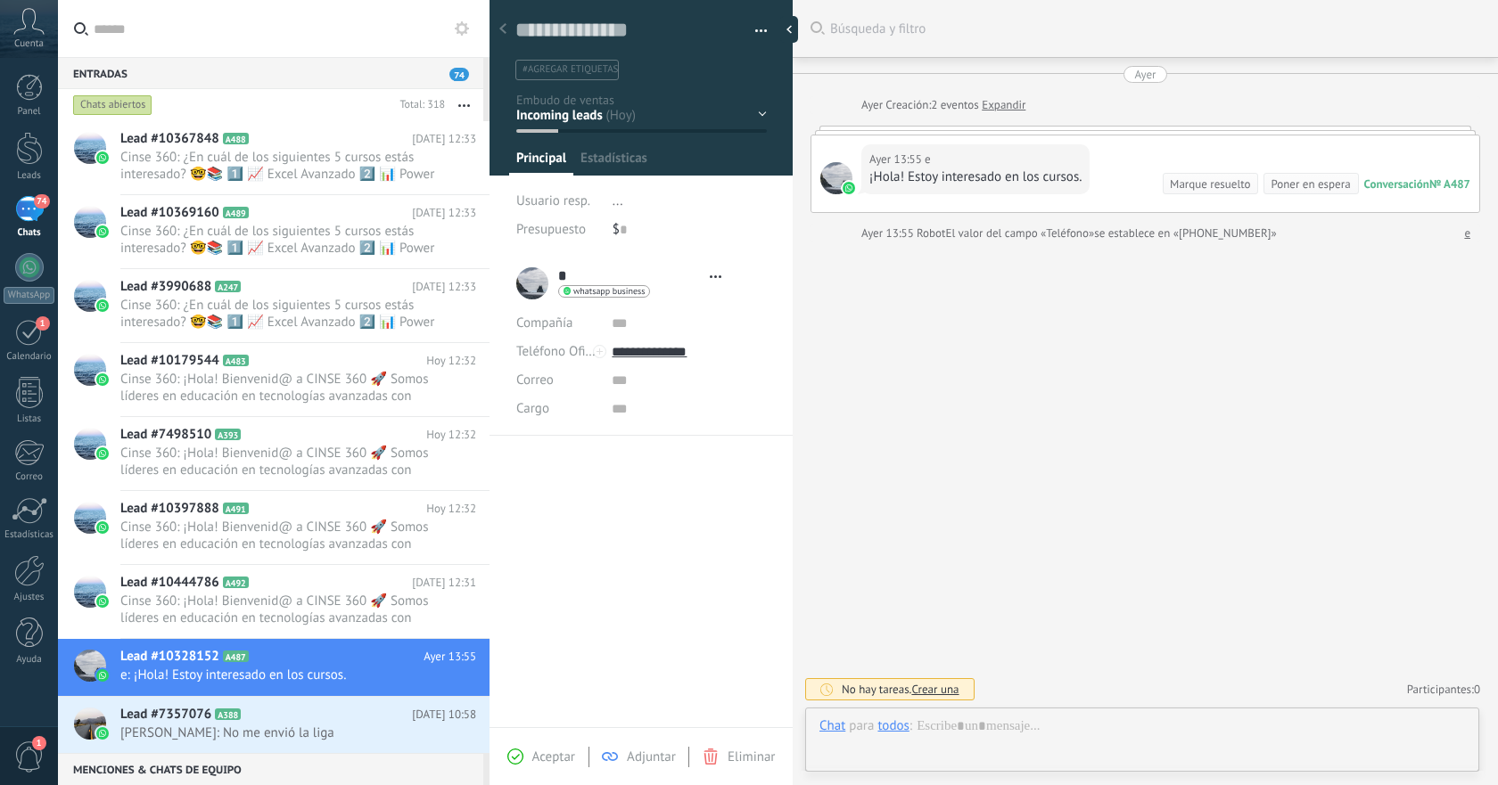
type textarea "**********"
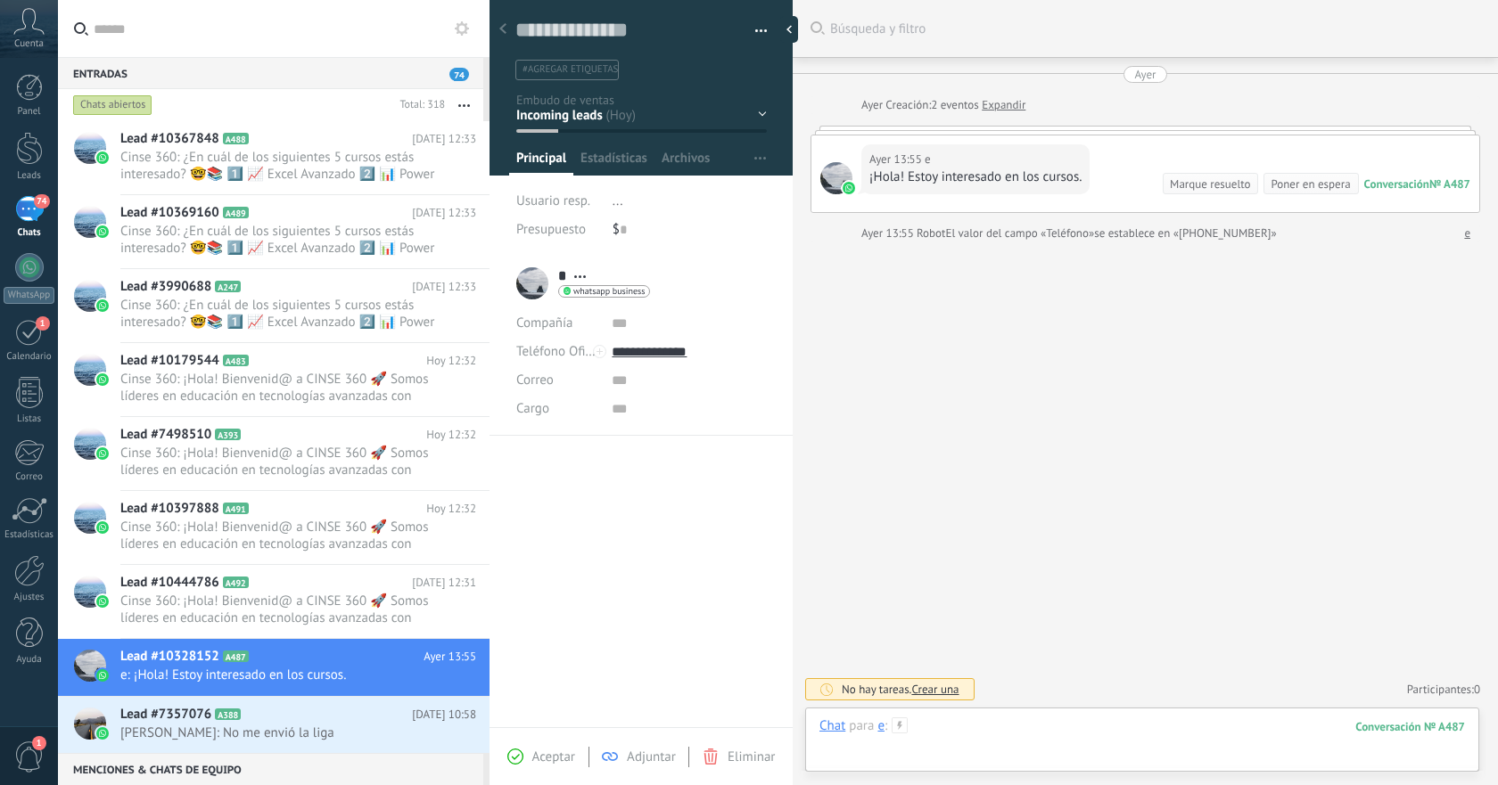
click at [1061, 727] on div at bounding box center [1141, 744] width 645 height 53
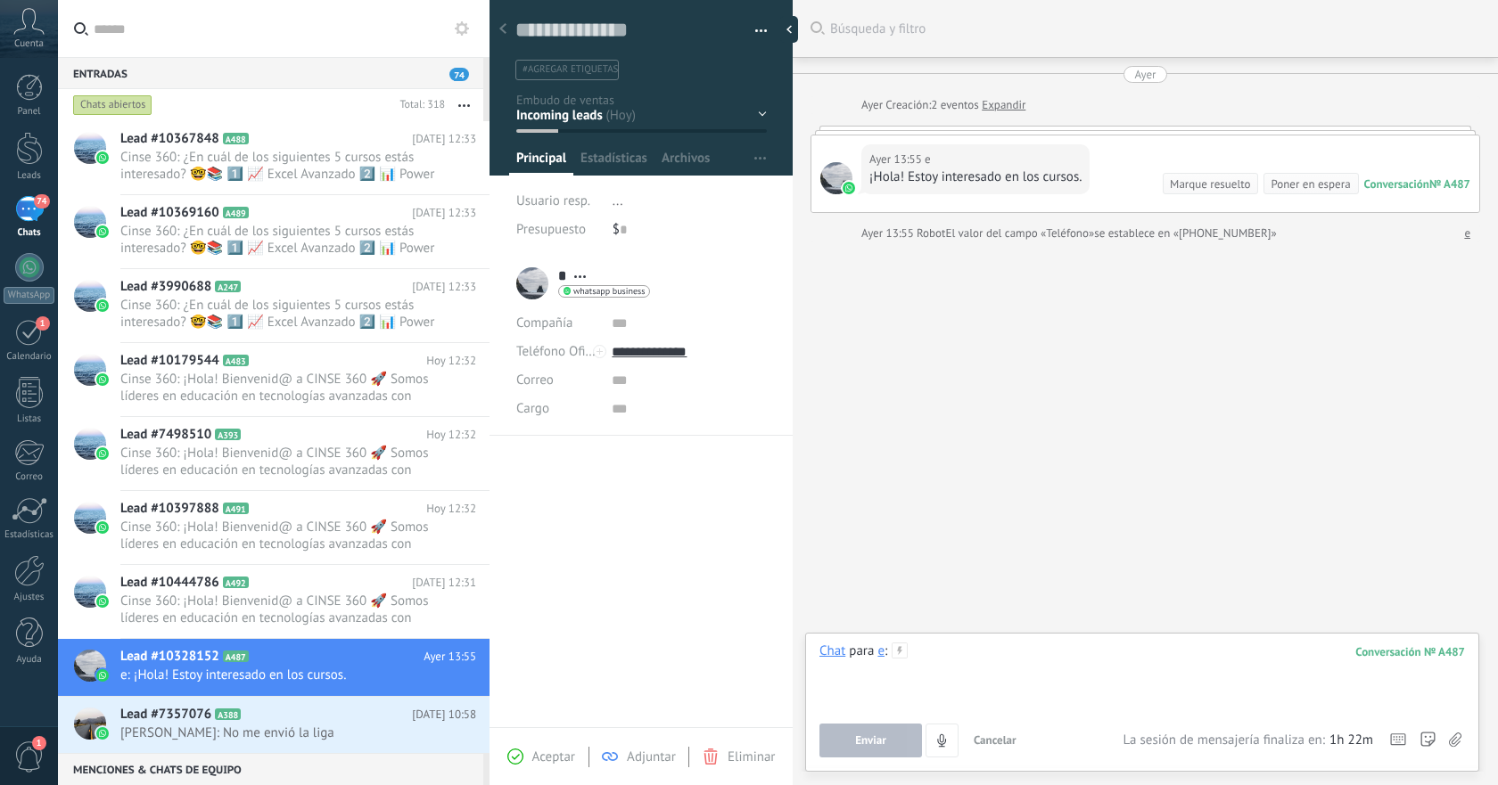
paste div
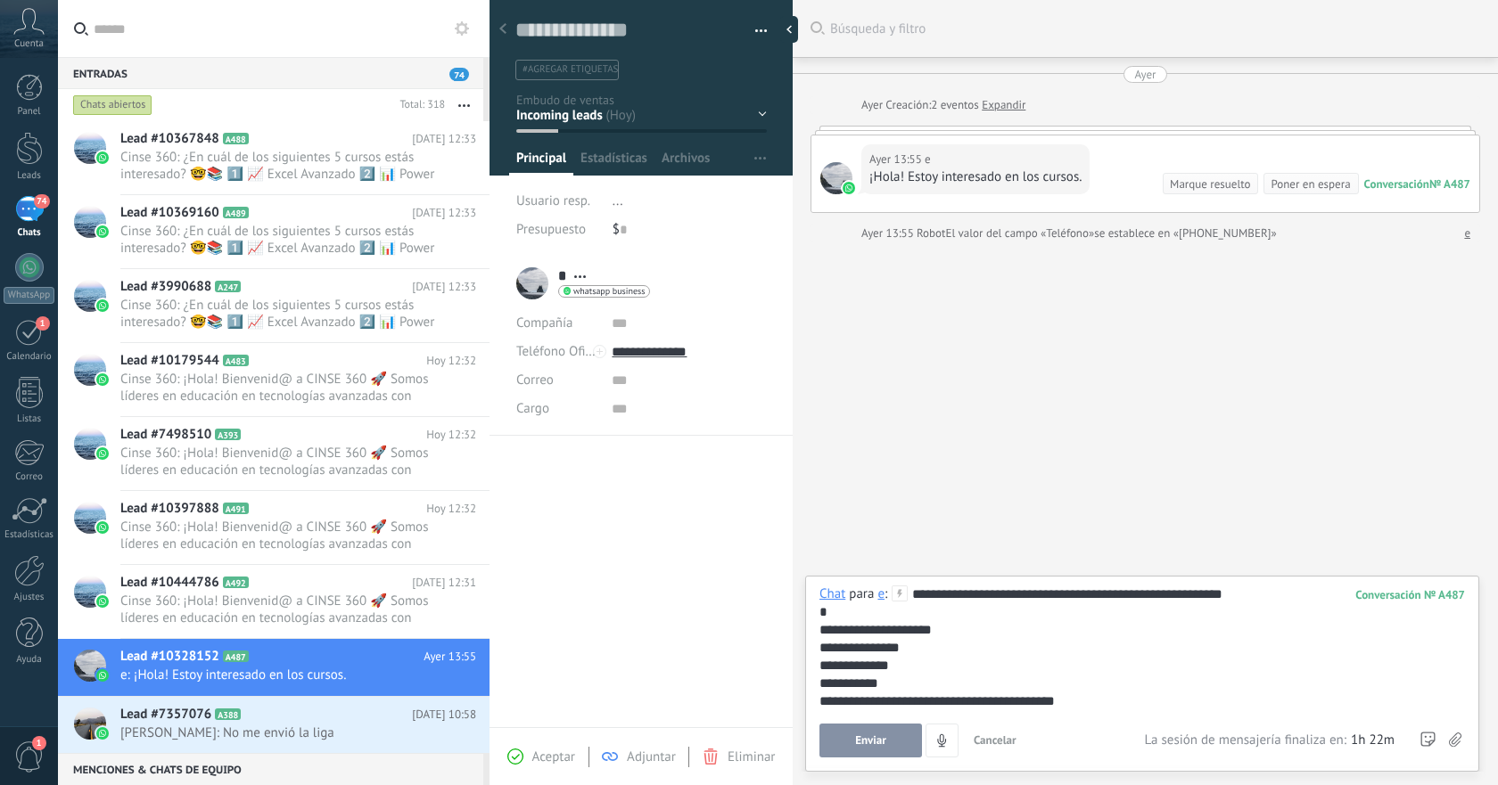
click at [889, 744] on button "Enviar" at bounding box center [870, 741] width 103 height 34
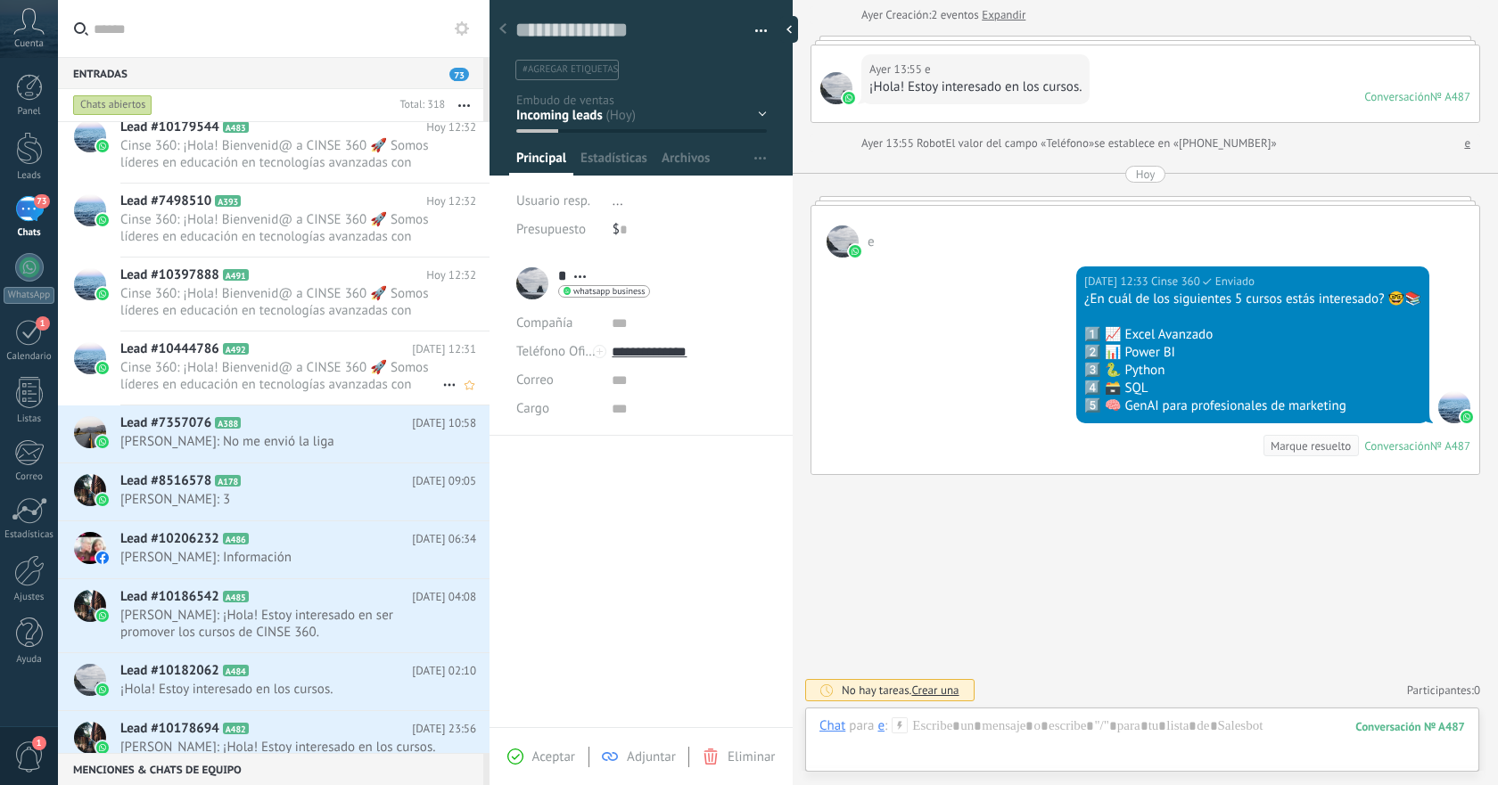
scroll to position [300, 0]
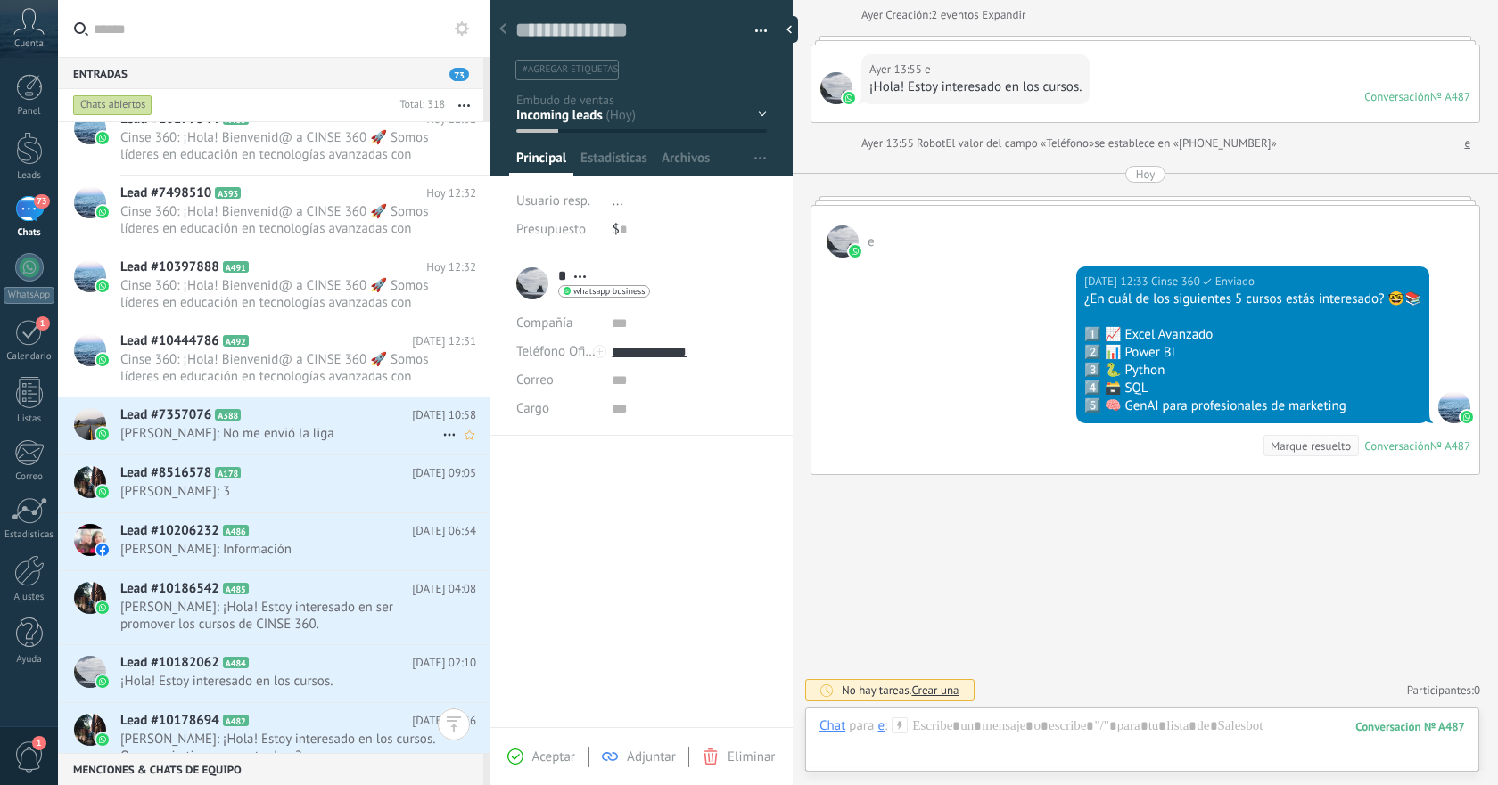
click at [352, 441] on span "[PERSON_NAME]: No me envió la liga" at bounding box center [281, 433] width 322 height 17
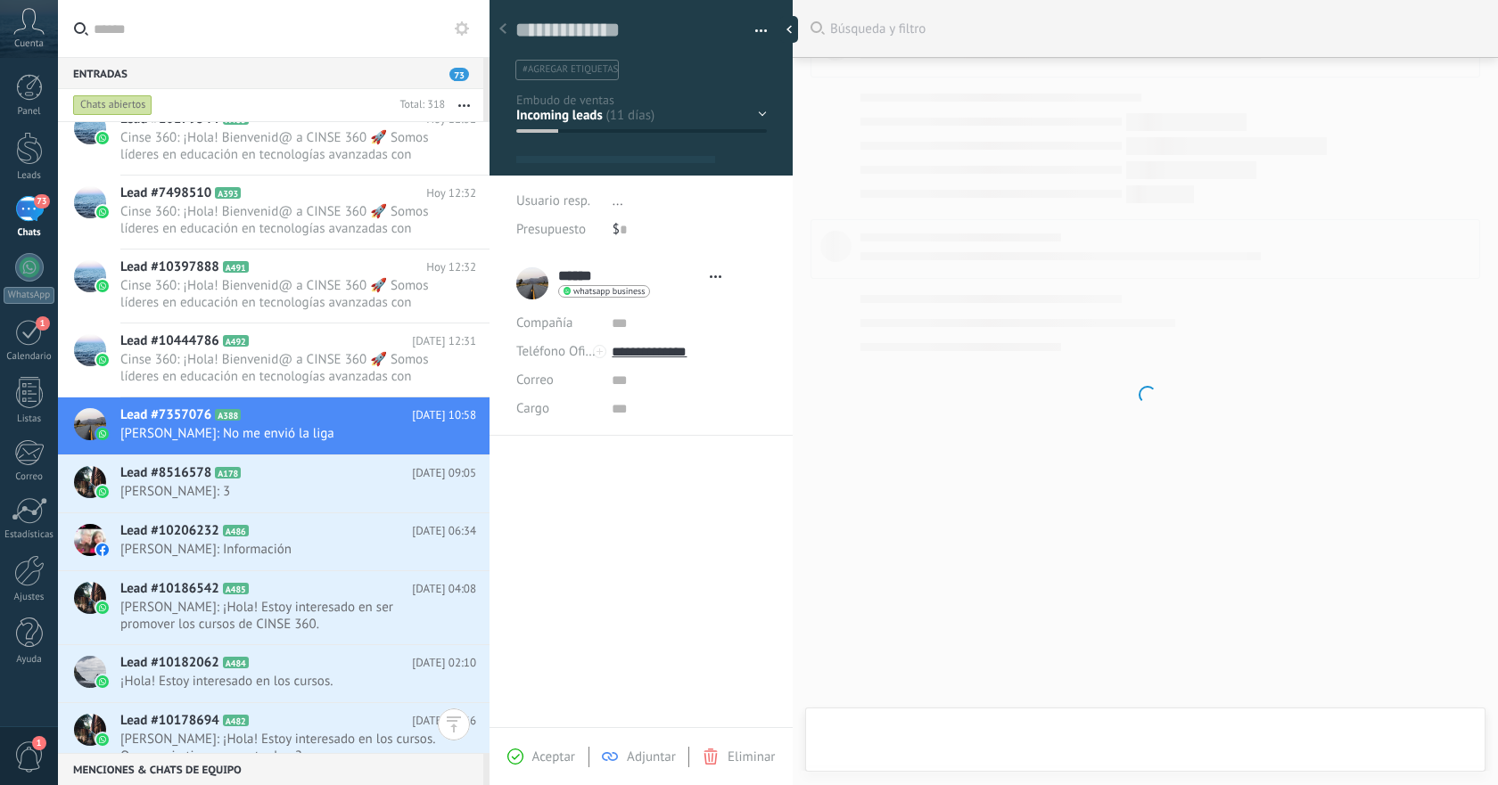
type textarea "**********"
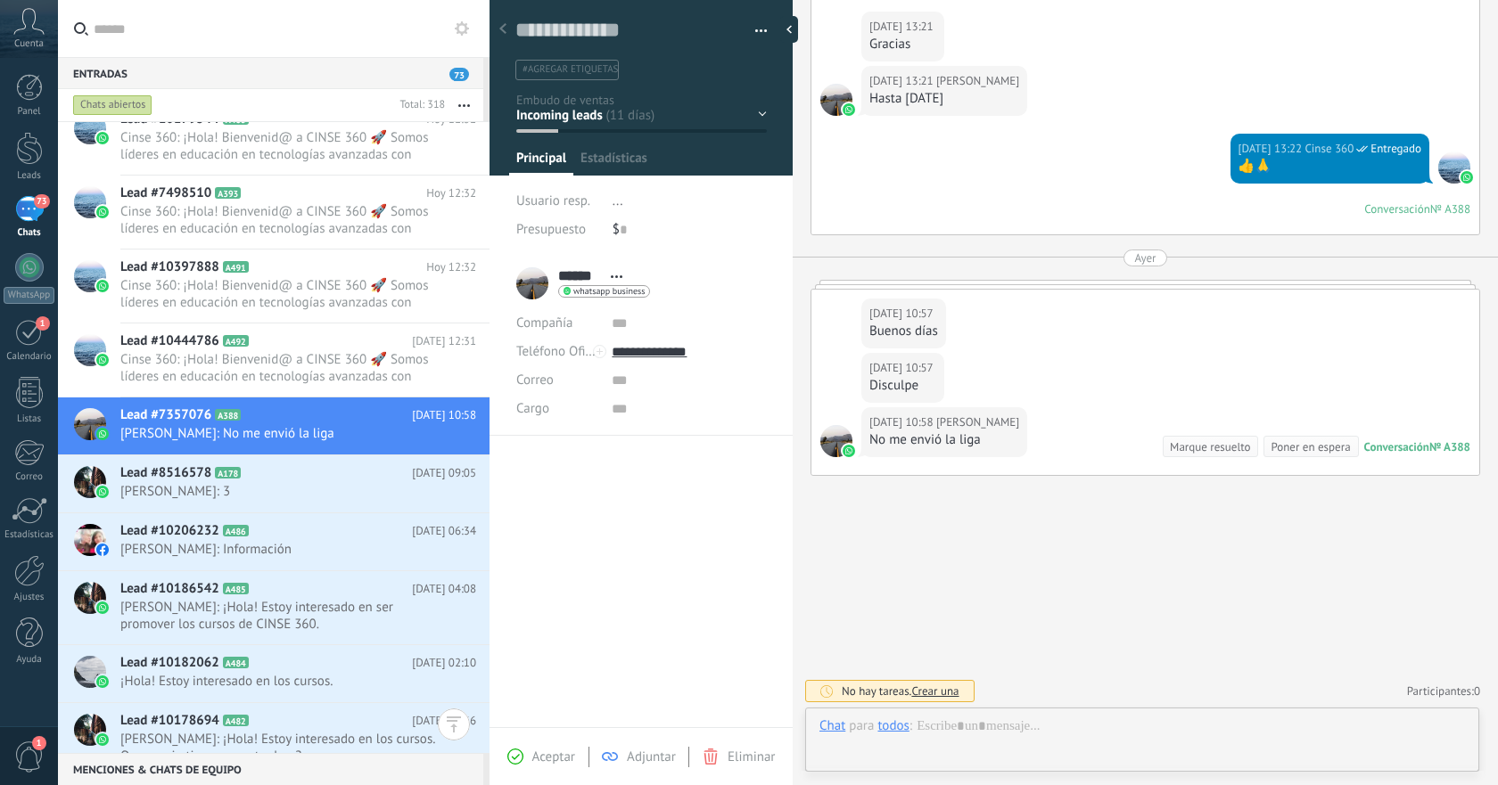
scroll to position [27, 0]
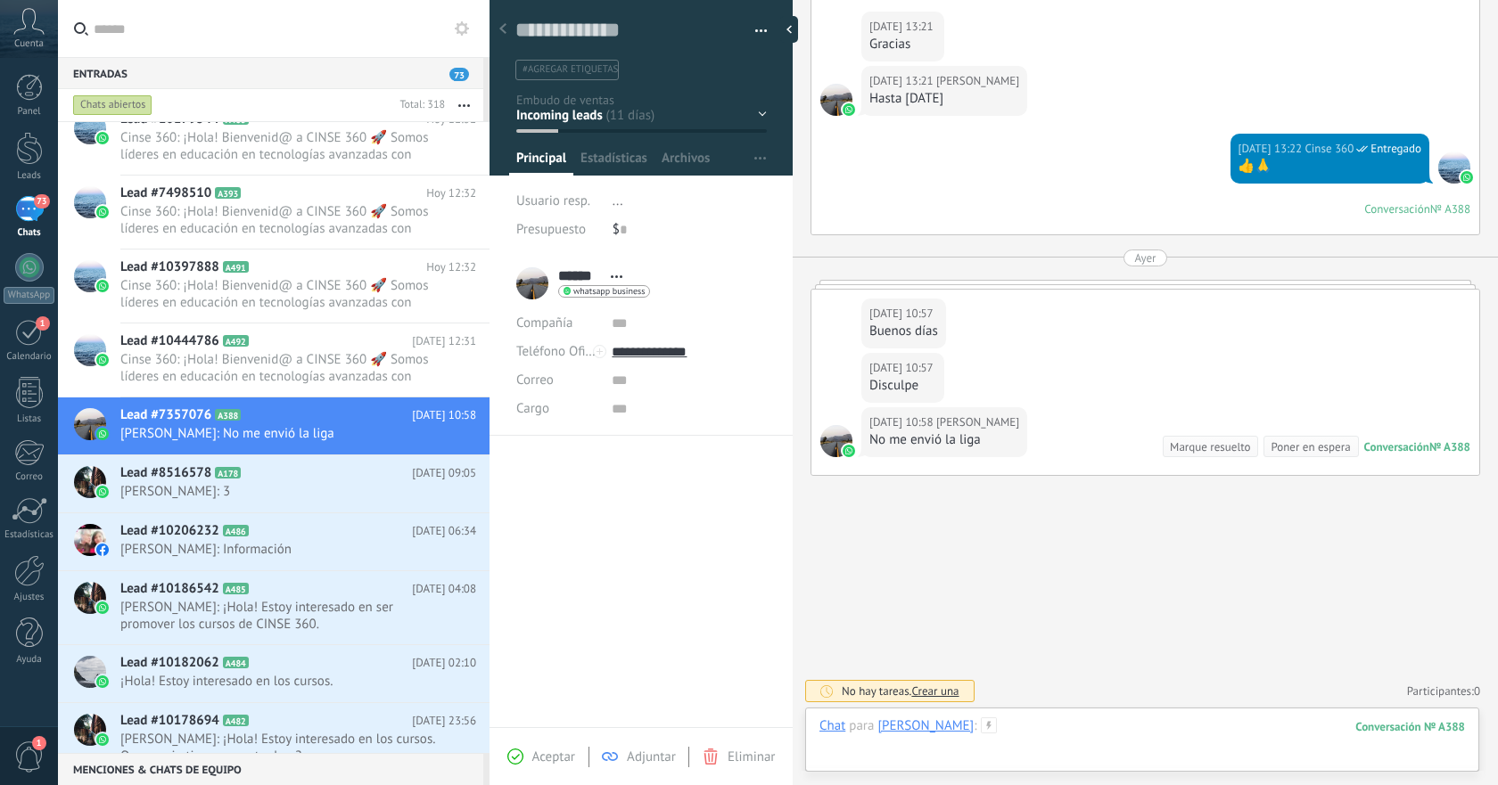
click at [1095, 731] on div at bounding box center [1141, 744] width 645 height 53
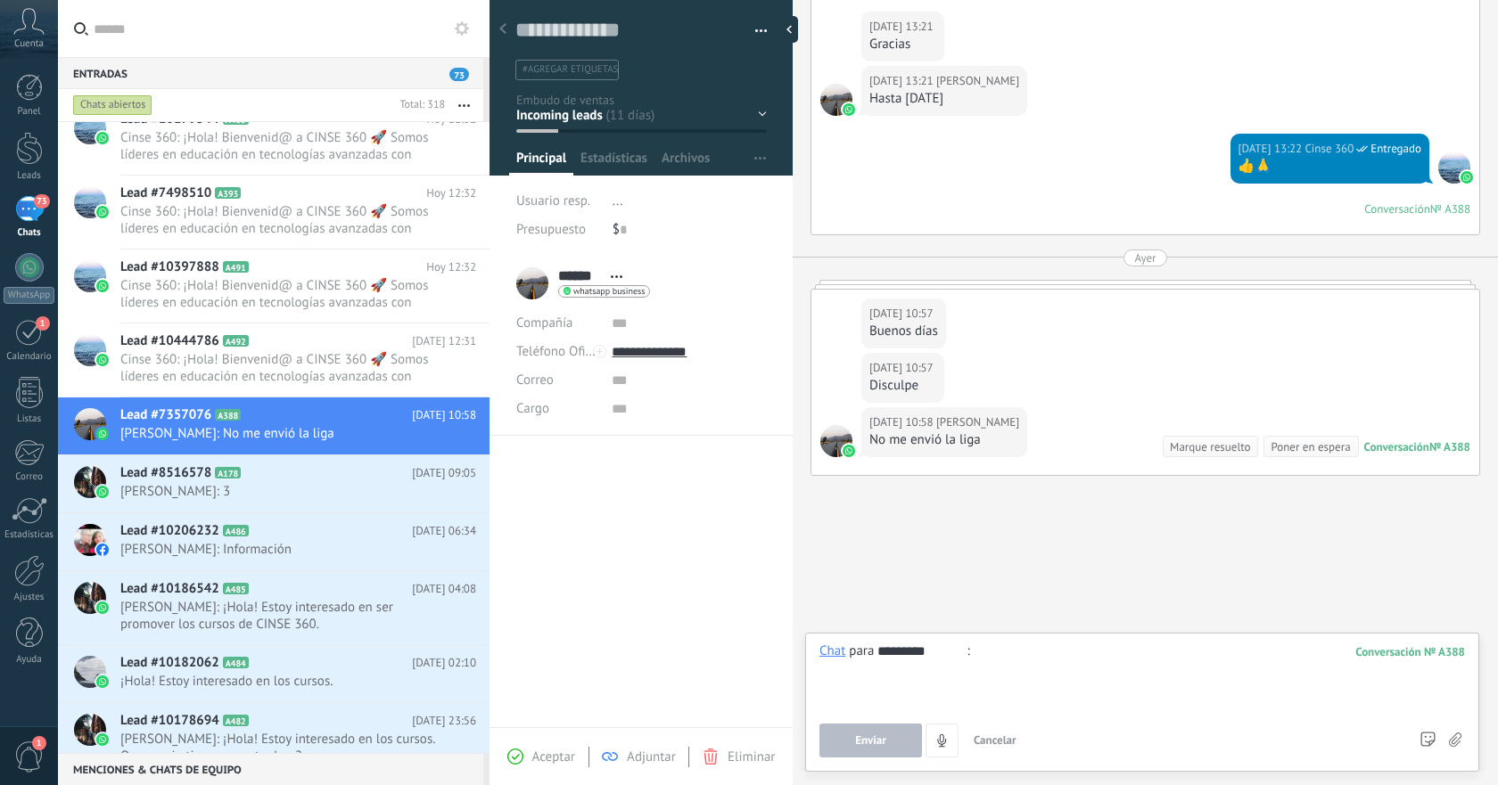
type input "*********"
click at [1204, 680] on div at bounding box center [1141, 677] width 645 height 68
click at [1155, 661] on div at bounding box center [1141, 677] width 645 height 68
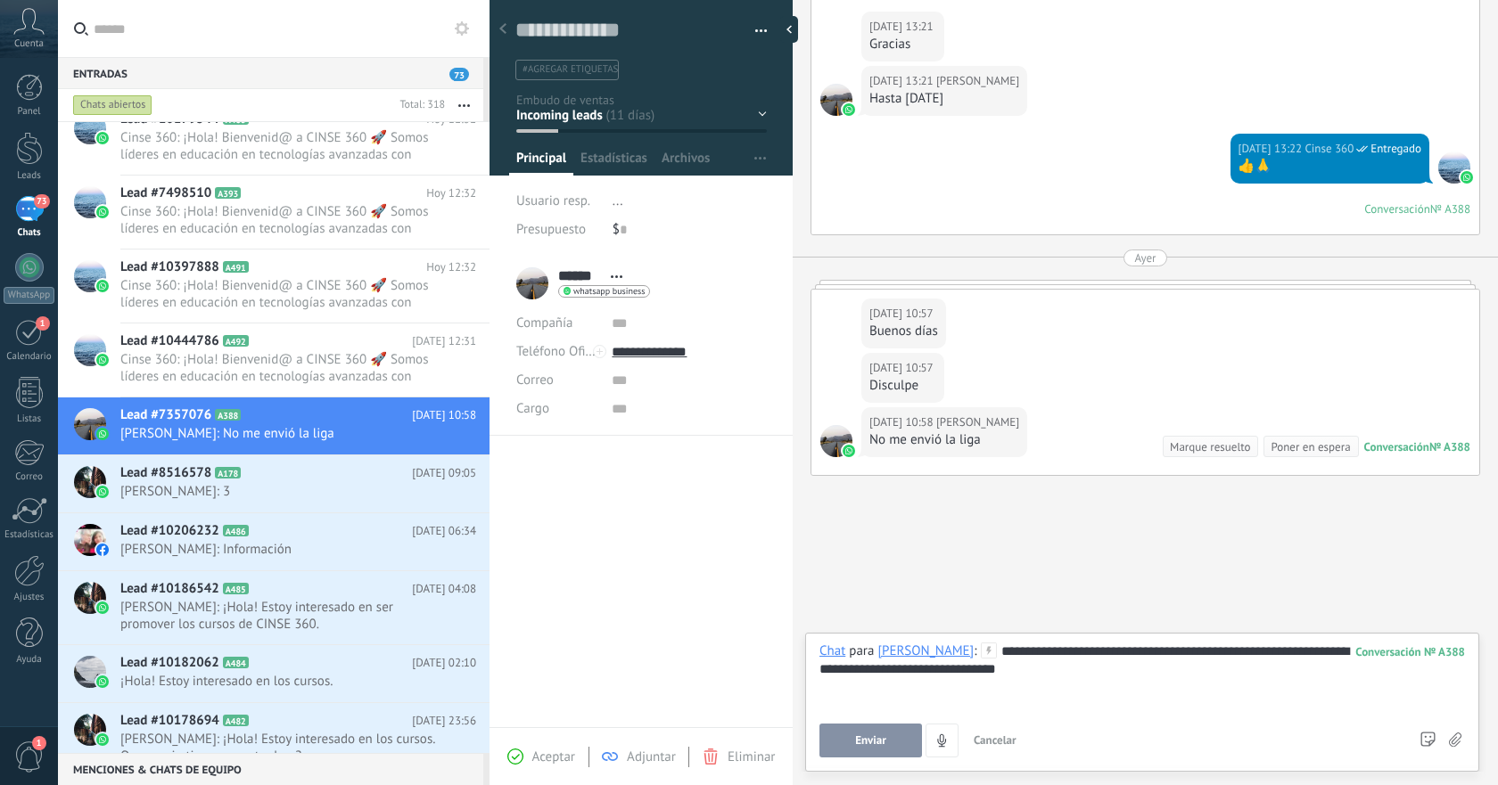
click at [868, 740] on span "Enviar" at bounding box center [870, 741] width 31 height 12
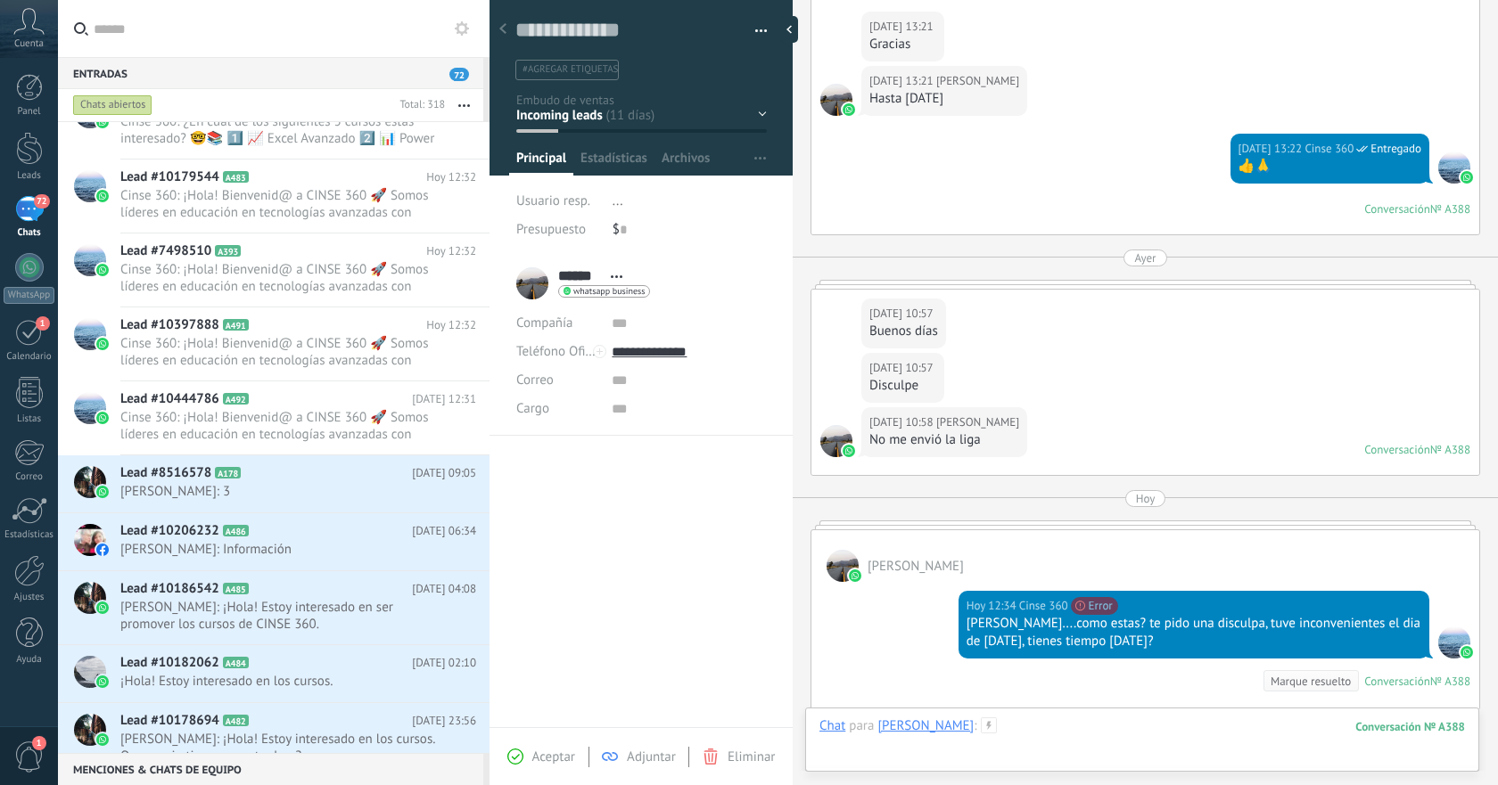
scroll to position [1311, 0]
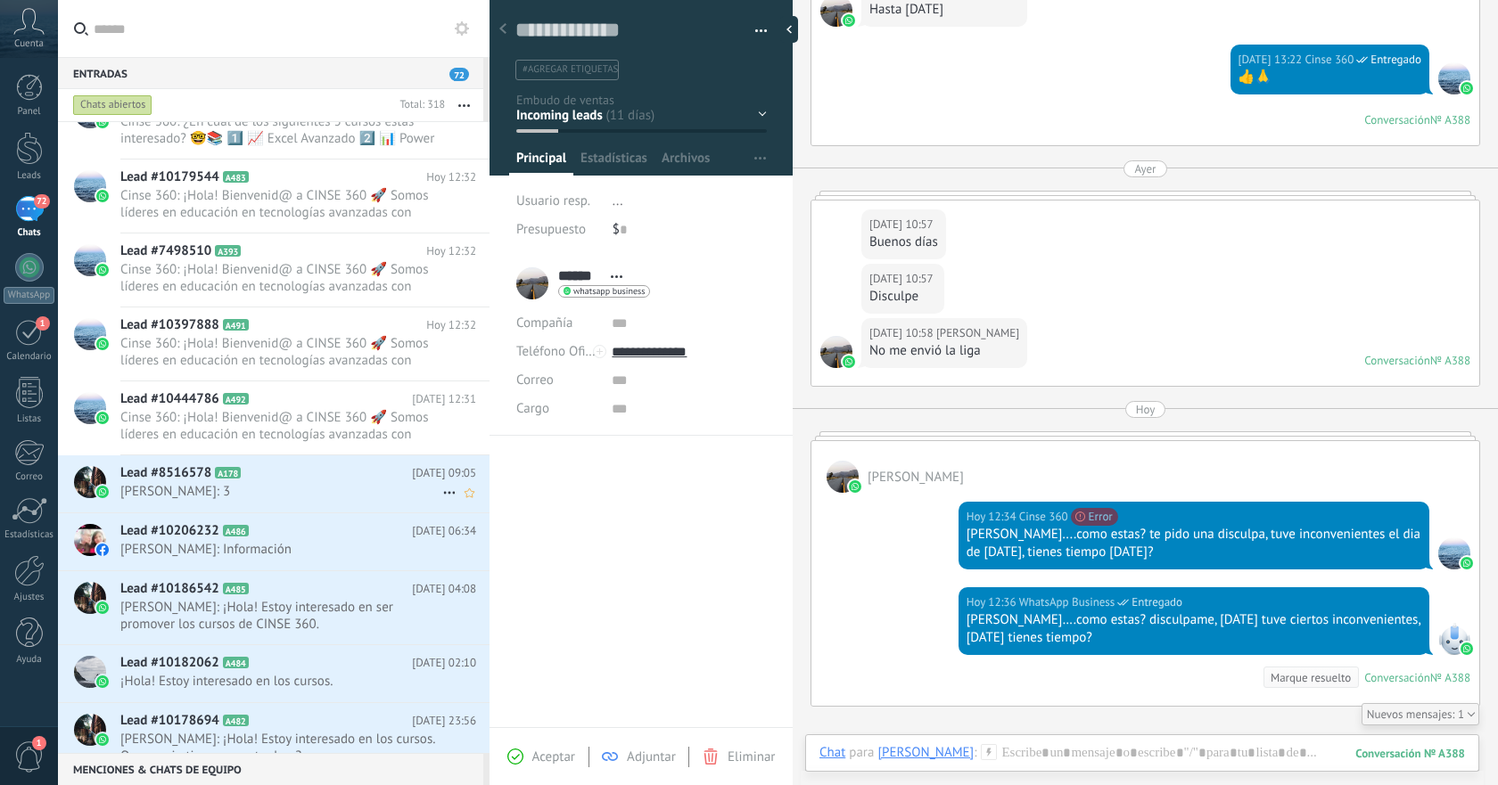
click at [374, 469] on h2 "Lead #8516578 A178" at bounding box center [266, 473] width 292 height 18
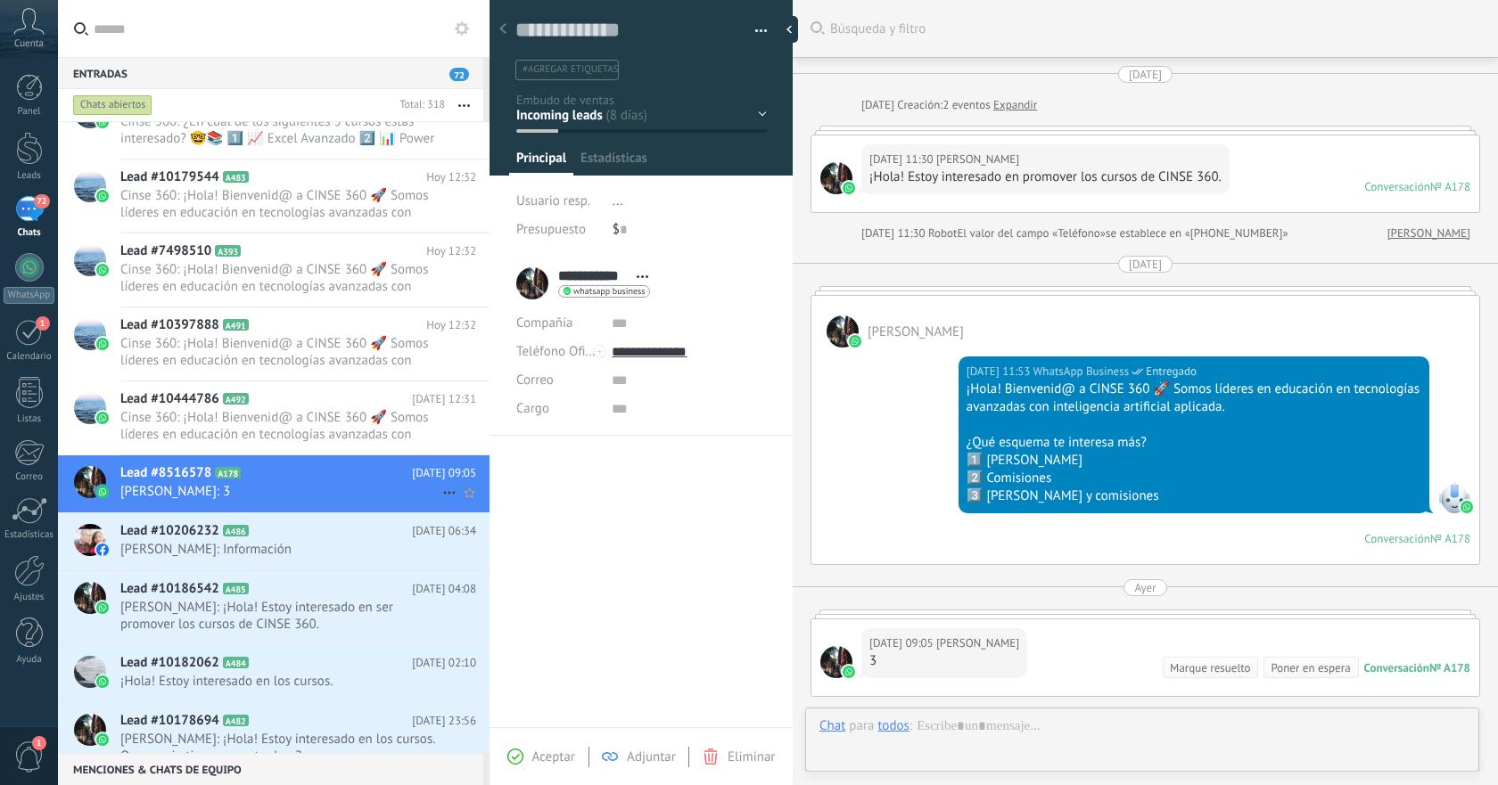
scroll to position [221, 0]
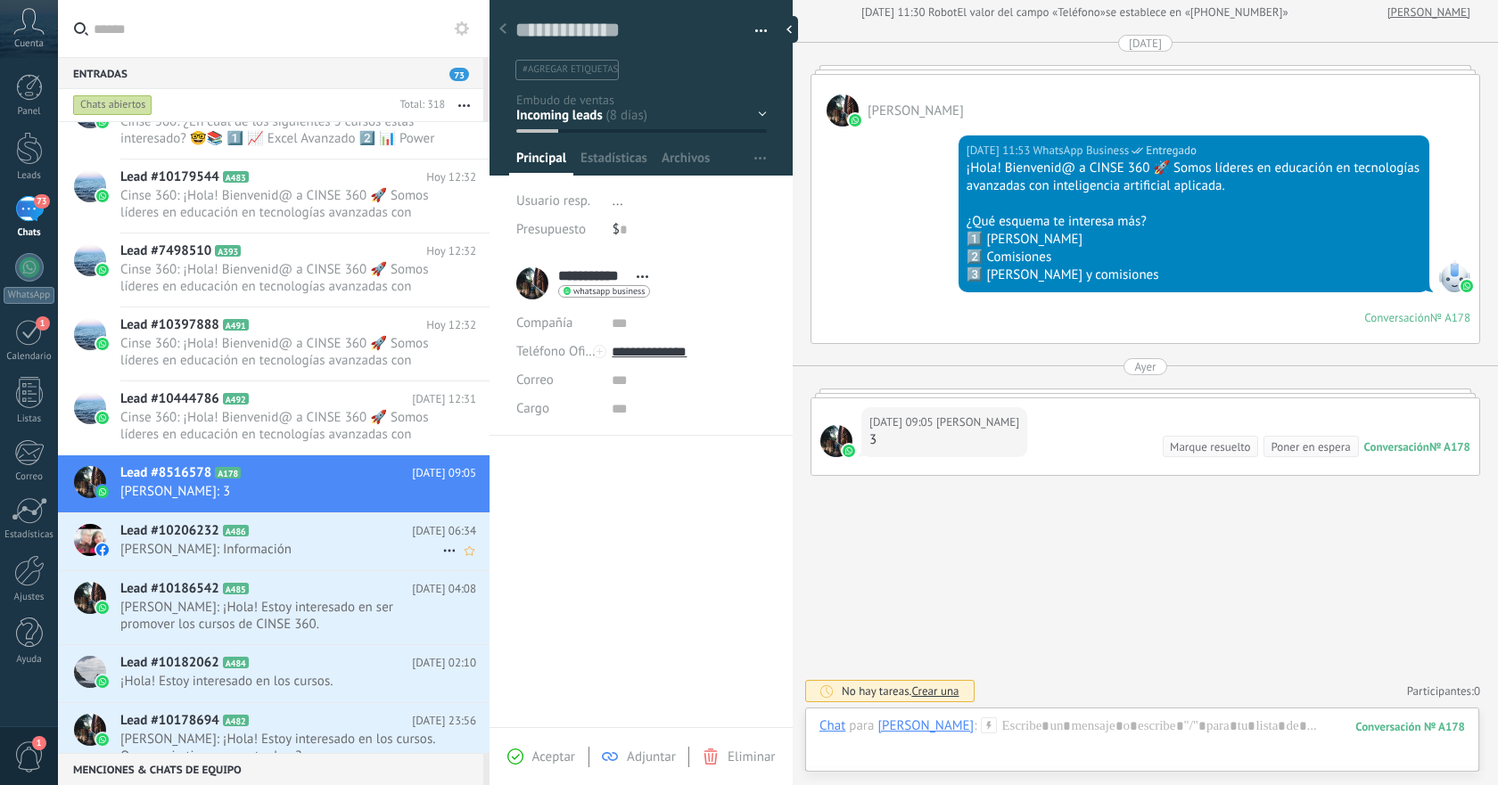
click at [304, 555] on span "[PERSON_NAME]: Información" at bounding box center [281, 549] width 322 height 17
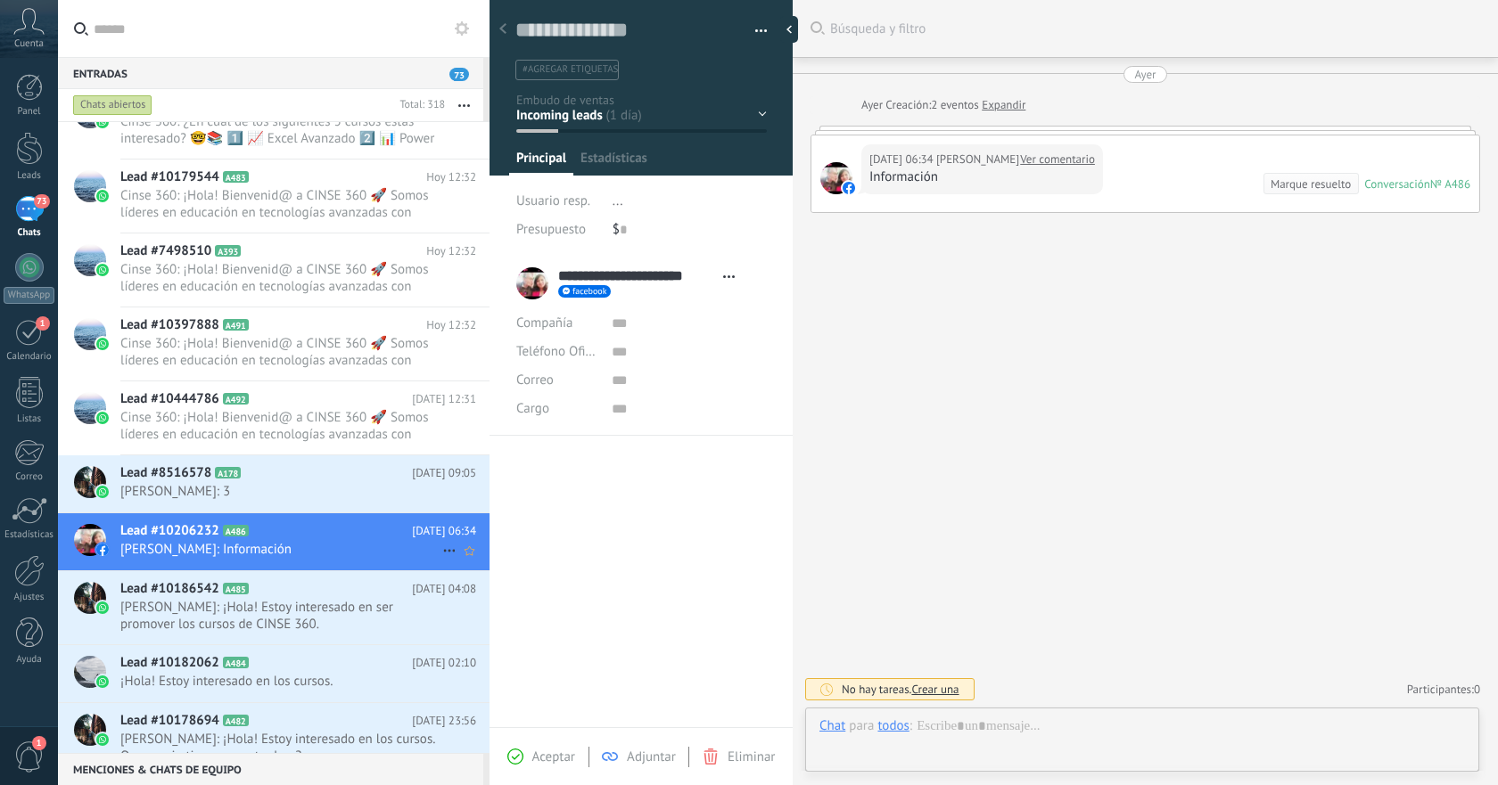
scroll to position [27, 0]
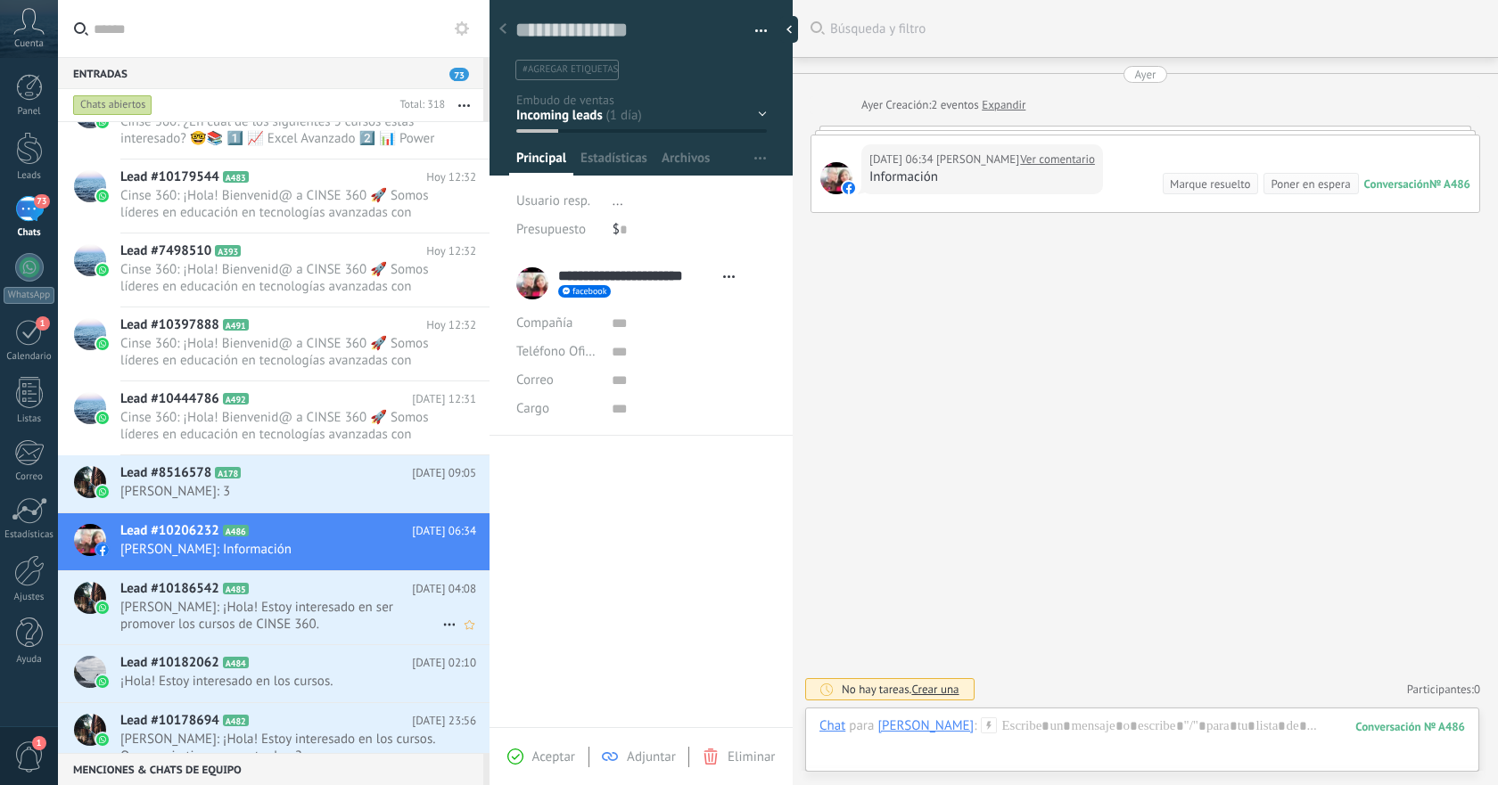
click at [343, 611] on span "[PERSON_NAME]: ¡Hola! Estoy interesado en ser promover los cursos de CINSE 360." at bounding box center [281, 616] width 322 height 34
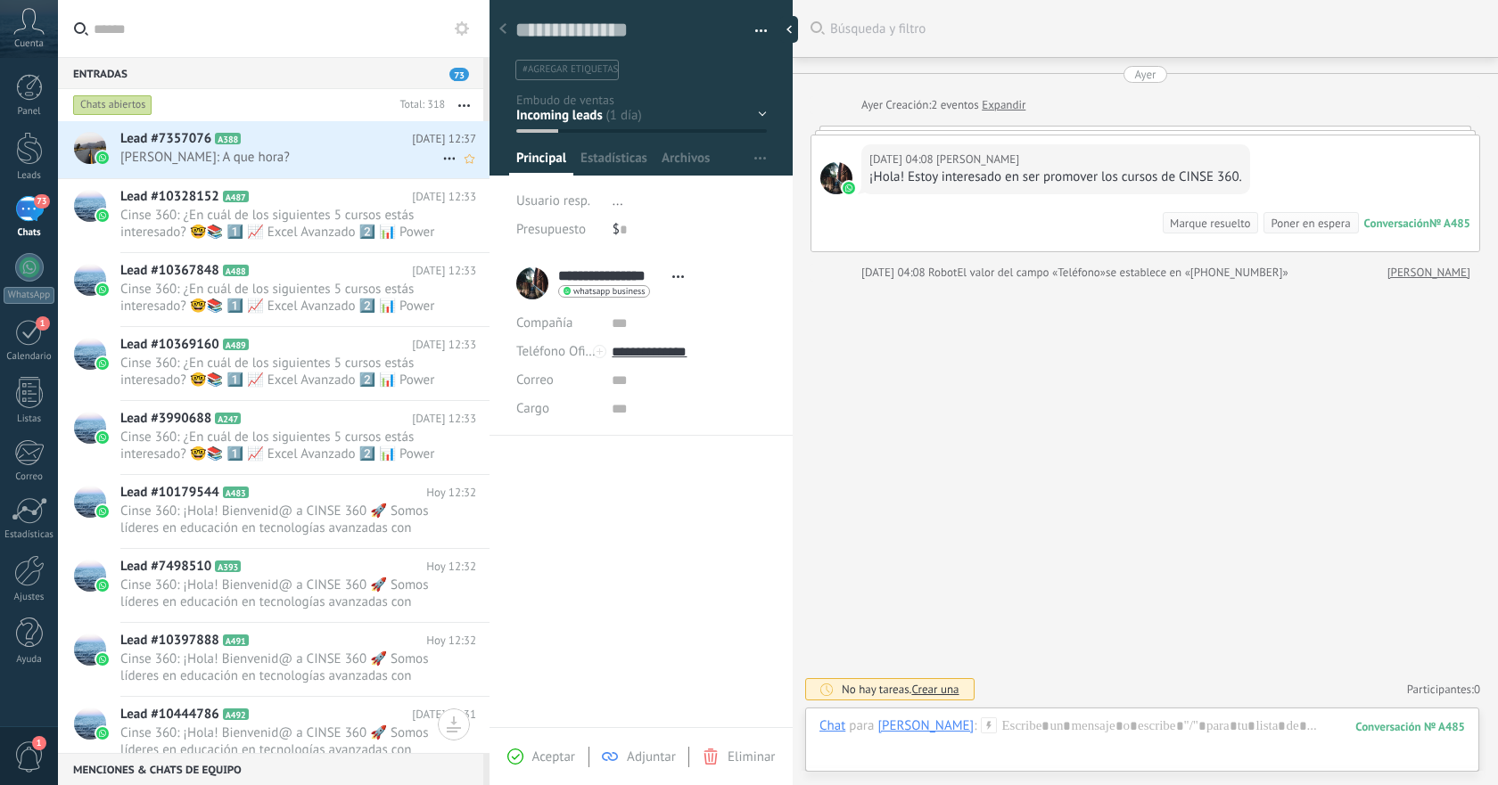
click at [338, 164] on span "[PERSON_NAME]: A que hora?" at bounding box center [281, 157] width 322 height 17
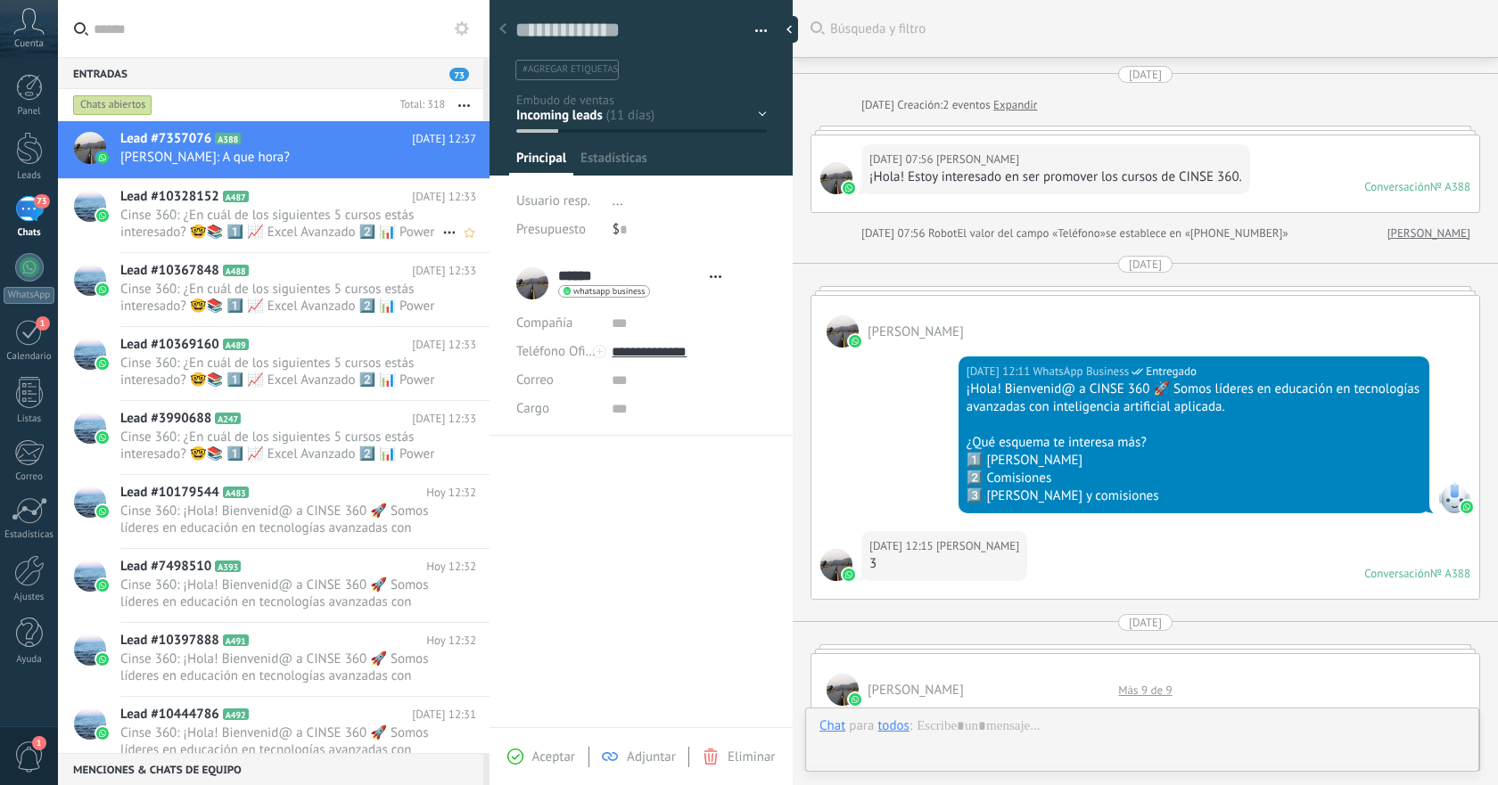
type textarea "**********"
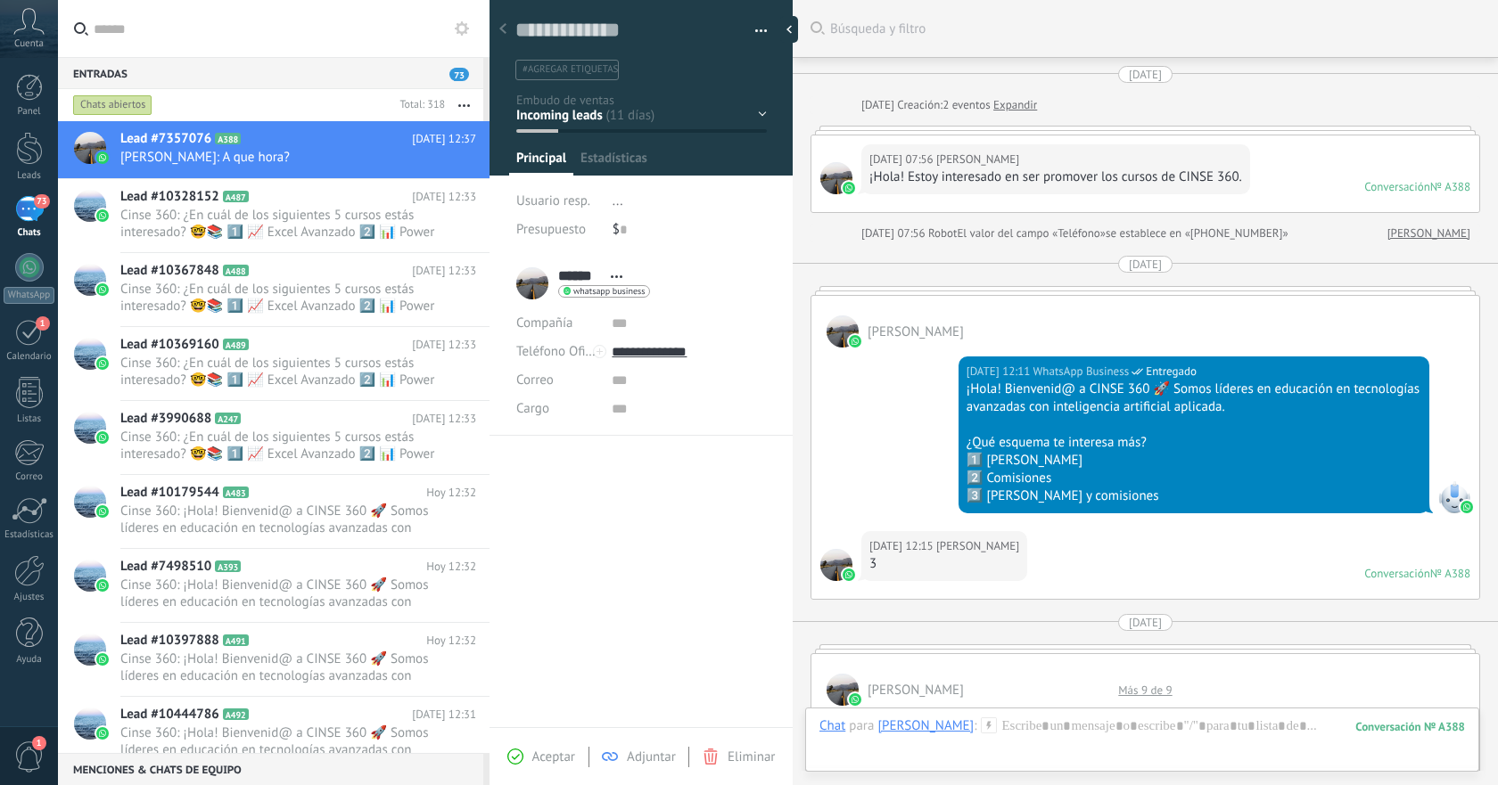
scroll to position [1644, 0]
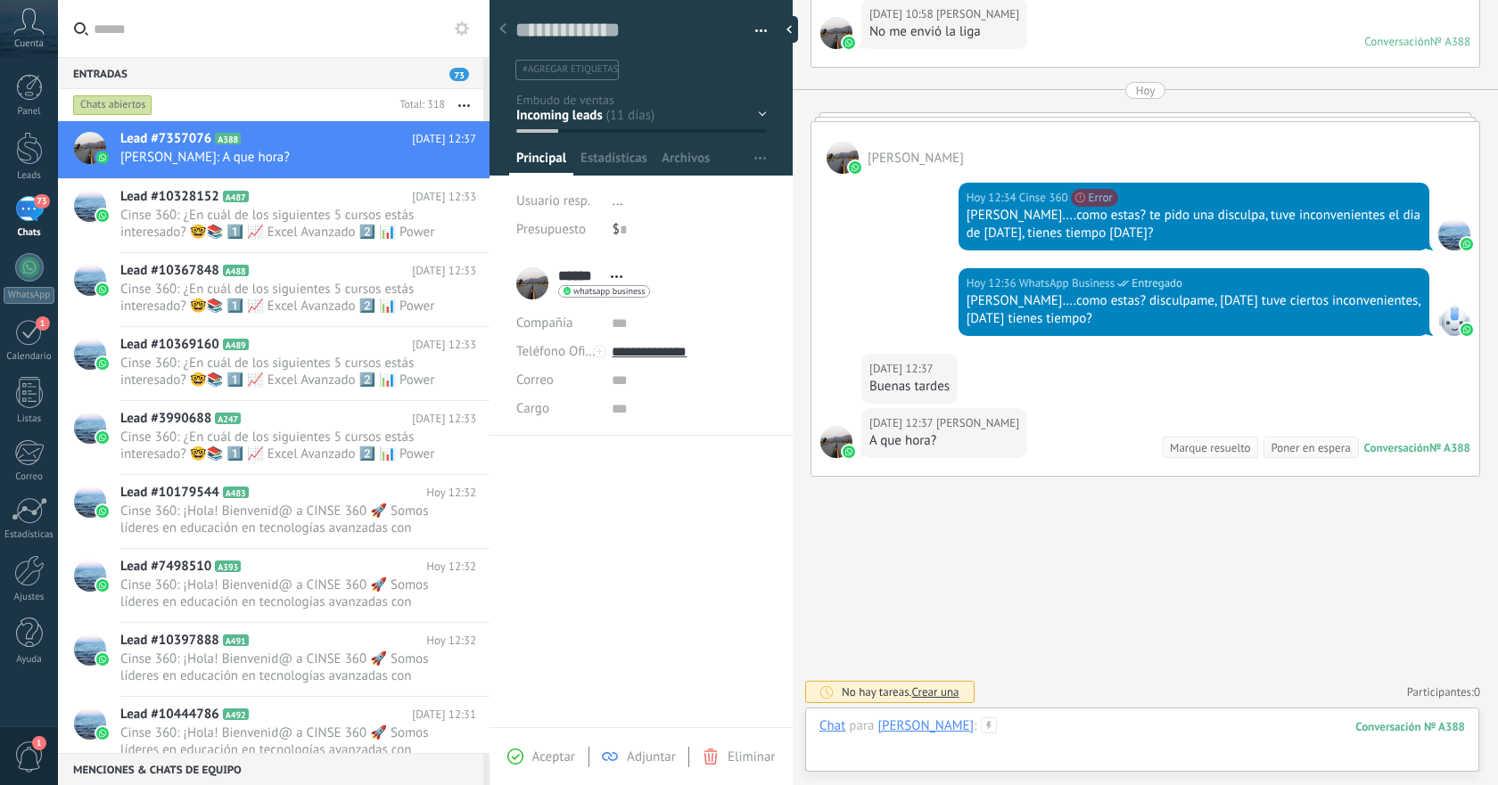
click at [1067, 730] on div at bounding box center [1141, 744] width 645 height 53
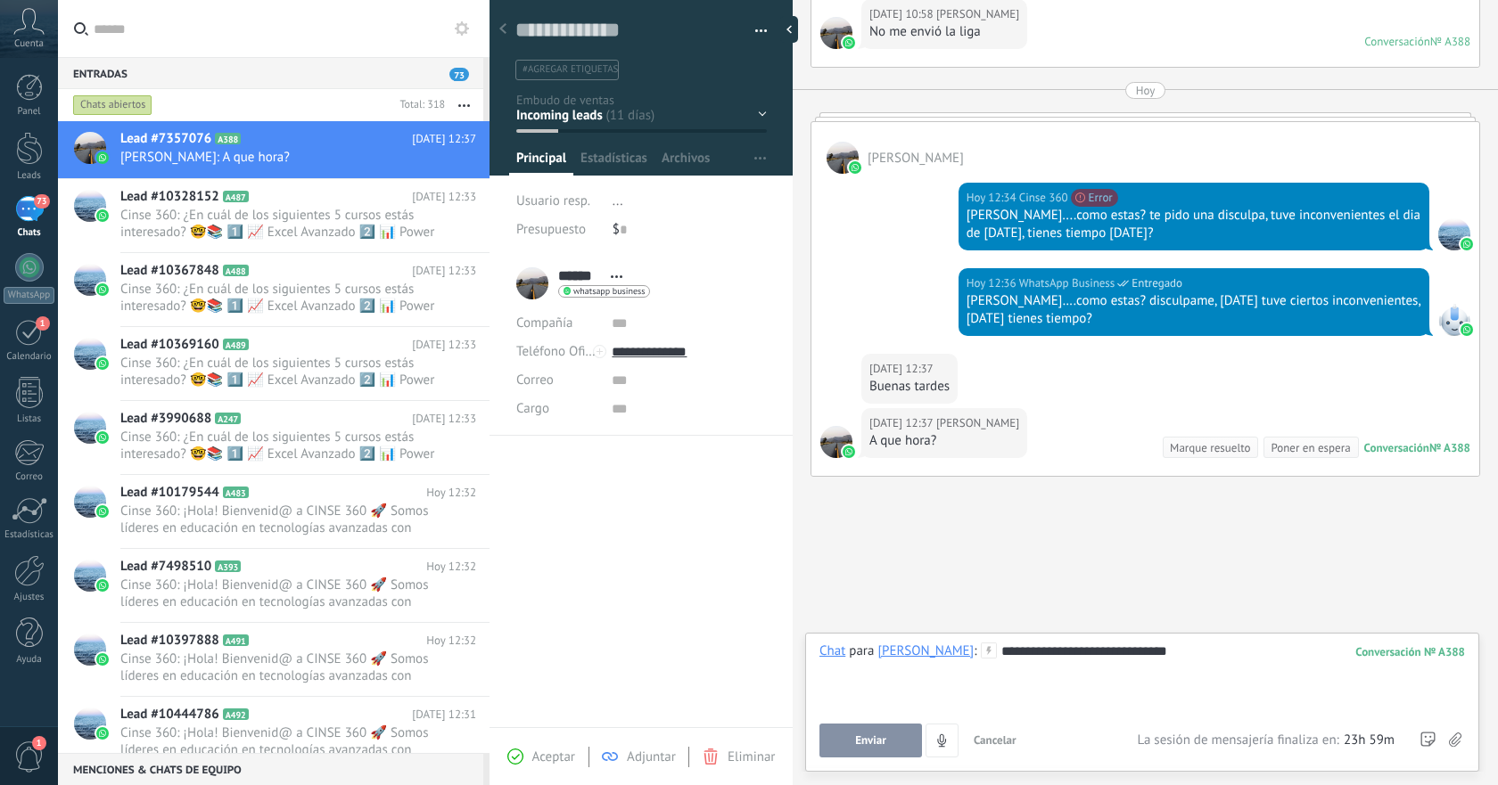
click at [900, 739] on button "Enviar" at bounding box center [870, 741] width 103 height 34
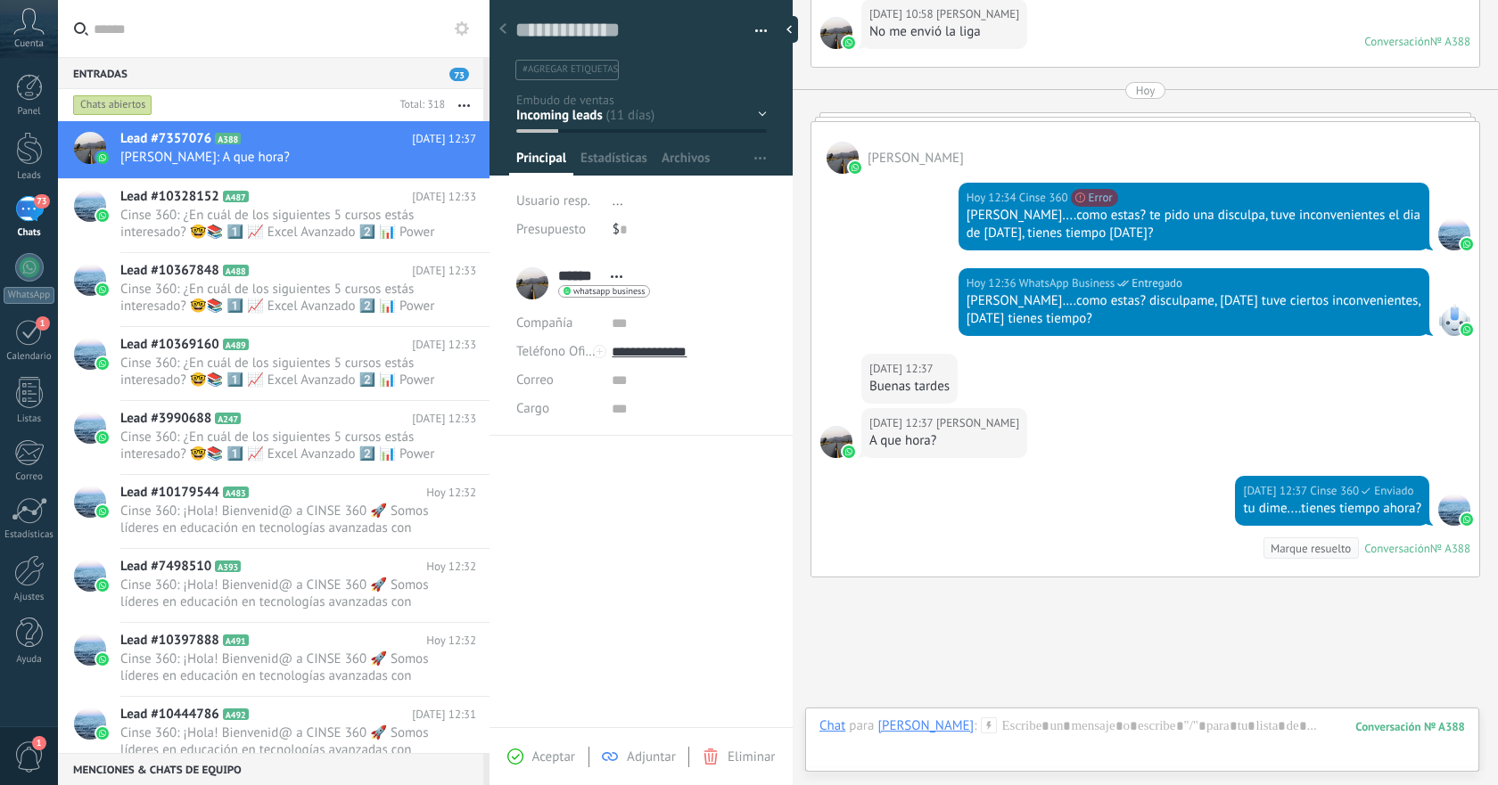
scroll to position [1745, 0]
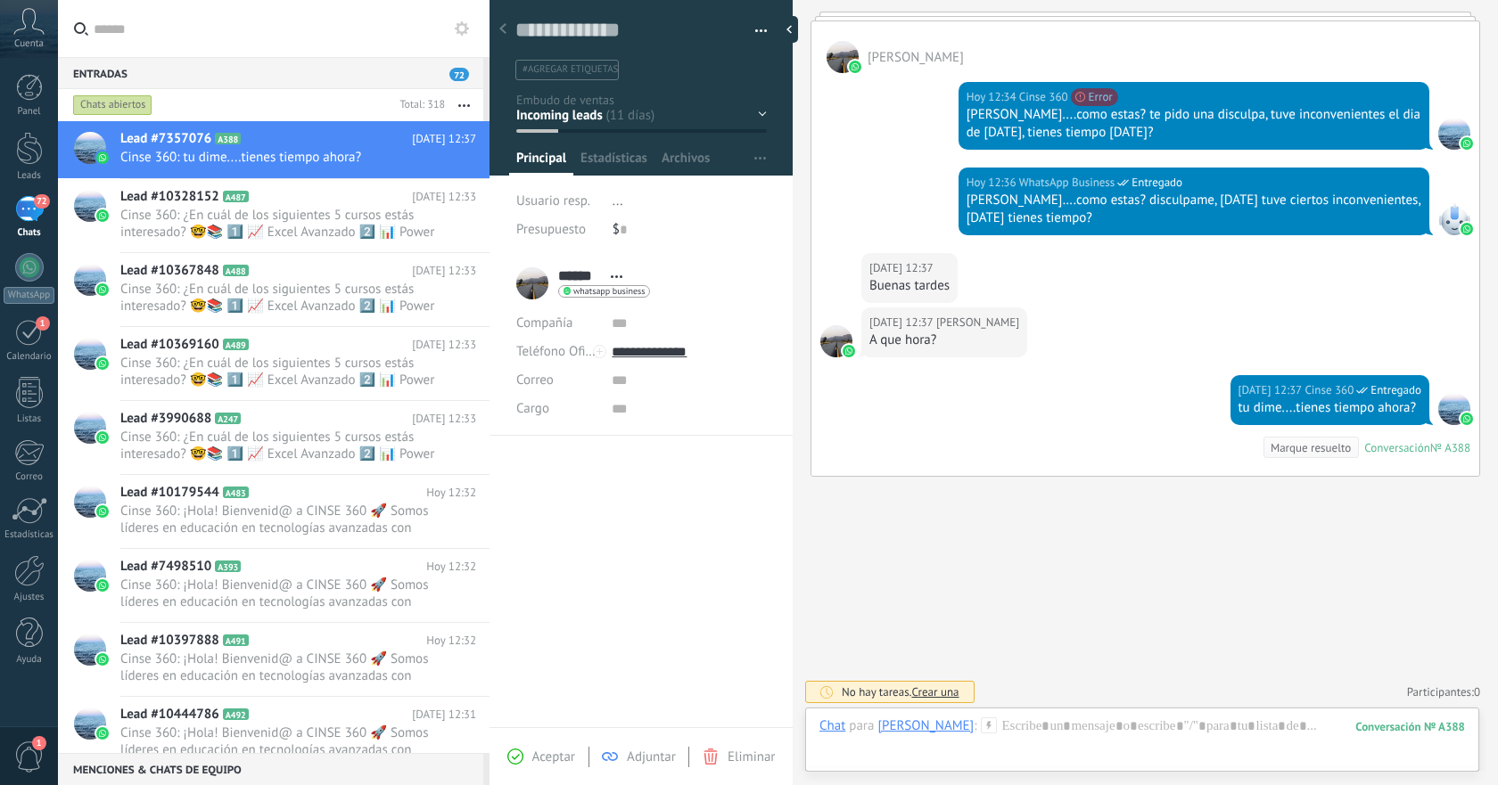
click at [1058, 716] on div "Chat Correo Nota Tarea Chat para [PERSON_NAME] : 388 Enviar Cancelar Rastrear c…" at bounding box center [1142, 740] width 674 height 64
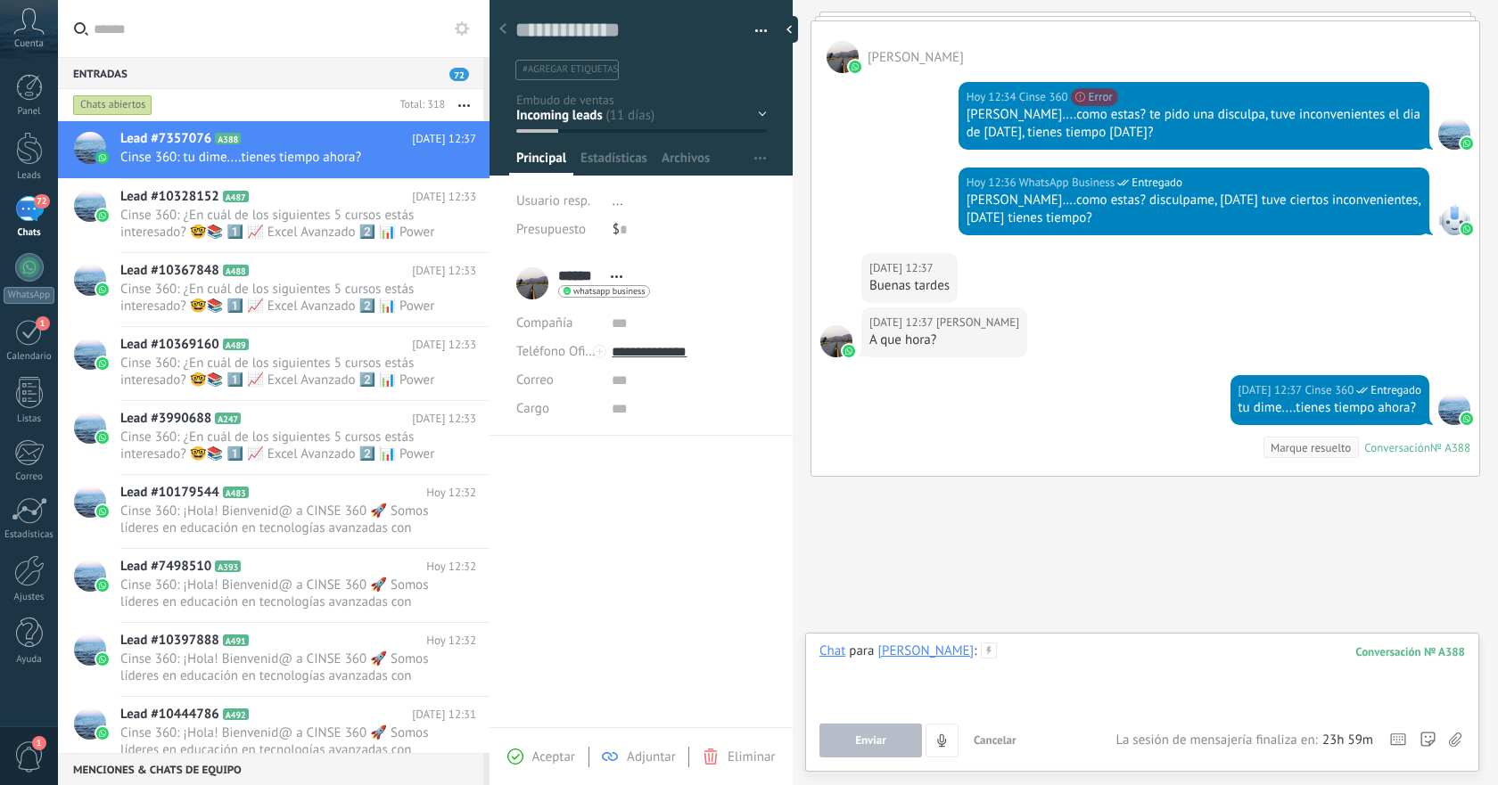
click at [1060, 649] on div at bounding box center [1141, 677] width 645 height 68
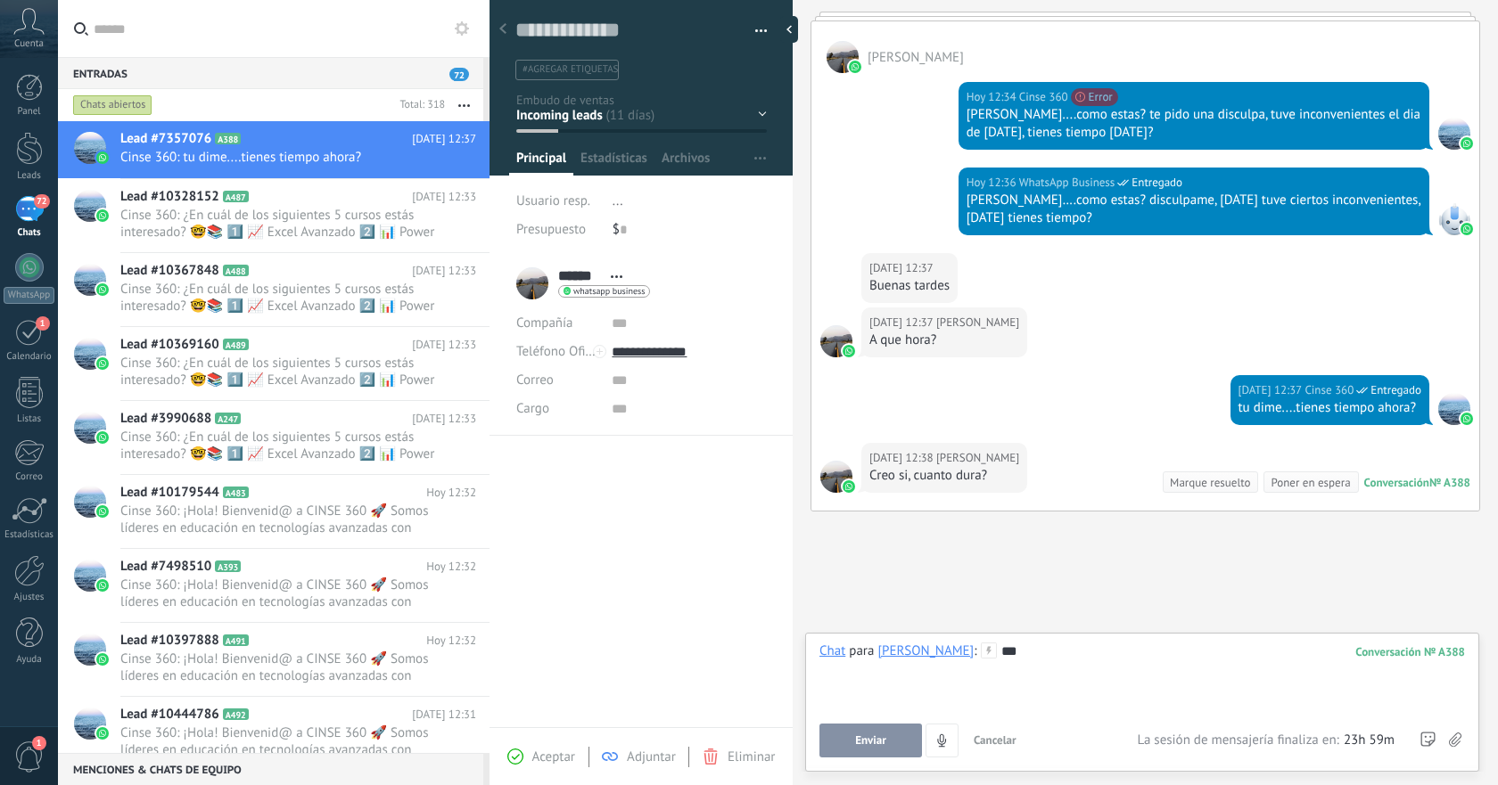
scroll to position [1779, 0]
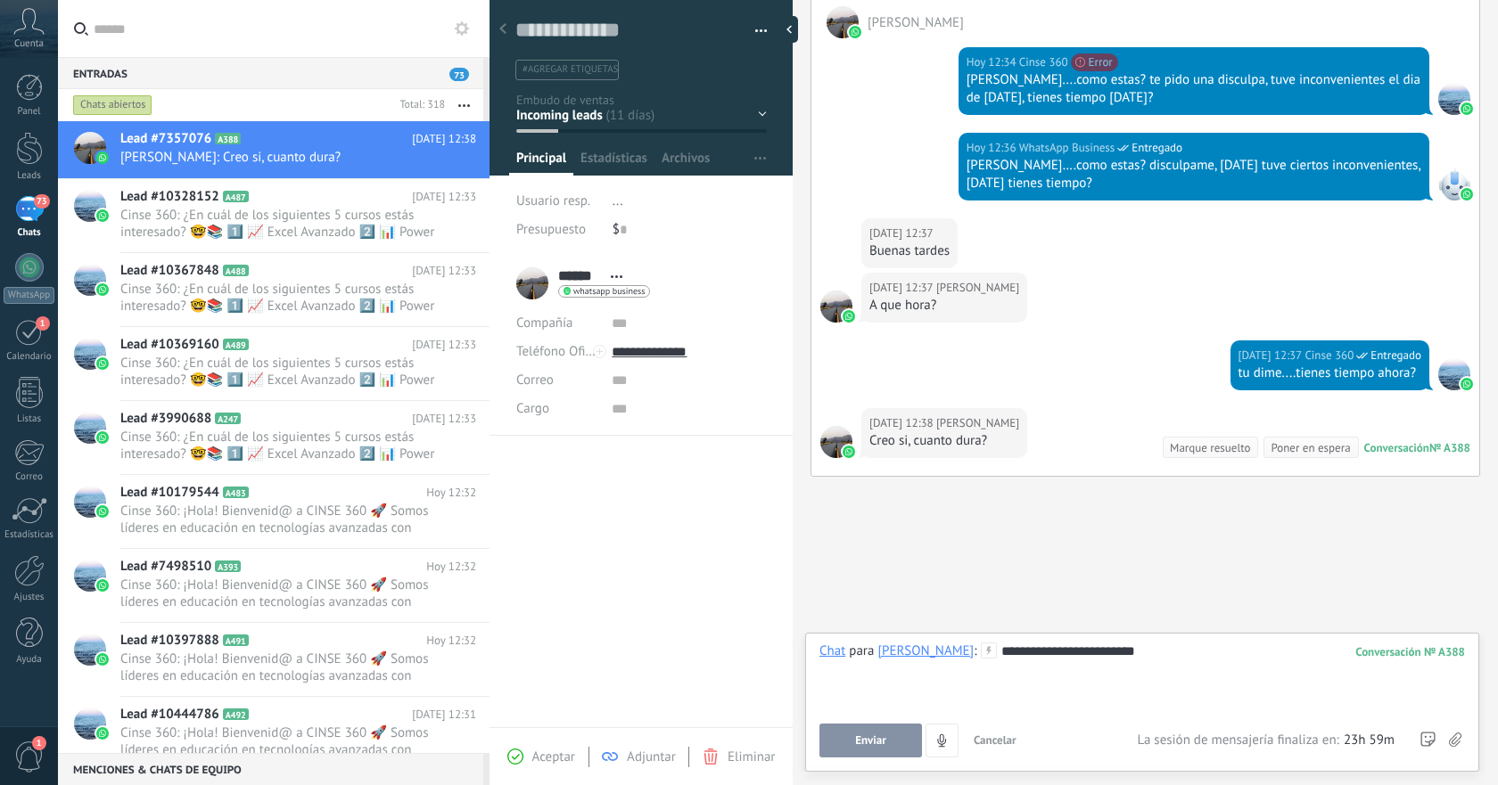
click at [857, 729] on button "Enviar" at bounding box center [870, 741] width 103 height 34
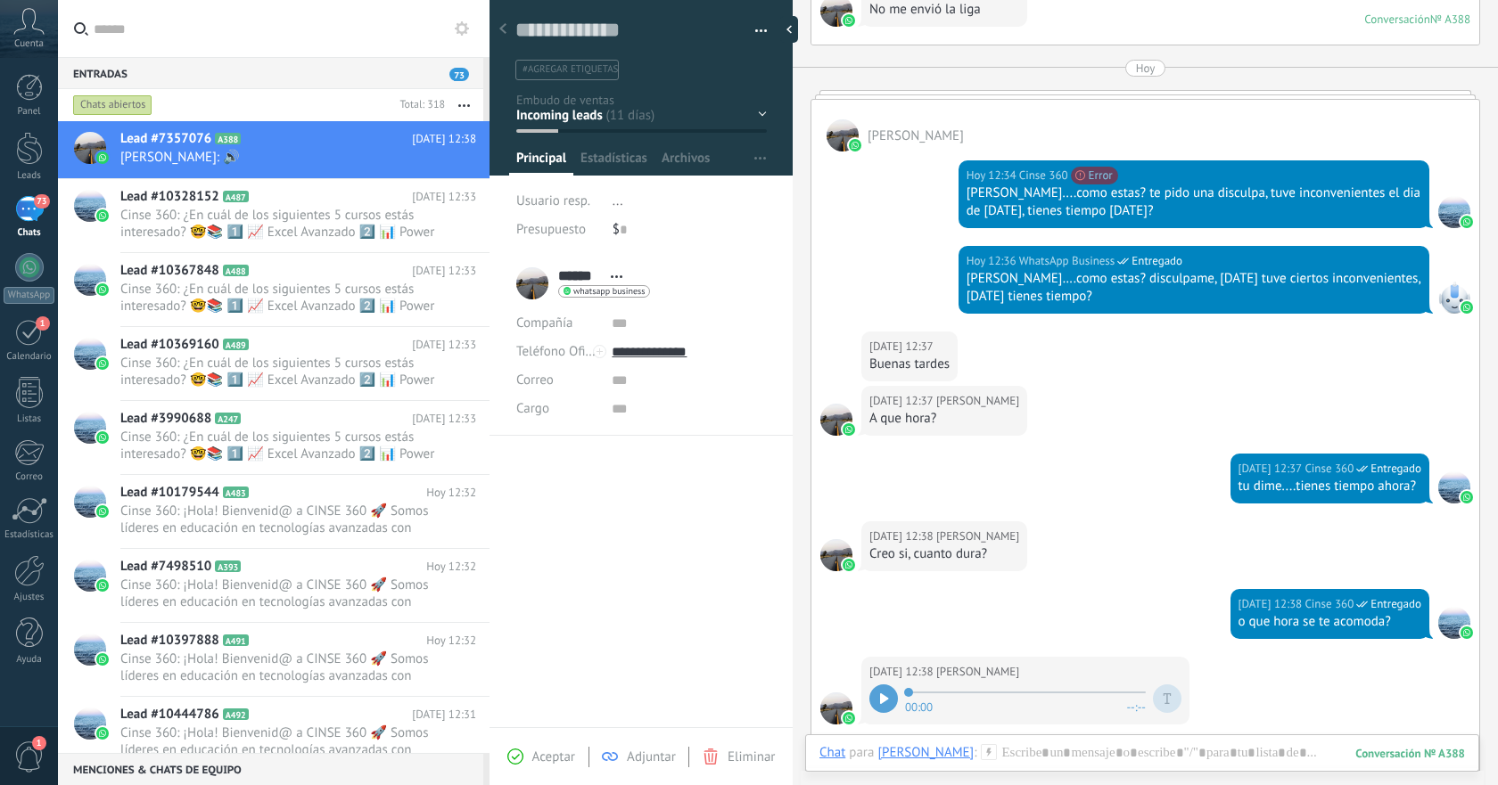
scroll to position [1972, 0]
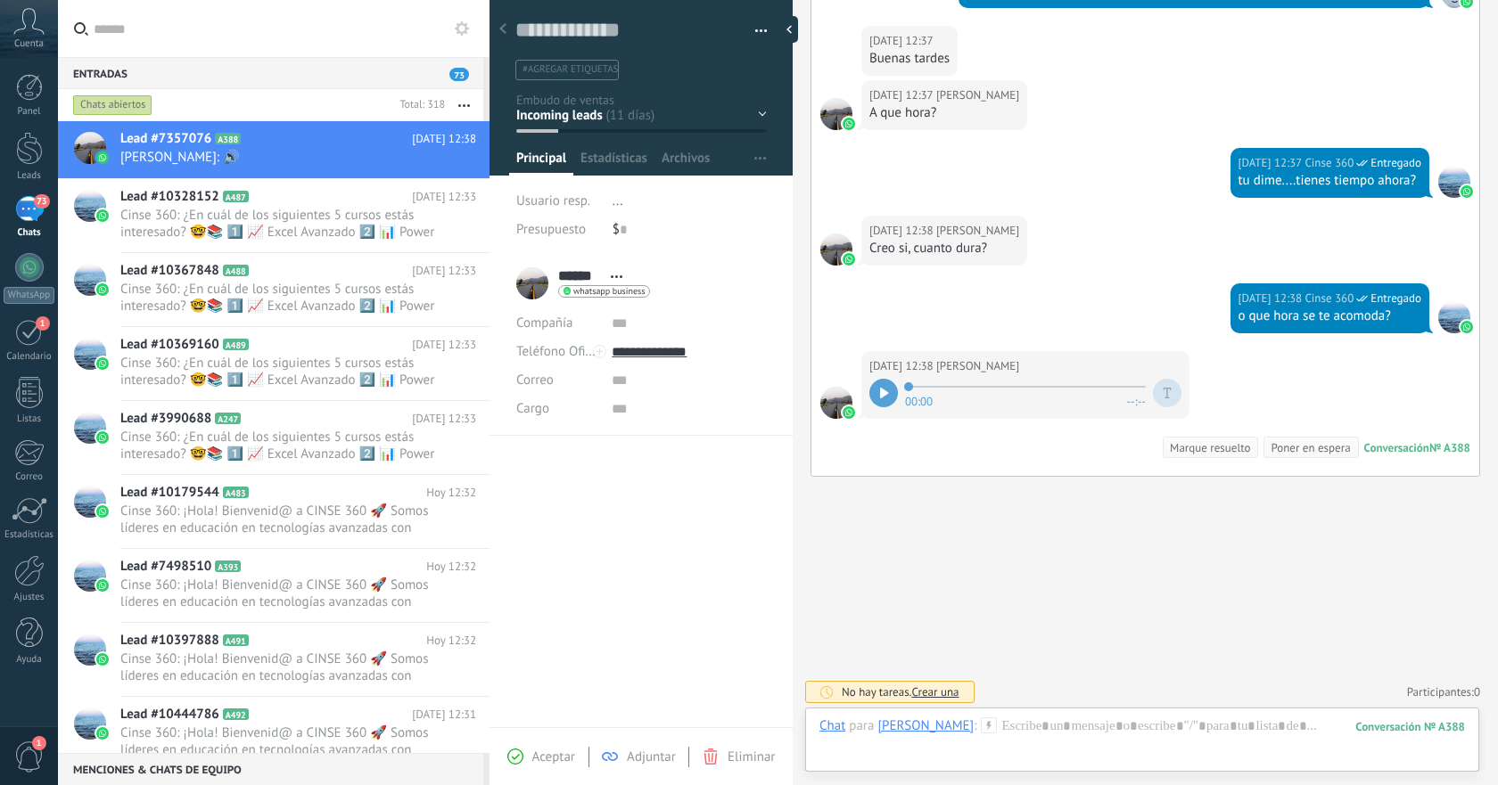
click at [885, 395] on icon at bounding box center [884, 393] width 9 height 11
click at [884, 390] on icon at bounding box center [888, 392] width 14 height 14
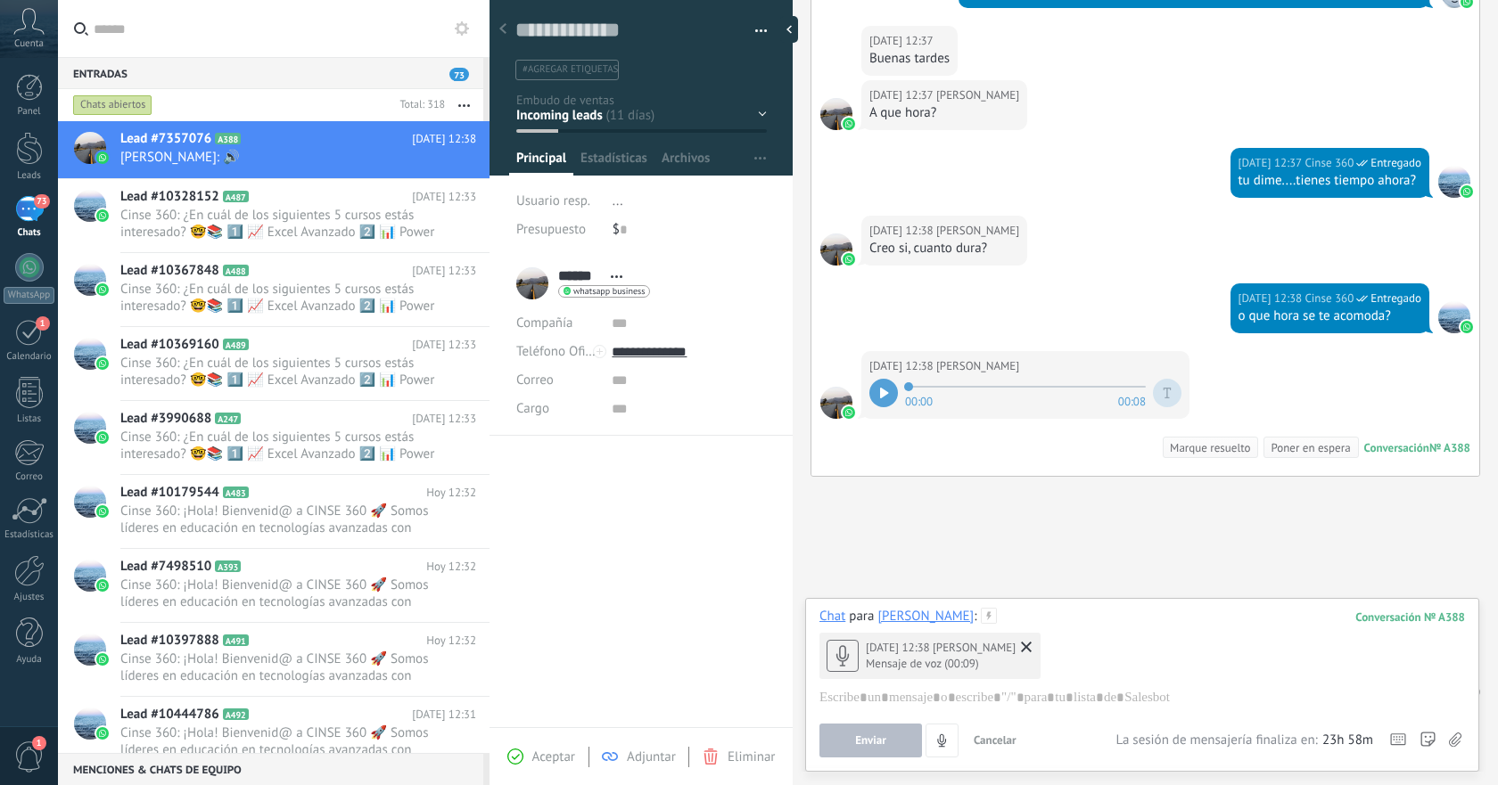
click at [1021, 651] on use at bounding box center [1026, 647] width 11 height 11
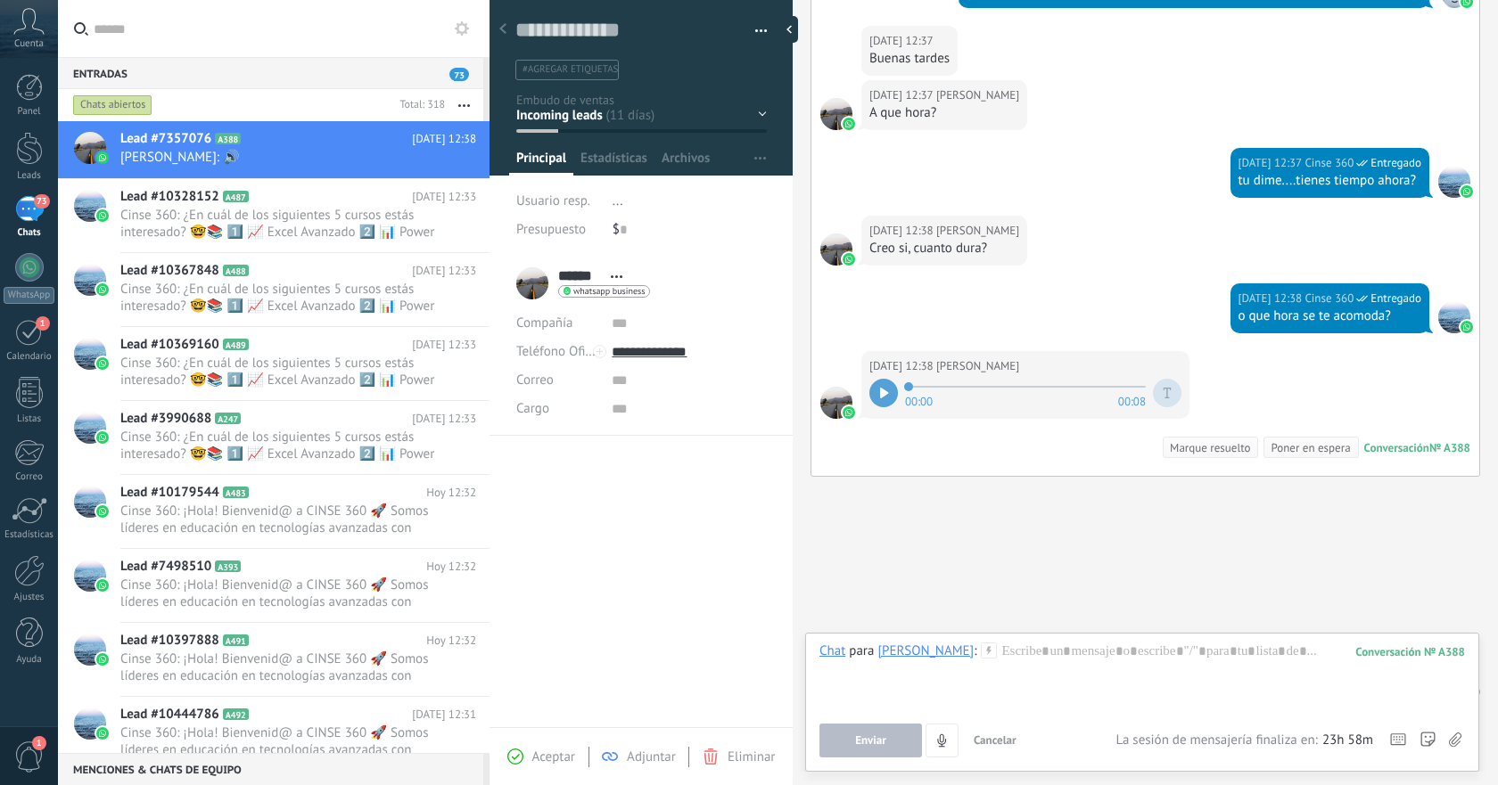
click at [884, 395] on icon at bounding box center [884, 393] width 9 height 11
click at [1124, 665] on div at bounding box center [1141, 677] width 645 height 68
click at [884, 739] on span "Enviar" at bounding box center [870, 741] width 31 height 12
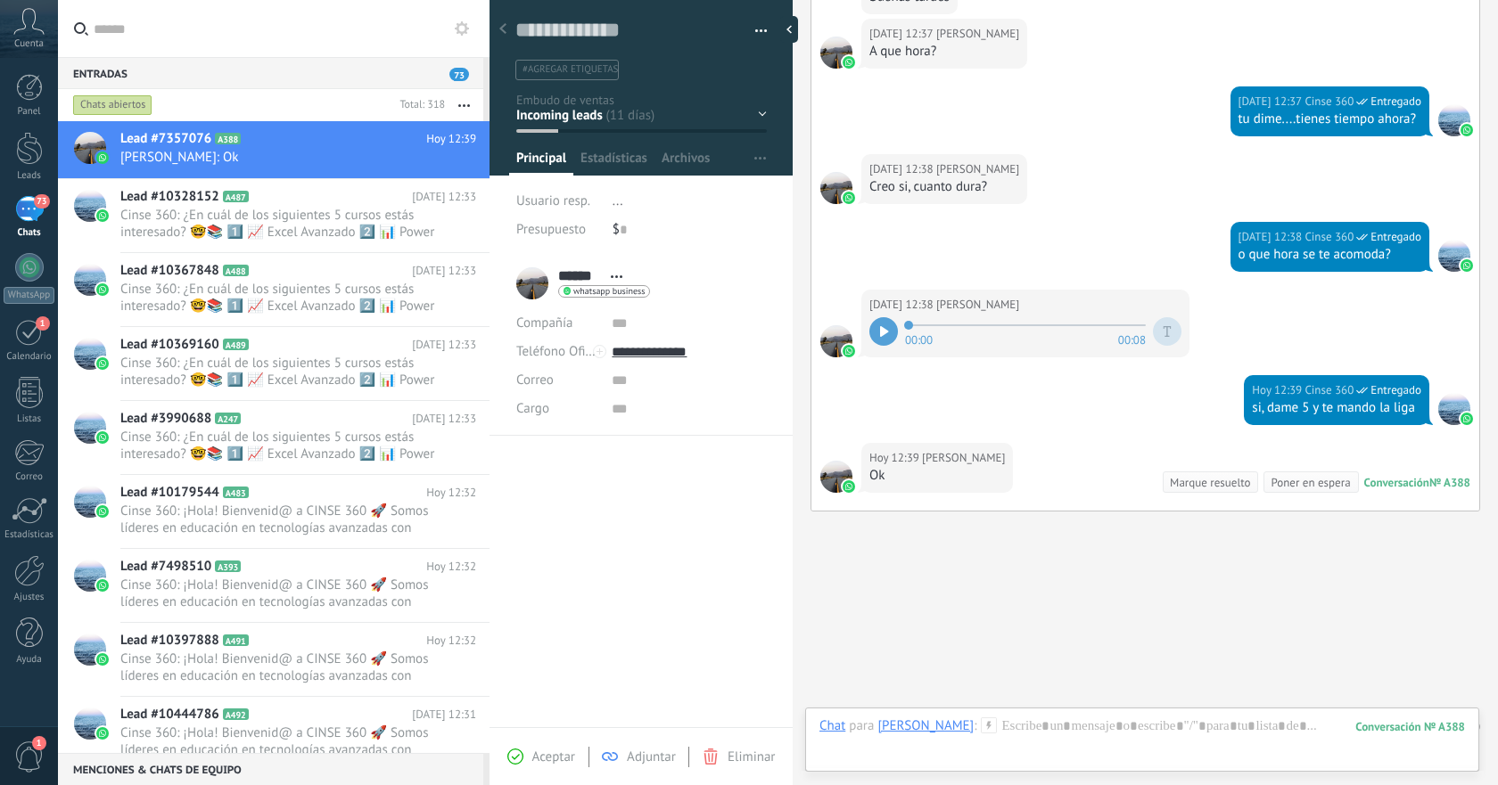
scroll to position [2068, 0]
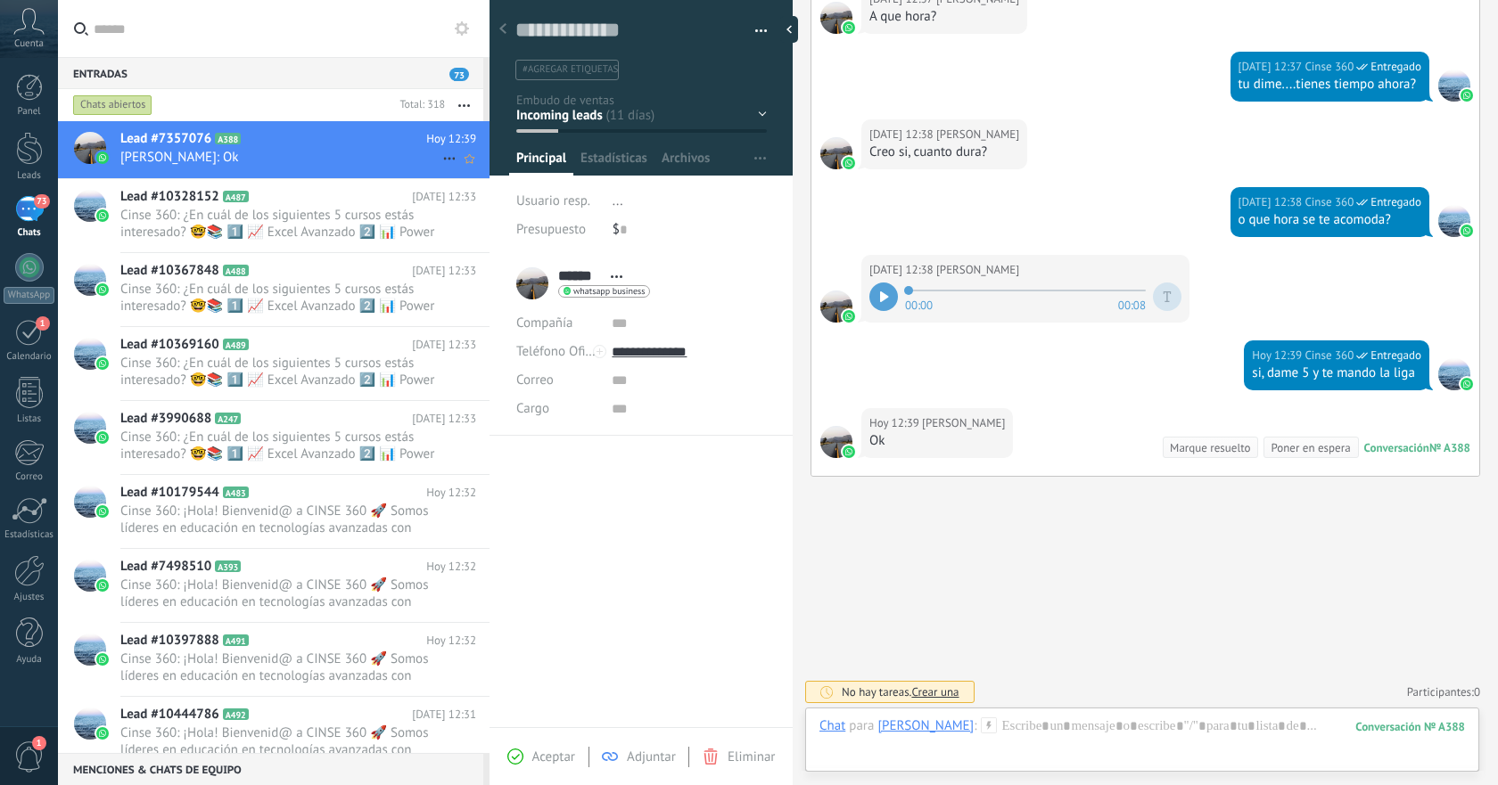
click at [327, 149] on span "[PERSON_NAME]: Ok" at bounding box center [281, 157] width 322 height 17
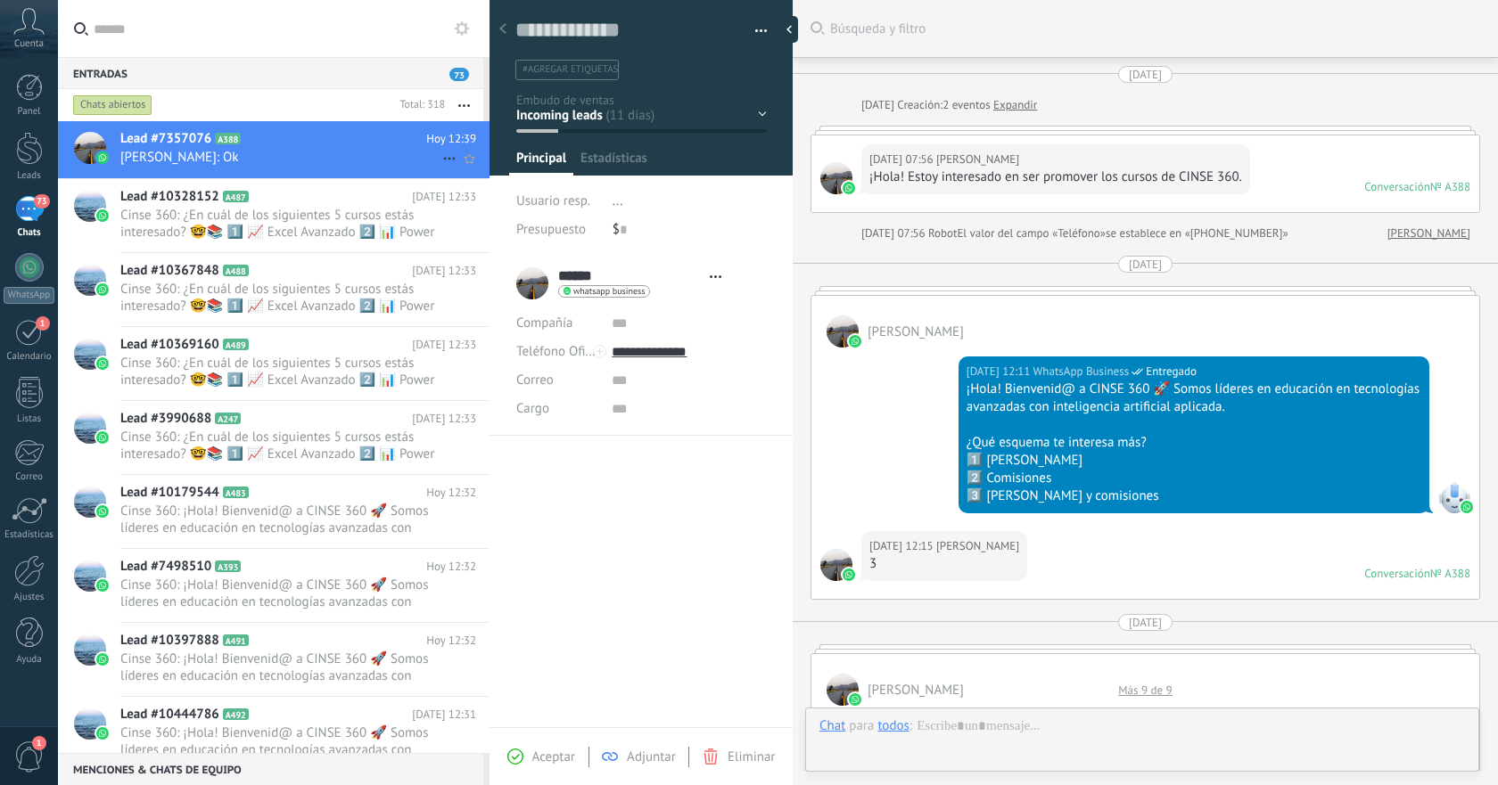
type textarea "**********"
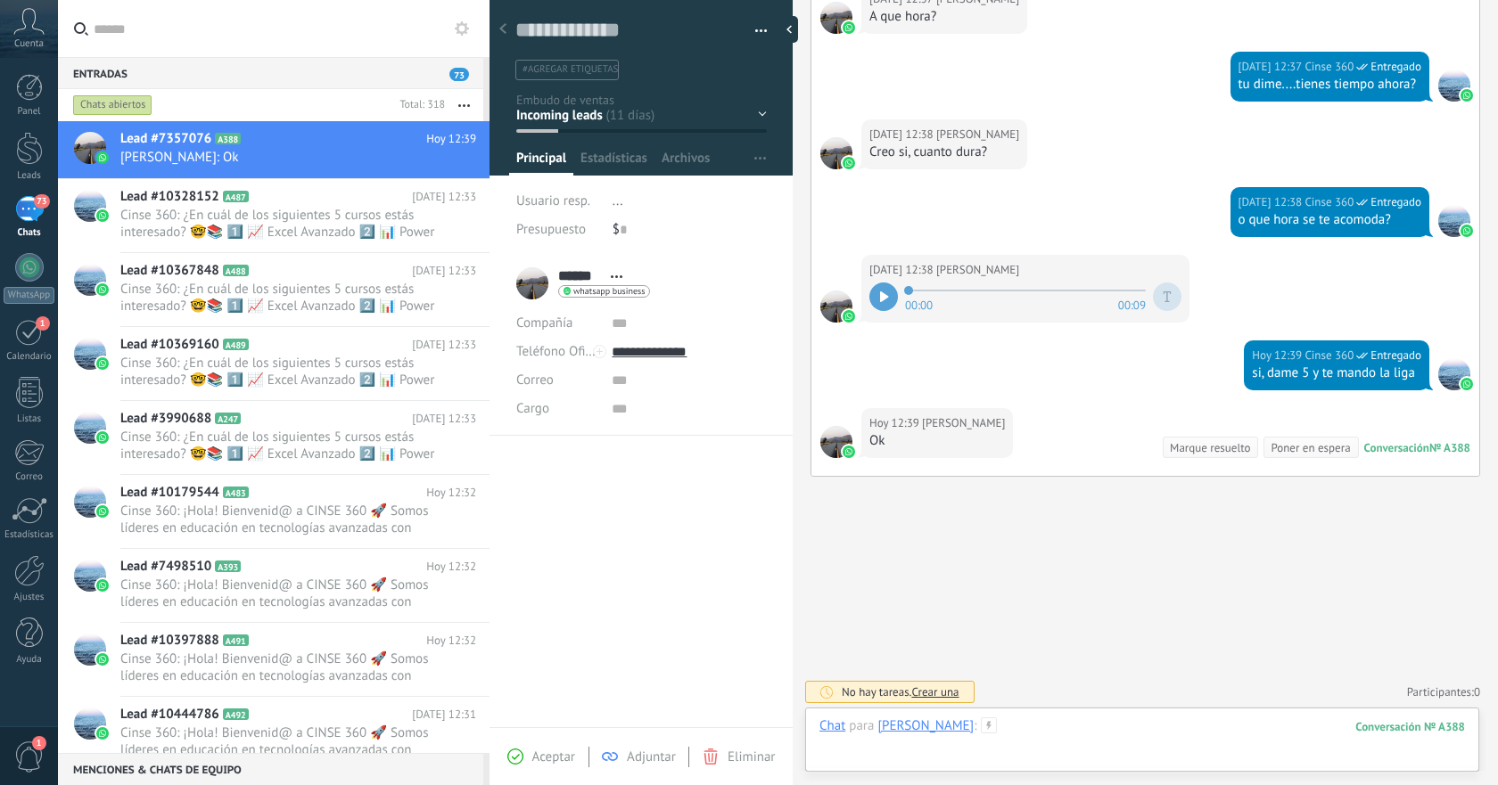
click at [1093, 732] on div at bounding box center [1141, 744] width 645 height 53
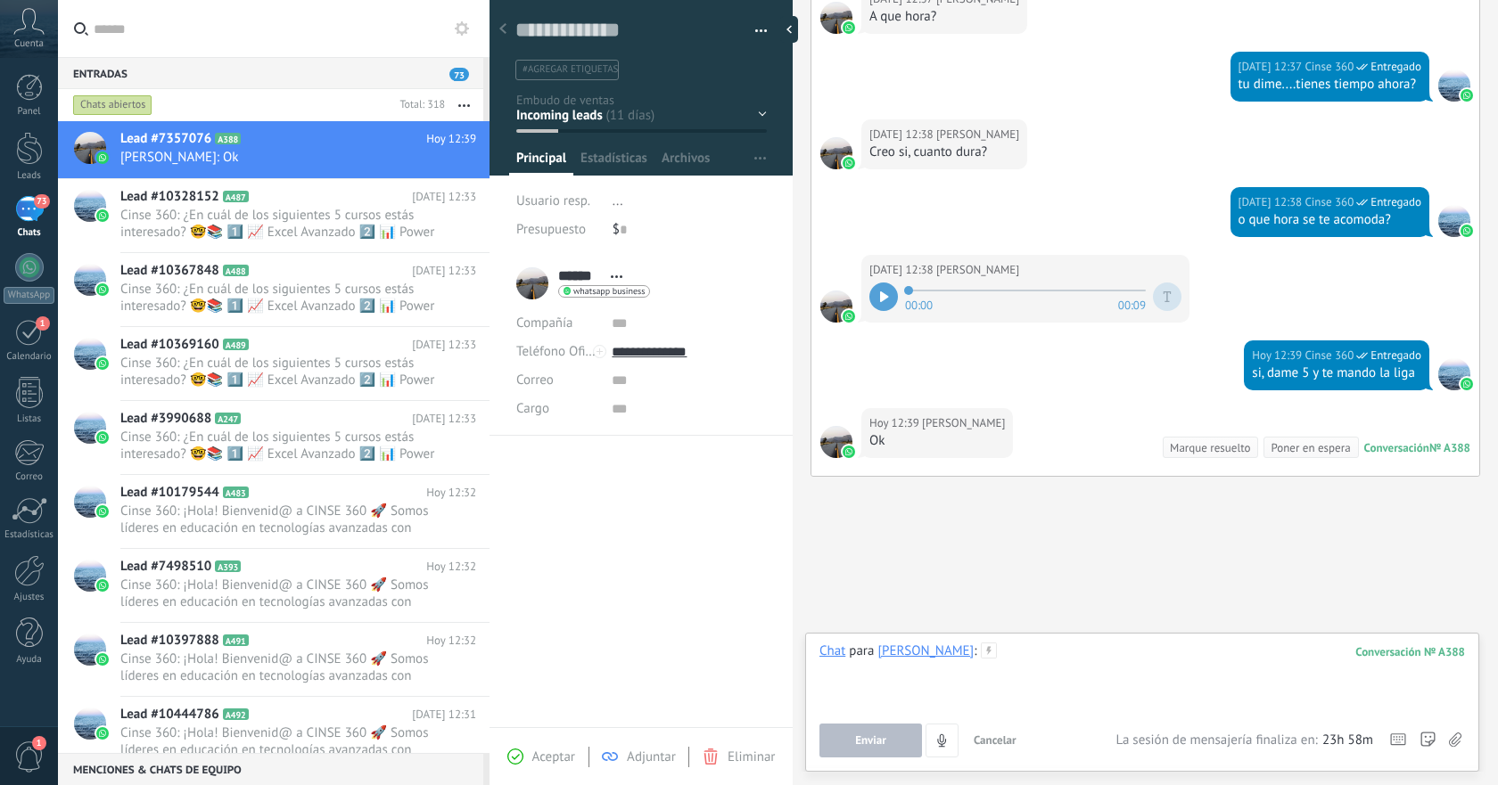
paste div
click at [875, 741] on span "Enviar" at bounding box center [870, 741] width 31 height 12
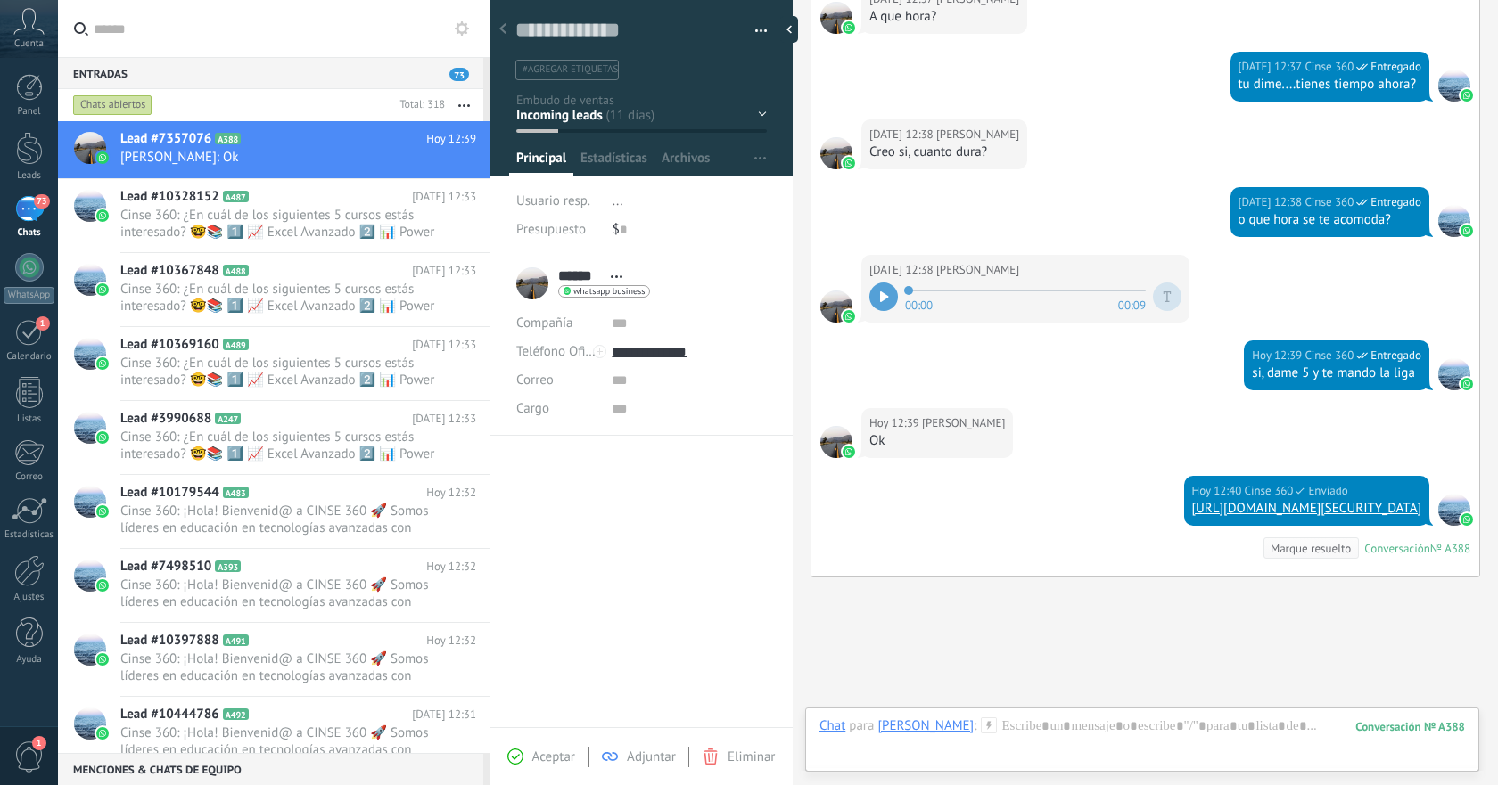
scroll to position [2169, 0]
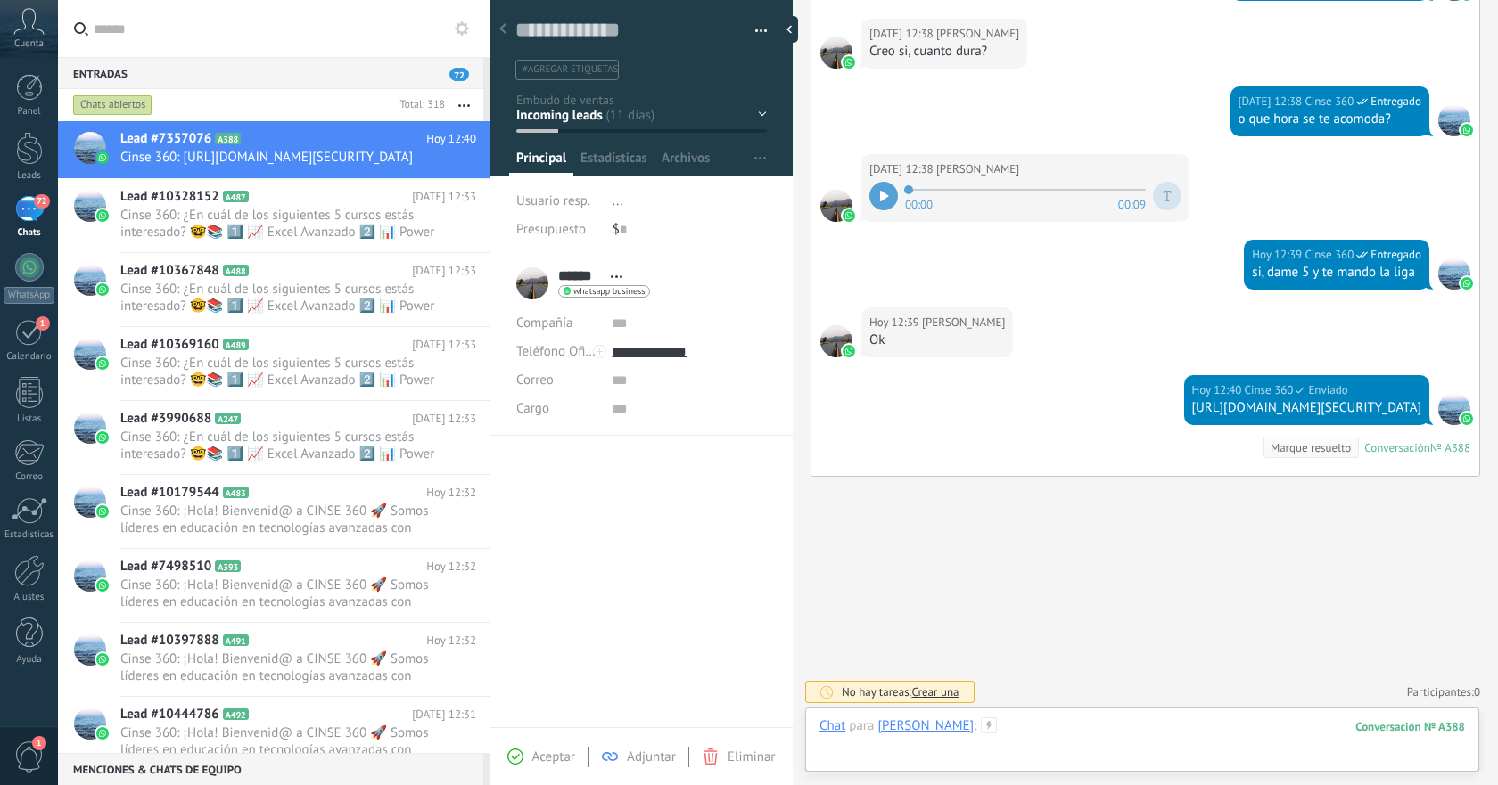
click at [1045, 726] on div at bounding box center [1141, 744] width 645 height 53
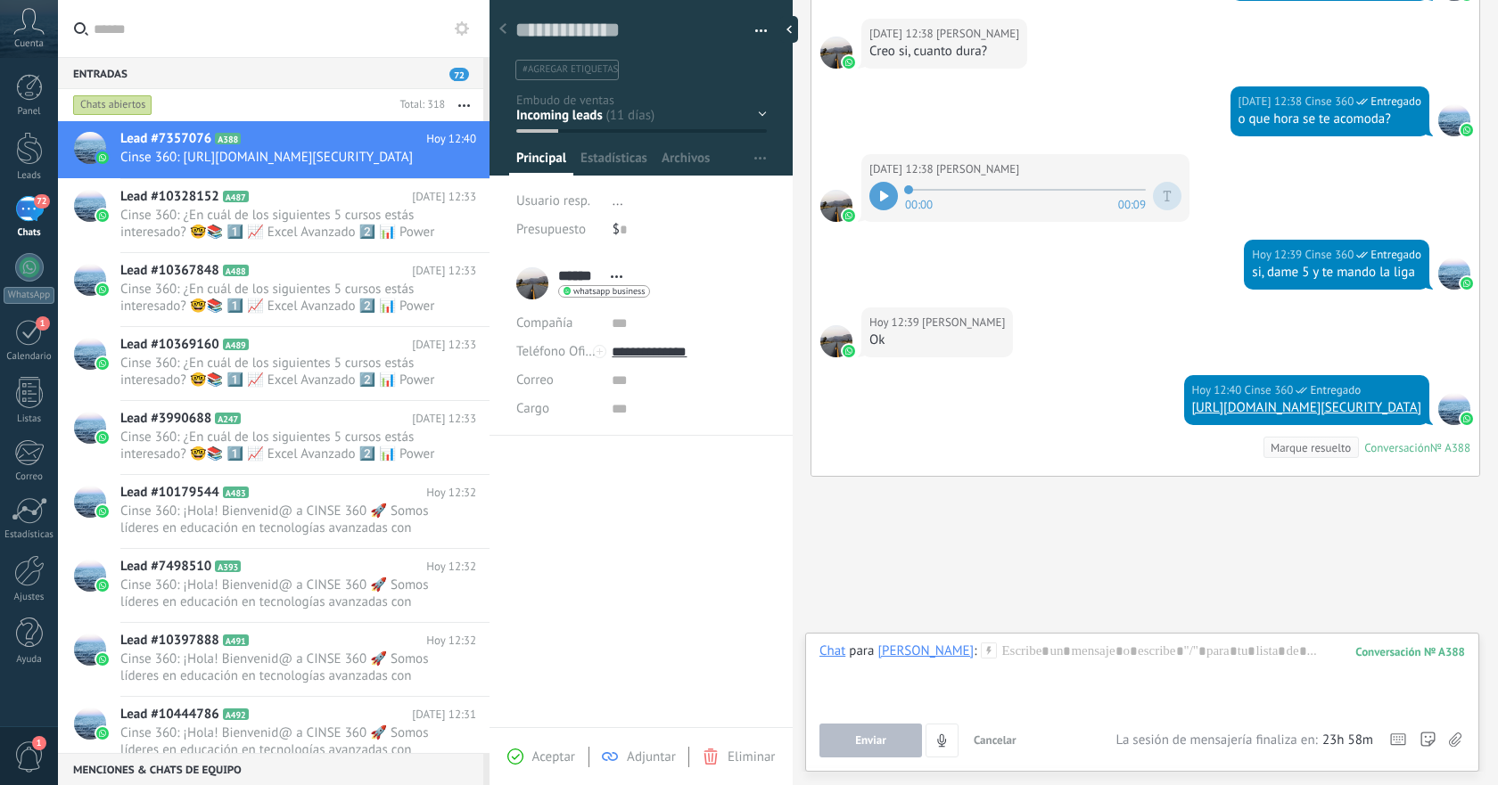
click at [1192, 411] on link "[URL][DOMAIN_NAME][SECURITY_DATA]" at bounding box center [1306, 407] width 229 height 17
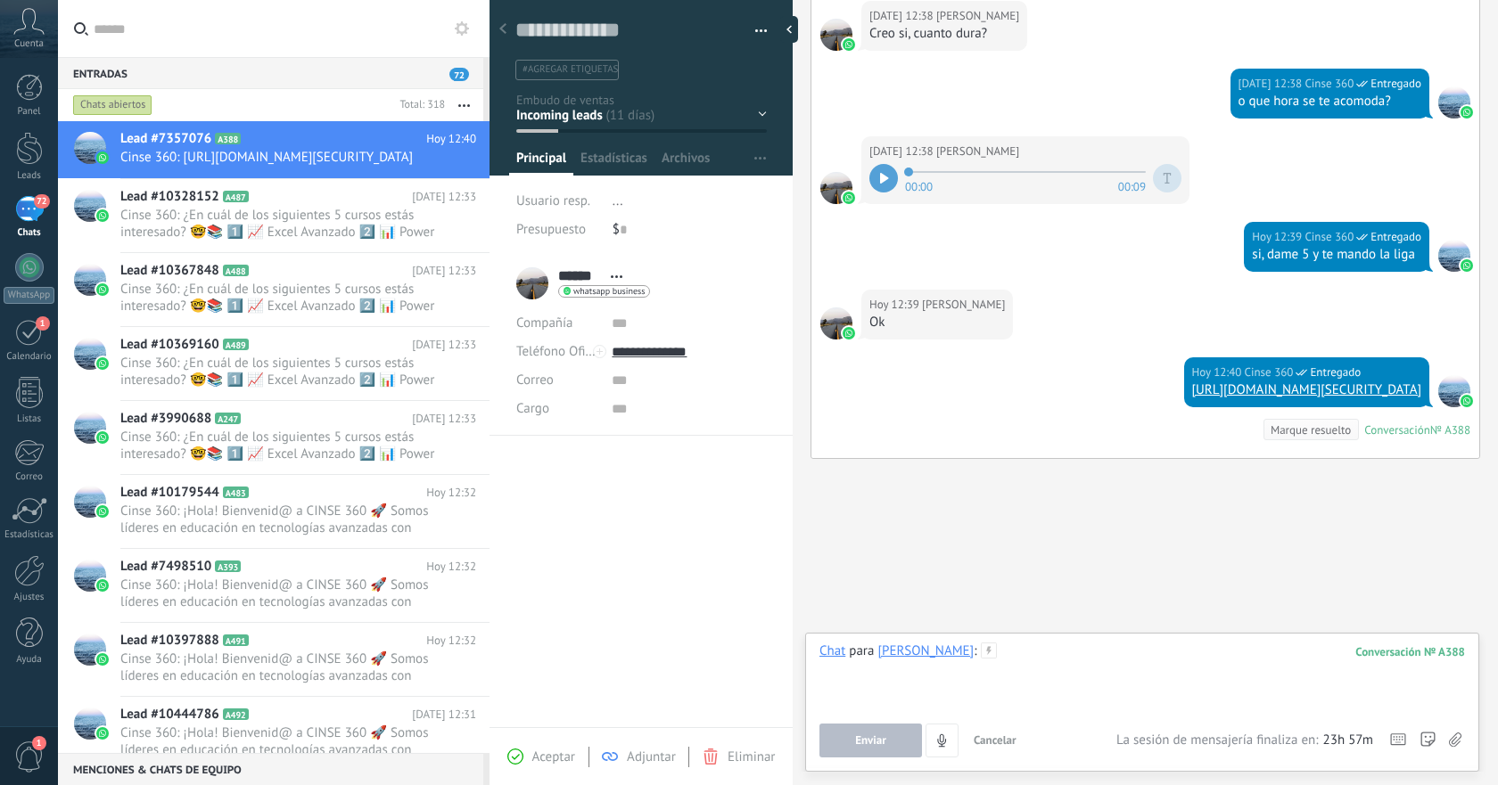
click at [1132, 660] on div at bounding box center [1141, 677] width 645 height 68
click at [886, 734] on button "Enviar" at bounding box center [870, 741] width 103 height 34
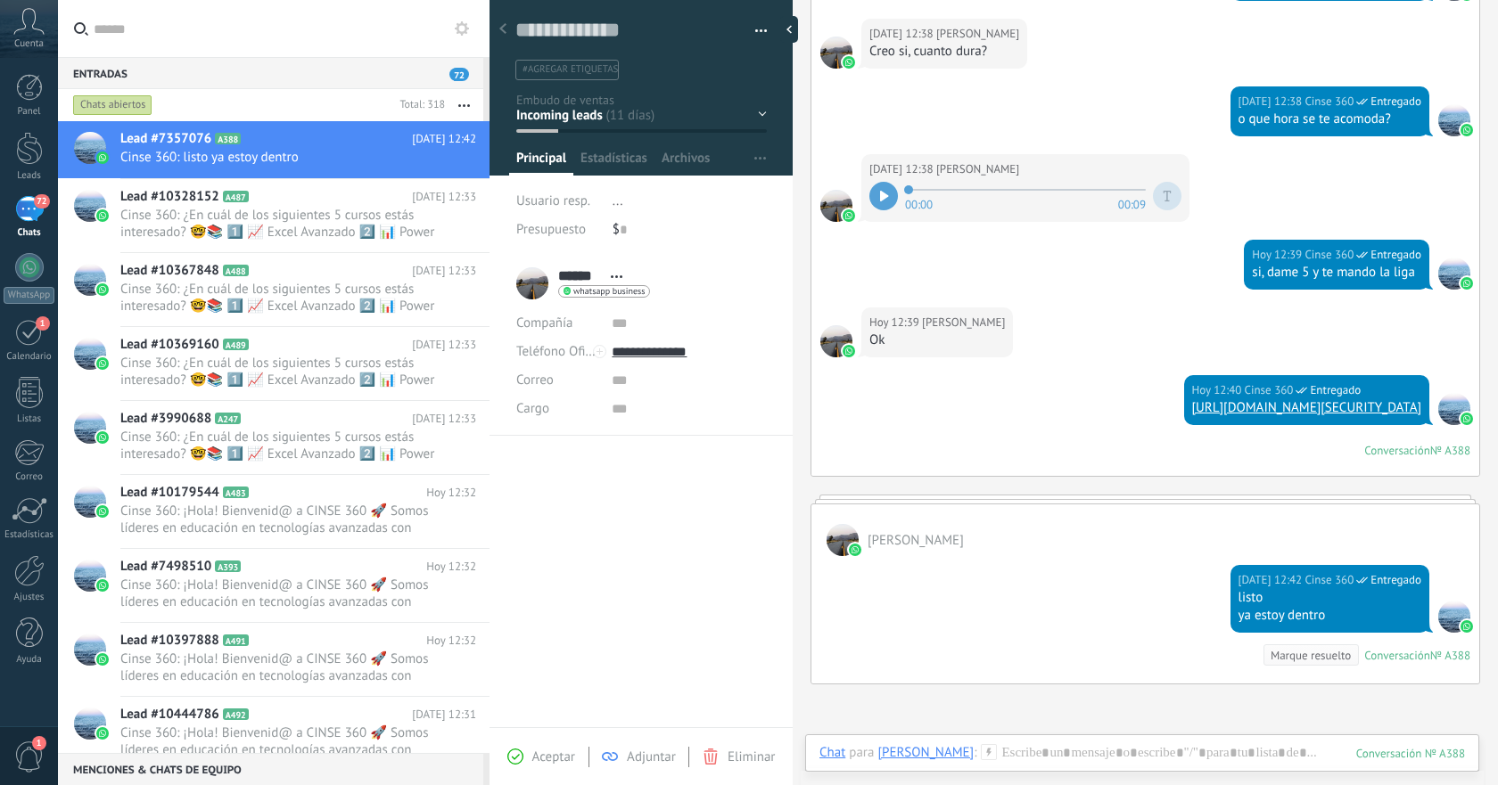
scroll to position [2188, 0]
